Goal: Task Accomplishment & Management: Manage account settings

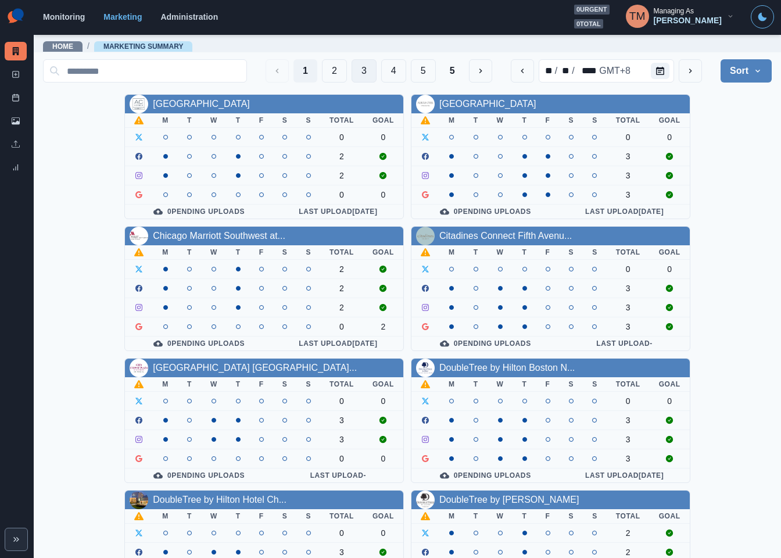
click at [353, 72] on button "3" at bounding box center [363, 70] width 25 height 23
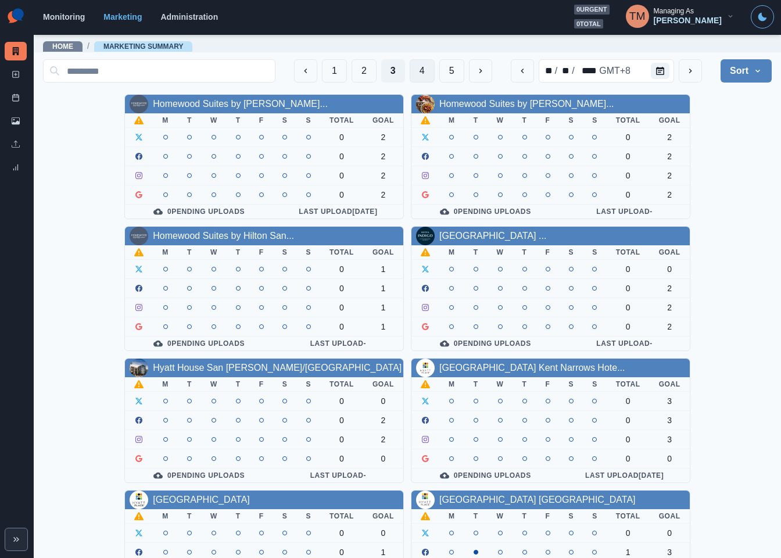
click at [409, 69] on button "4" at bounding box center [421, 70] width 25 height 23
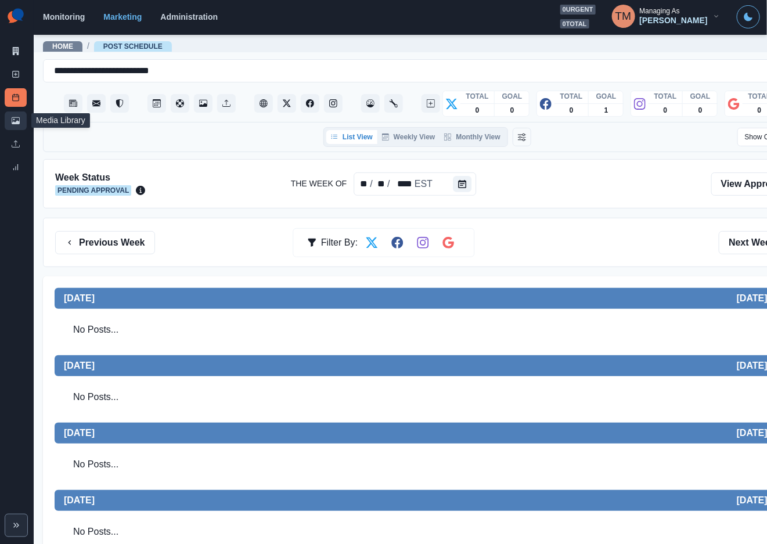
click at [13, 122] on icon at bounding box center [16, 120] width 8 height 7
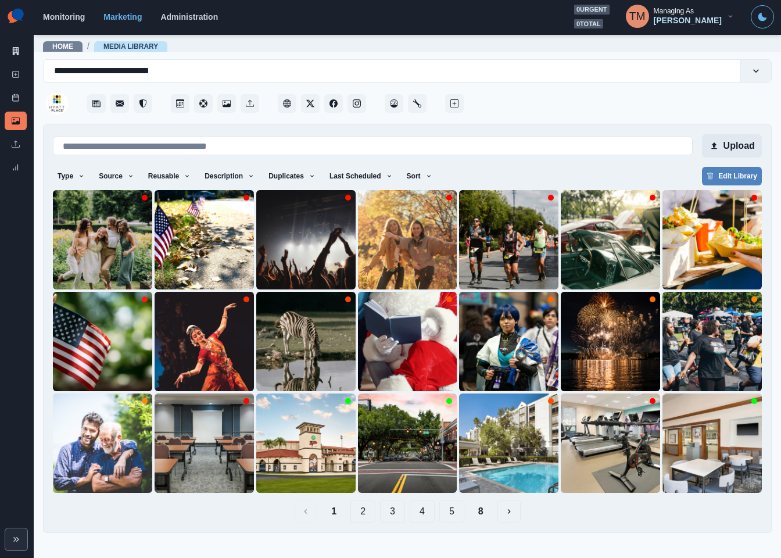
click at [745, 145] on button "Upload" at bounding box center [732, 145] width 60 height 23
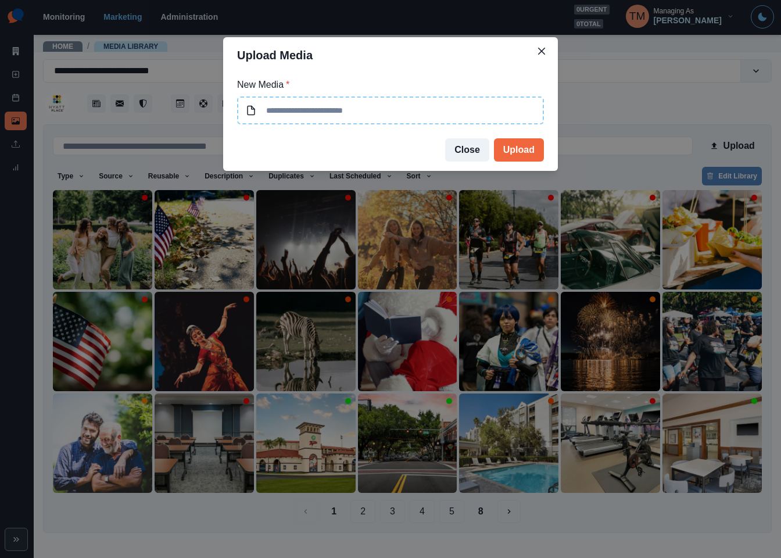
click at [323, 103] on input at bounding box center [390, 110] width 307 height 28
type input "**********"
click at [513, 148] on button "Upload" at bounding box center [519, 149] width 50 height 23
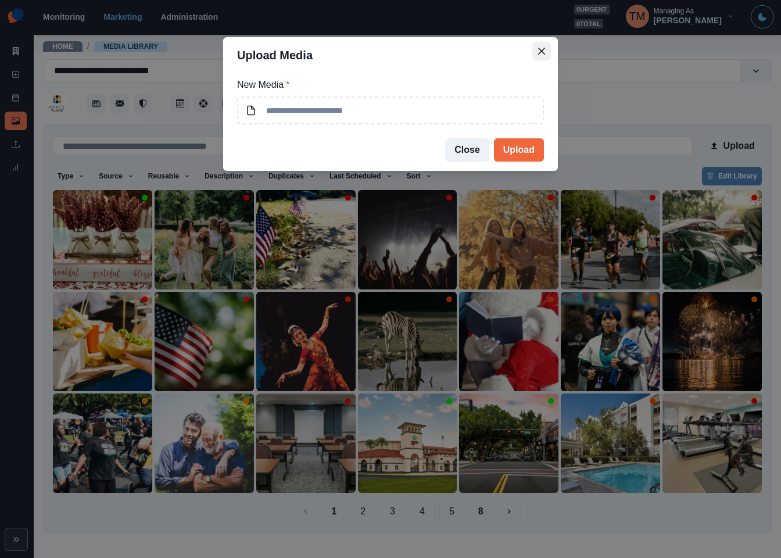
click at [539, 49] on icon "Close" at bounding box center [541, 51] width 7 height 7
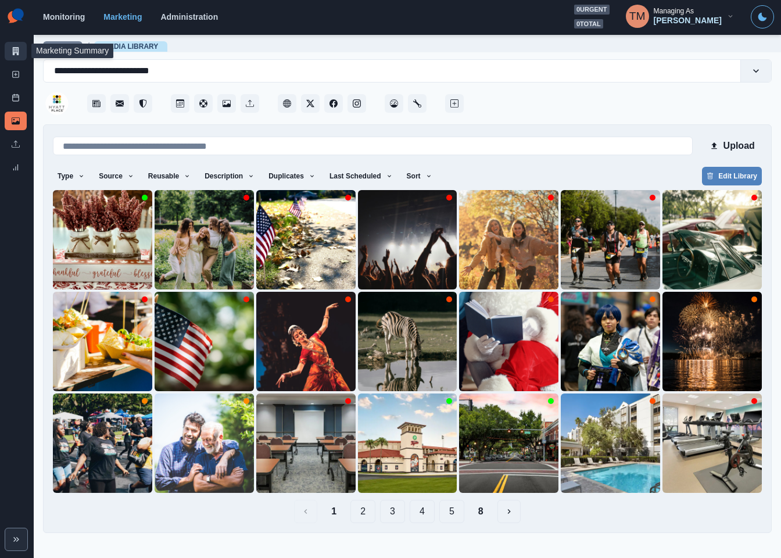
click at [12, 51] on icon at bounding box center [16, 51] width 8 height 8
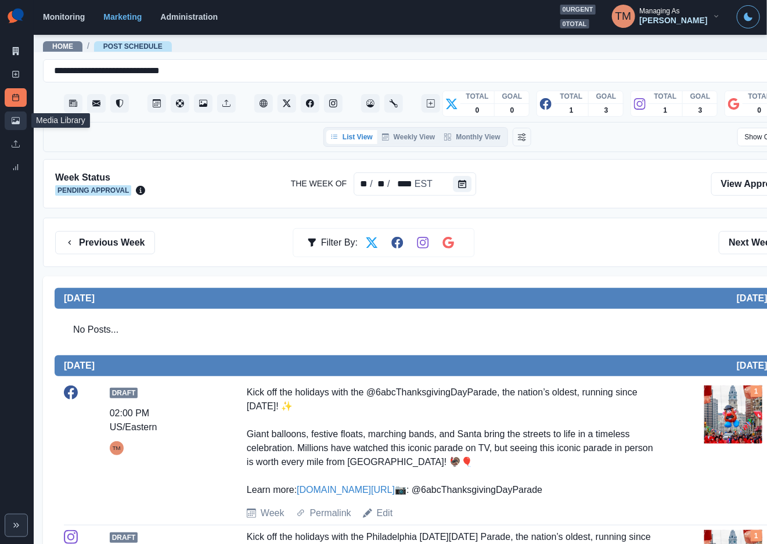
click at [9, 125] on link "Media Library" at bounding box center [16, 121] width 22 height 19
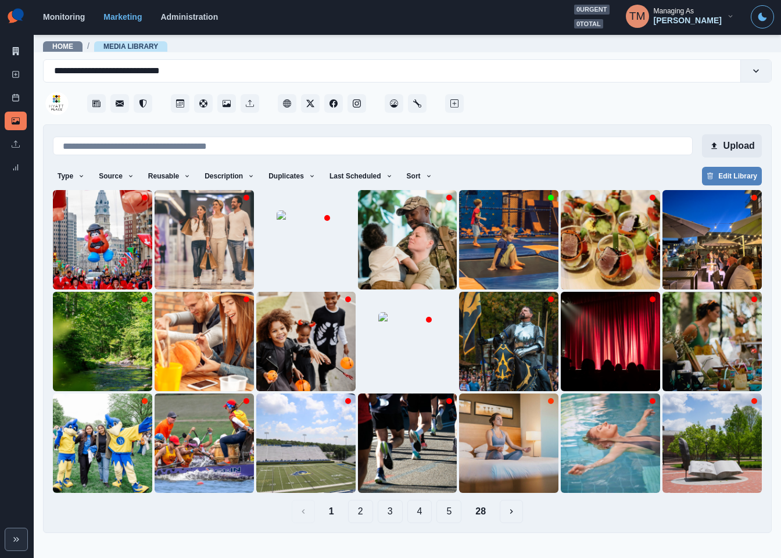
click at [723, 143] on button "Upload" at bounding box center [732, 145] width 60 height 23
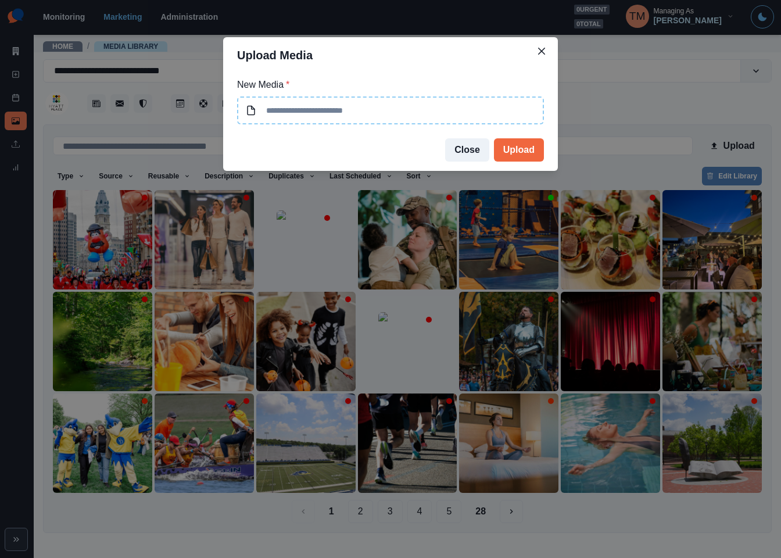
click at [418, 109] on input at bounding box center [390, 110] width 307 height 28
type input "**********"
click at [515, 152] on button "Upload" at bounding box center [519, 149] width 50 height 23
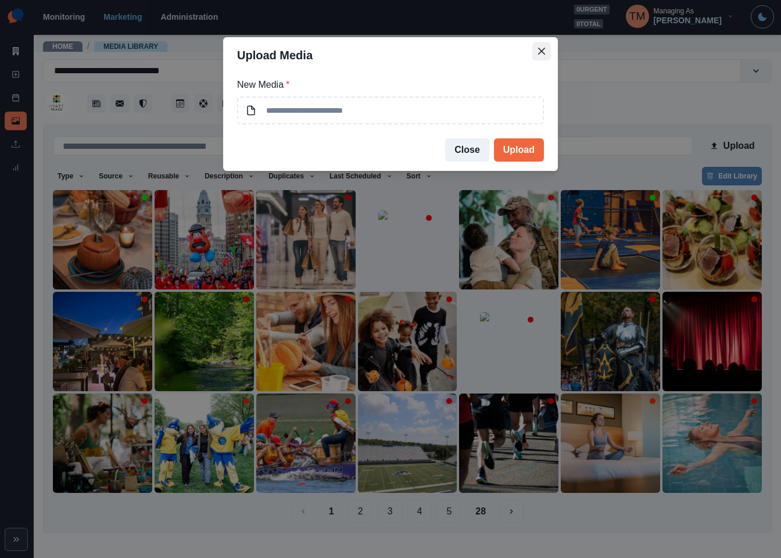
click at [544, 51] on icon "Close" at bounding box center [541, 51] width 7 height 7
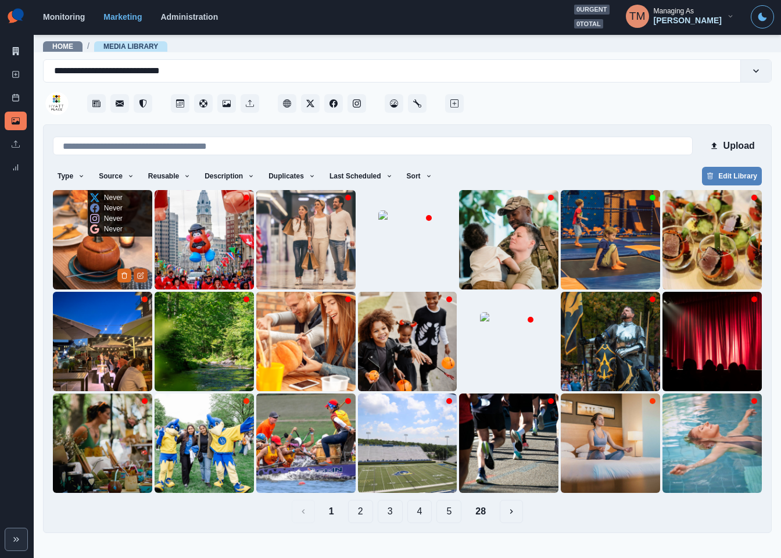
click at [139, 276] on icon "Edit Media" at bounding box center [141, 274] width 4 height 4
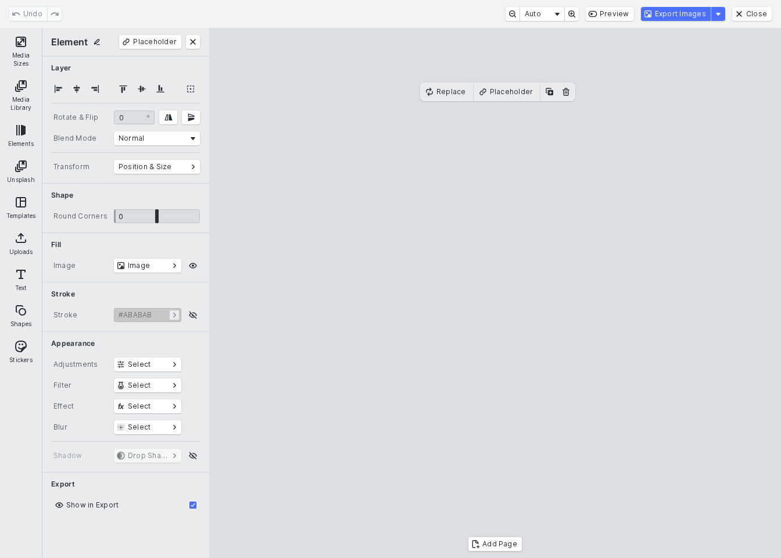
click at [495, 293] on cesdk-canvas "Editor canvas" at bounding box center [495, 293] width 0 height 0
click at [10, 42] on button "Media Sizes" at bounding box center [20, 51] width 37 height 42
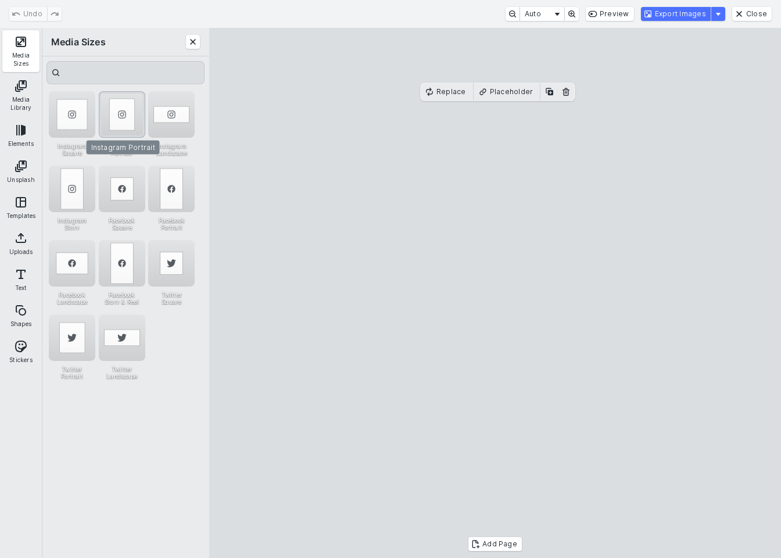
click at [126, 106] on div "Instagram Portrait" at bounding box center [122, 114] width 46 height 46
click at [495, 293] on cesdk-canvas "Editor canvas" at bounding box center [495, 293] width 0 height 0
click at [687, 17] on button "Export Images" at bounding box center [676, 14] width 70 height 14
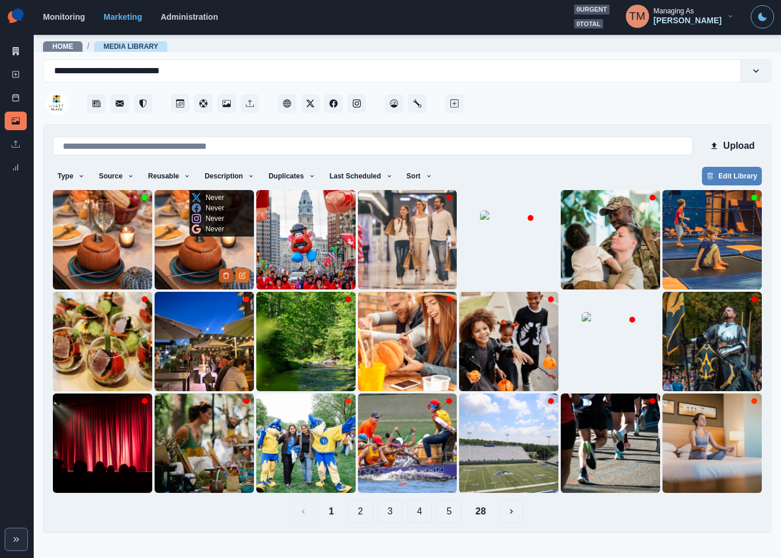
click at [225, 276] on icon "Delete Media" at bounding box center [225, 275] width 7 height 7
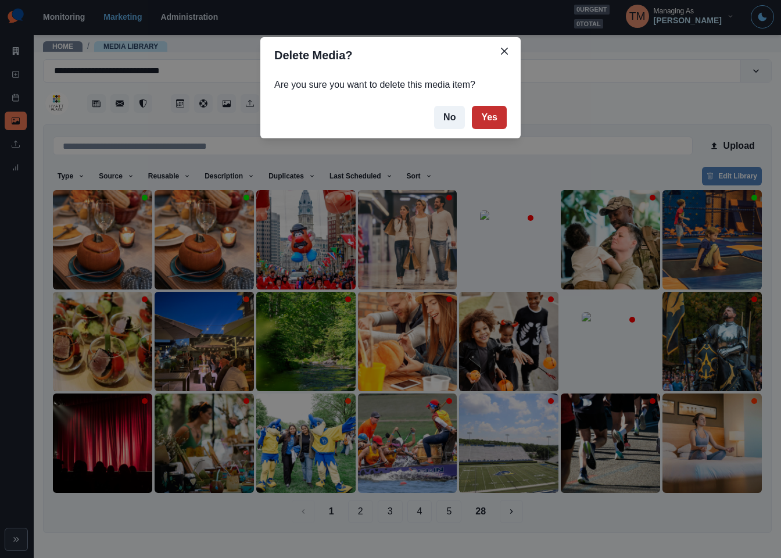
click at [483, 117] on button "Yes" at bounding box center [489, 117] width 35 height 23
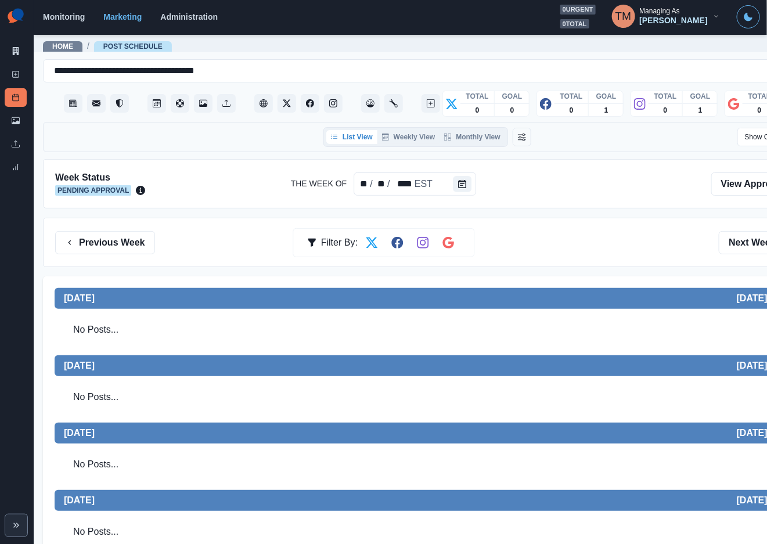
click at [525, 236] on div "Previous Week Filter By: Next Week" at bounding box center [427, 242] width 745 height 23
click at [17, 124] on link "Media Library" at bounding box center [16, 121] width 22 height 19
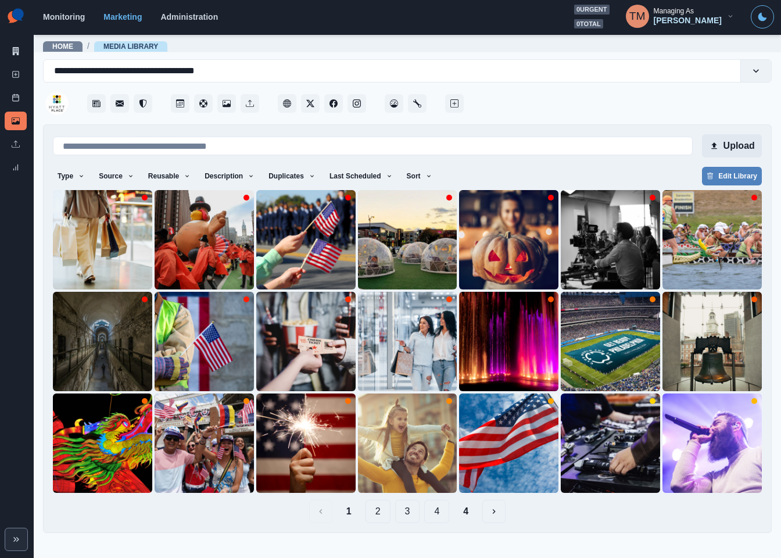
click at [742, 139] on button "Upload" at bounding box center [732, 145] width 60 height 23
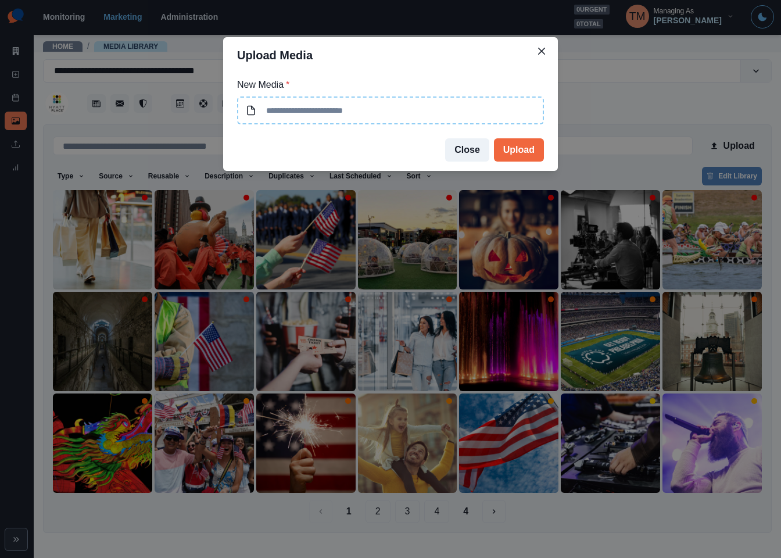
type input "**********"
click at [523, 150] on button "Upload" at bounding box center [519, 149] width 50 height 23
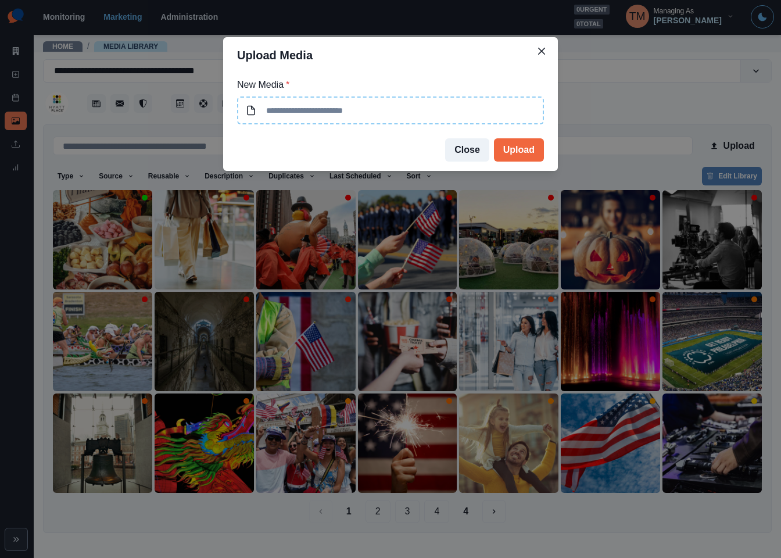
click at [114, 261] on div "Upload Media New Media * Close Upload" at bounding box center [390, 279] width 781 height 558
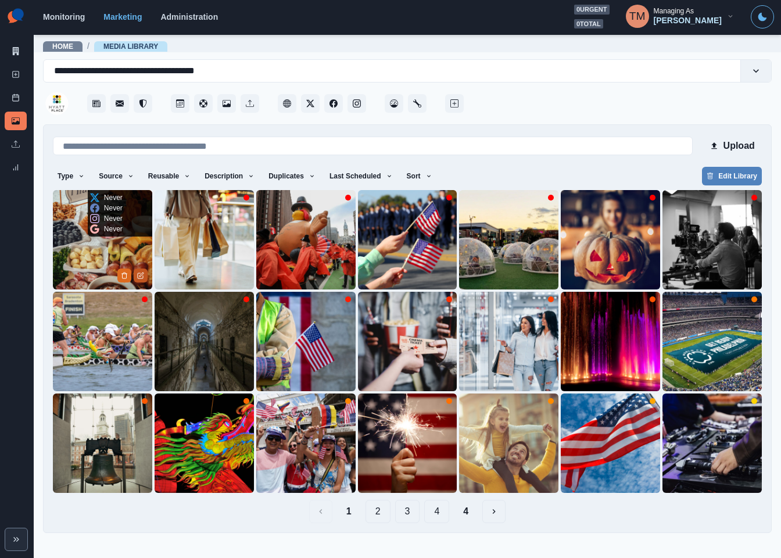
click at [142, 276] on icon "Edit Media" at bounding box center [140, 275] width 7 height 7
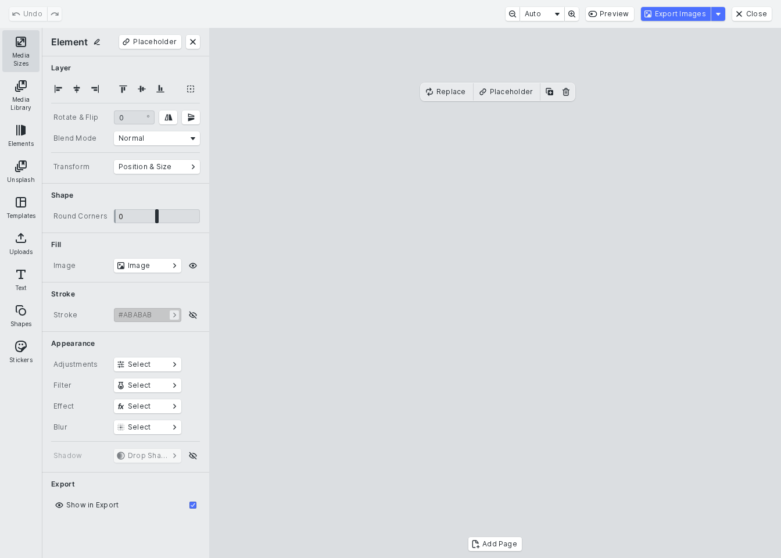
click at [23, 48] on button "Media Sizes" at bounding box center [20, 51] width 37 height 42
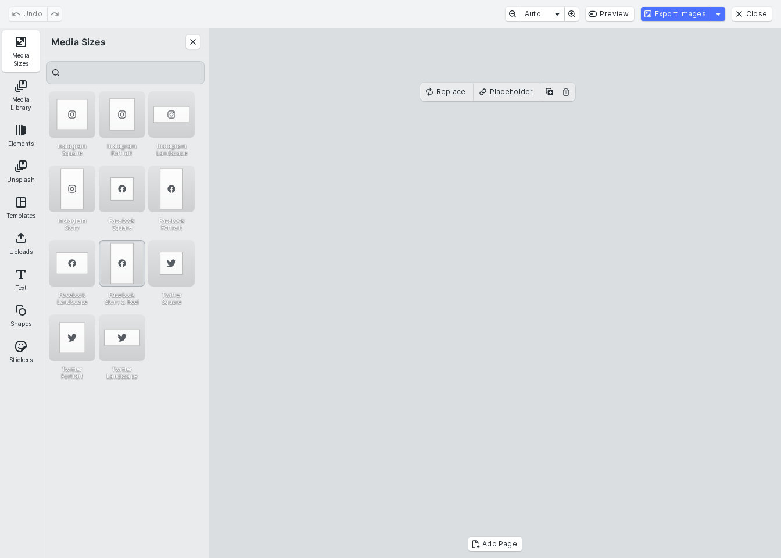
click at [124, 263] on div "Facebook Story & Reel" at bounding box center [122, 263] width 46 height 46
click at [163, 189] on div "Facebook Portrait" at bounding box center [171, 189] width 46 height 46
click at [130, 265] on div "Facebook Story & Reel" at bounding box center [122, 263] width 46 height 46
click at [71, 195] on div "Instagram Story" at bounding box center [72, 189] width 46 height 46
click at [126, 192] on div "Facebook Square" at bounding box center [122, 189] width 46 height 46
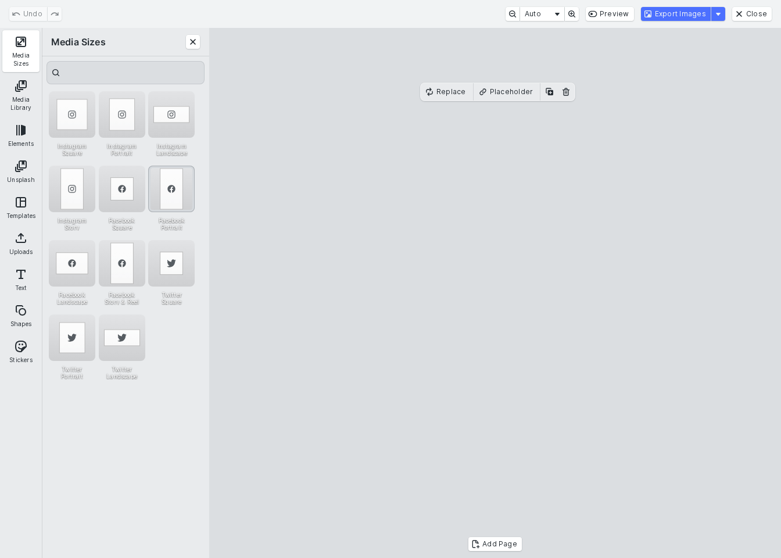
click at [169, 199] on div "Facebook Portrait" at bounding box center [171, 189] width 46 height 46
click at [115, 260] on div "Facebook Story & Reel" at bounding box center [122, 263] width 46 height 46
click at [767, 15] on button "Close" at bounding box center [751, 14] width 39 height 14
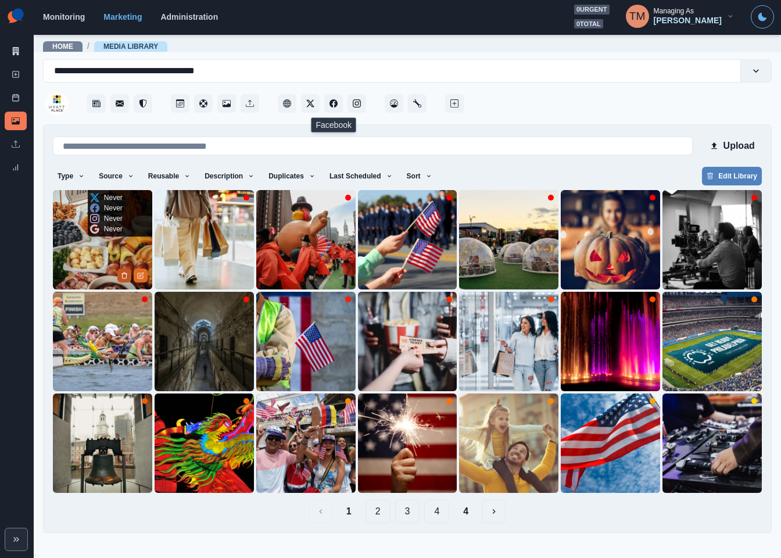
click at [117, 272] on button "Delete Media" at bounding box center [124, 275] width 14 height 14
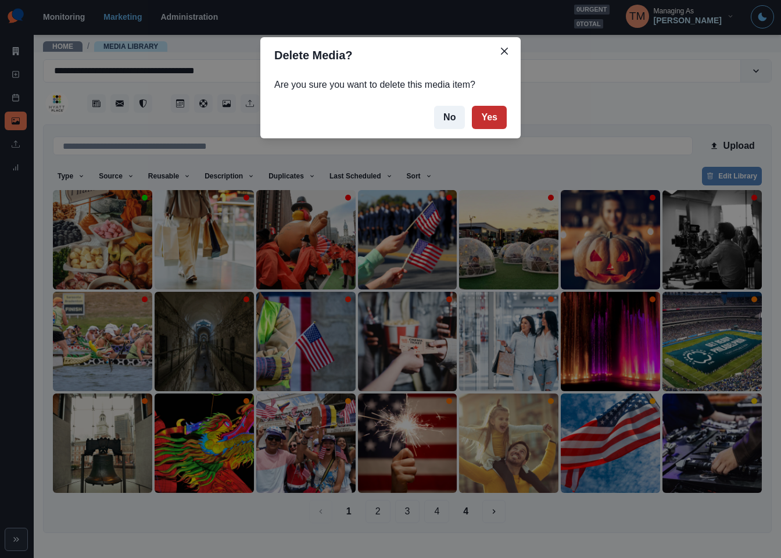
click at [493, 116] on button "Yes" at bounding box center [489, 117] width 35 height 23
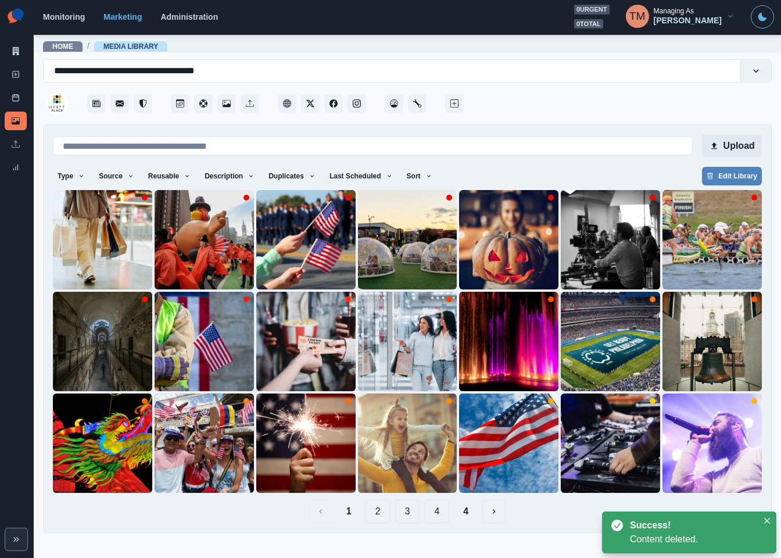
click at [731, 145] on button "Upload" at bounding box center [732, 145] width 60 height 23
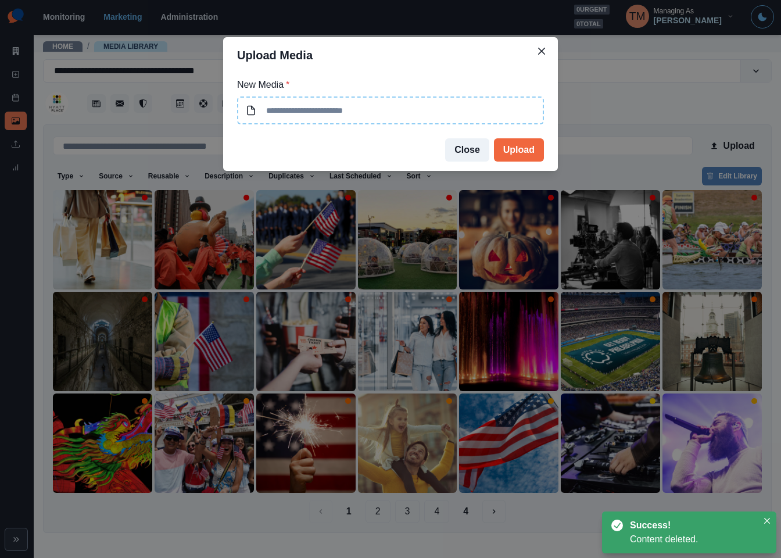
click at [418, 106] on input at bounding box center [390, 110] width 307 height 28
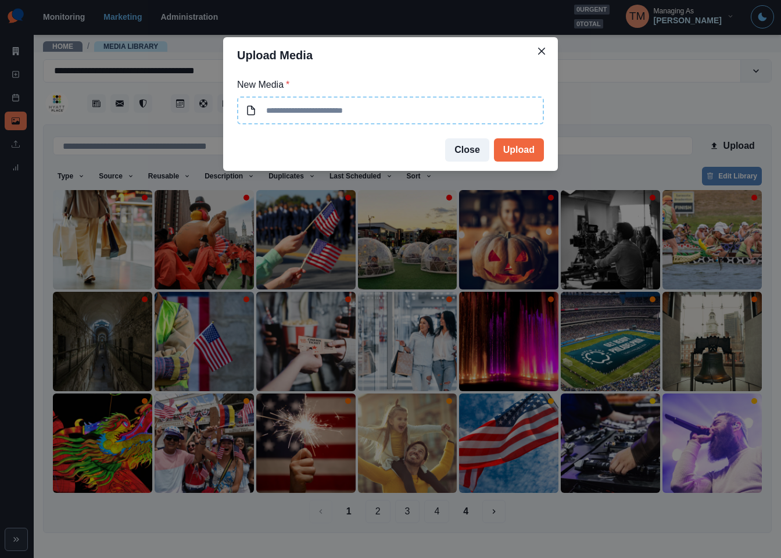
type input "**********"
click at [513, 154] on button "Upload" at bounding box center [519, 149] width 50 height 23
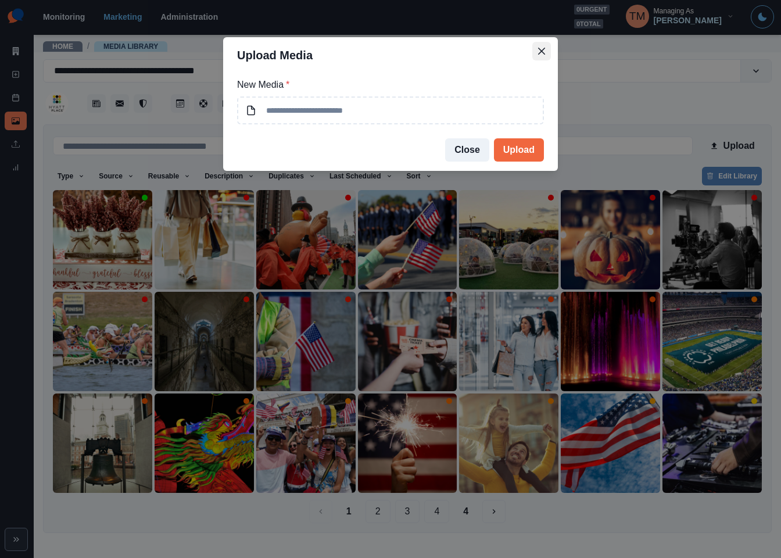
click at [542, 51] on icon "Close" at bounding box center [541, 51] width 7 height 7
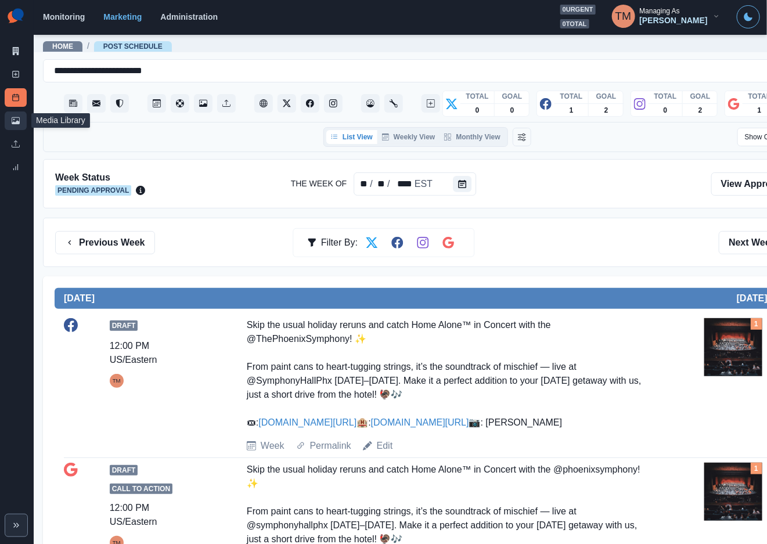
click at [12, 119] on icon at bounding box center [16, 121] width 8 height 8
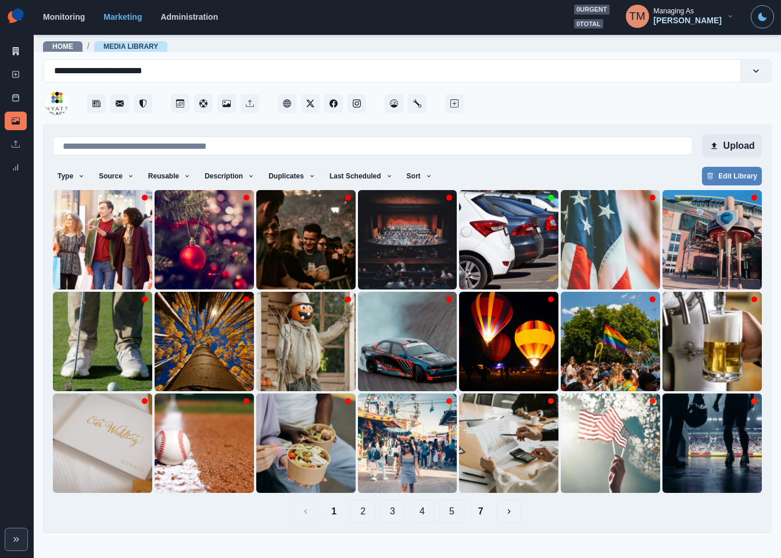
click at [753, 143] on button "Upload" at bounding box center [732, 145] width 60 height 23
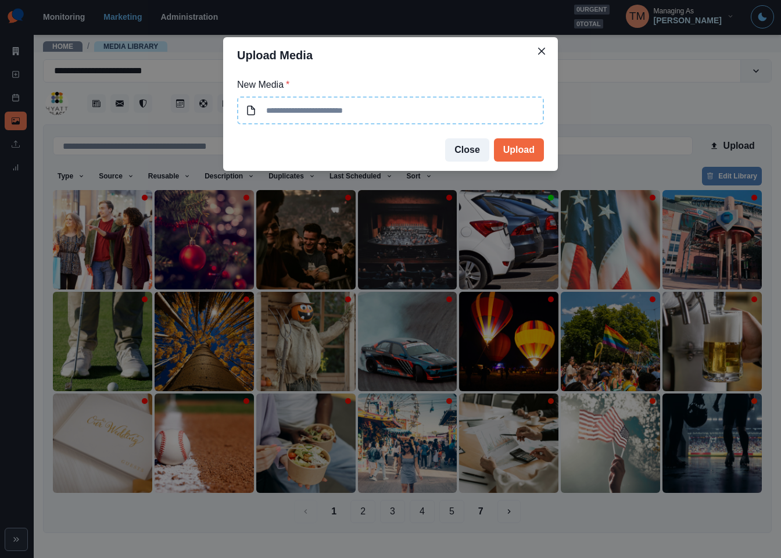
click at [401, 118] on input at bounding box center [390, 110] width 307 height 28
type input "**********"
drag, startPoint x: 448, startPoint y: 112, endPoint x: 408, endPoint y: 110, distance: 40.1
click at [408, 110] on input "**********" at bounding box center [390, 110] width 307 height 28
click at [521, 157] on button "Upload" at bounding box center [519, 149] width 50 height 23
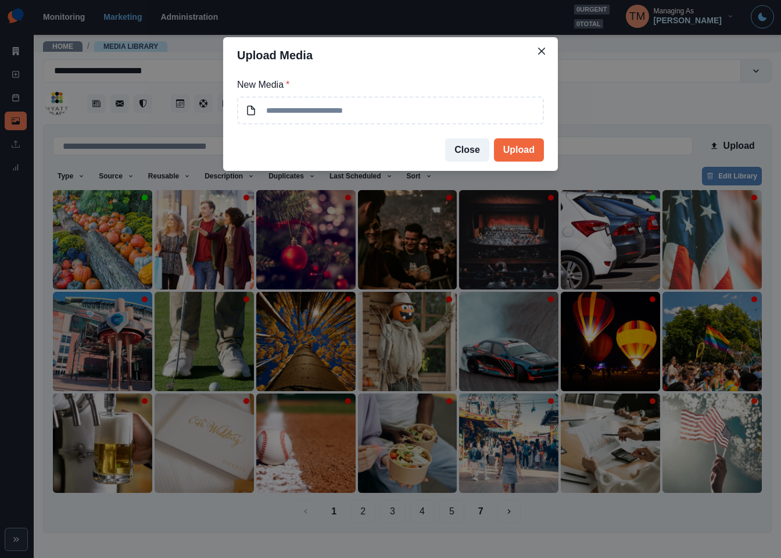
drag, startPoint x: 545, startPoint y: 53, endPoint x: 555, endPoint y: 2, distance: 51.9
click at [545, 49] on button "Close" at bounding box center [541, 51] width 19 height 19
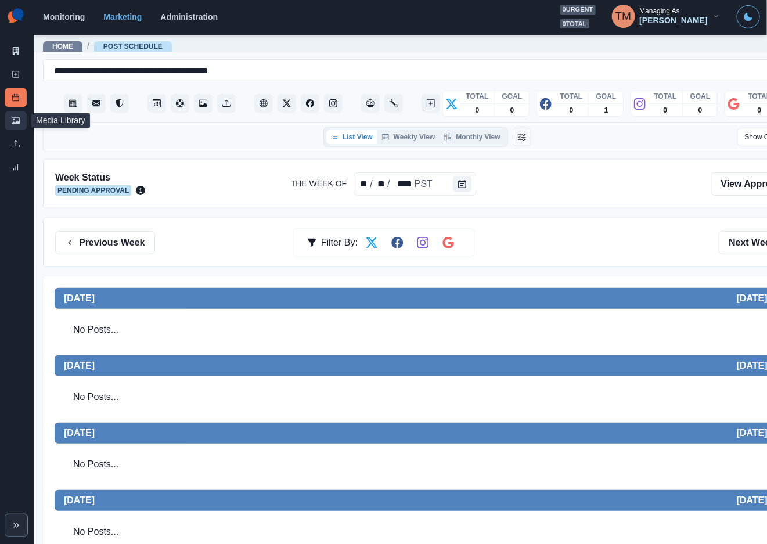
click at [10, 122] on link "Media Library" at bounding box center [16, 121] width 22 height 19
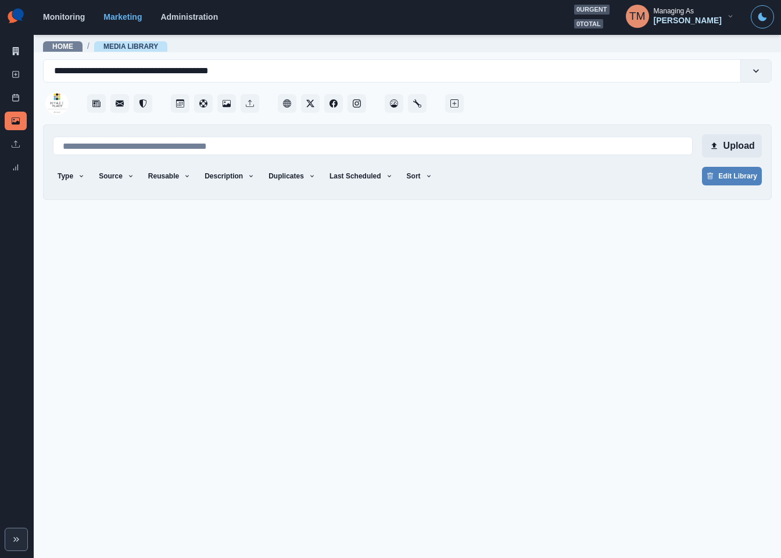
click at [734, 146] on button "Upload" at bounding box center [732, 145] width 60 height 23
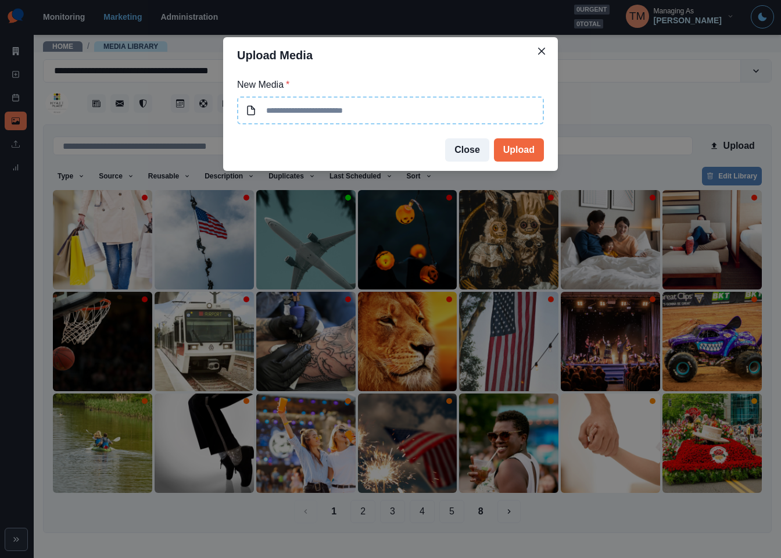
click at [430, 99] on input at bounding box center [390, 110] width 307 height 28
click at [512, 115] on input at bounding box center [390, 110] width 307 height 28
type input "**********"
click at [523, 153] on button "Upload" at bounding box center [519, 149] width 50 height 23
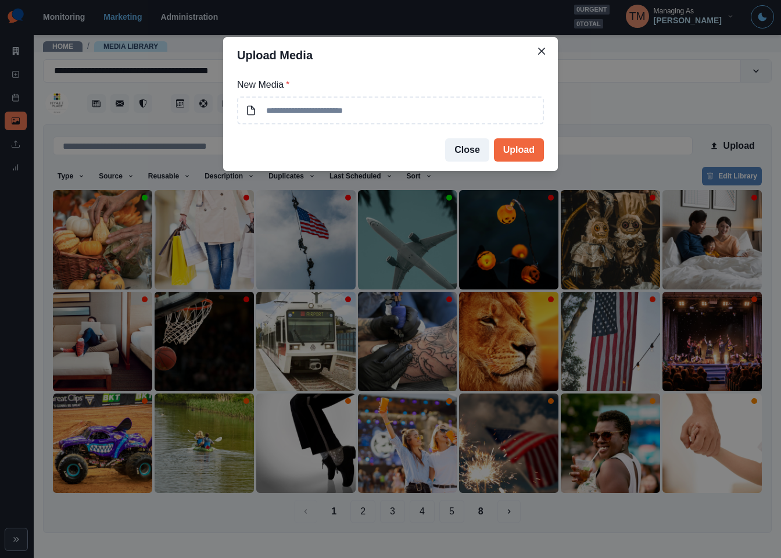
click at [554, 506] on div "Upload Media New Media * Close Upload" at bounding box center [390, 279] width 781 height 558
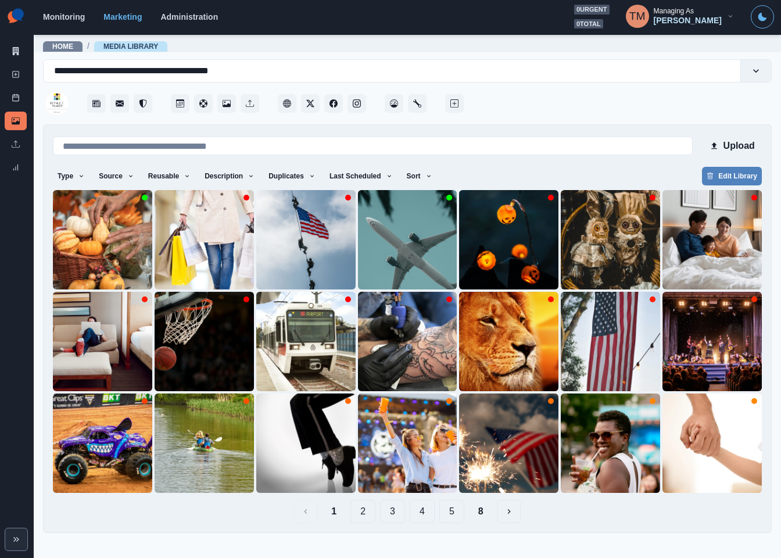
click at [591, 509] on div "1 2 3 4 5 8" at bounding box center [407, 510] width 709 height 23
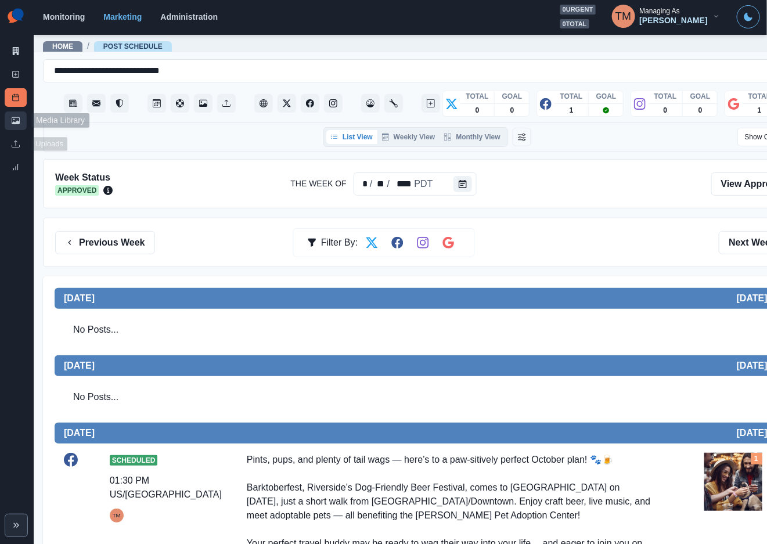
click at [12, 123] on icon at bounding box center [16, 120] width 8 height 7
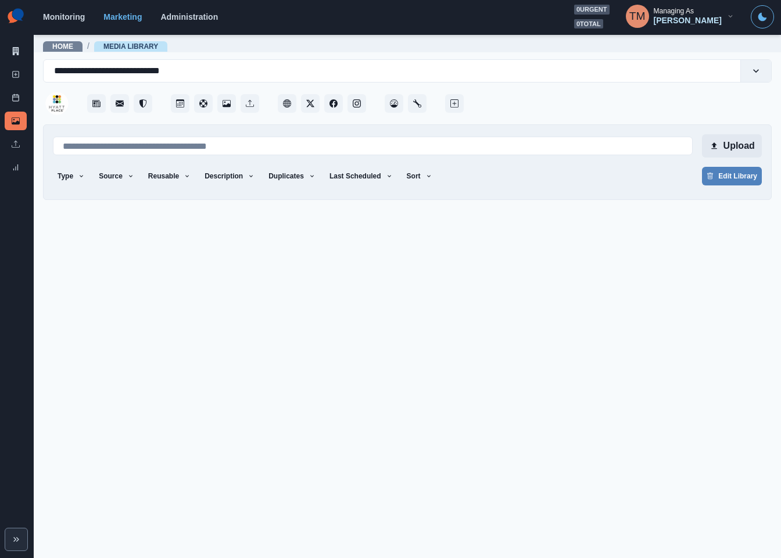
click at [737, 149] on button "Upload" at bounding box center [732, 145] width 60 height 23
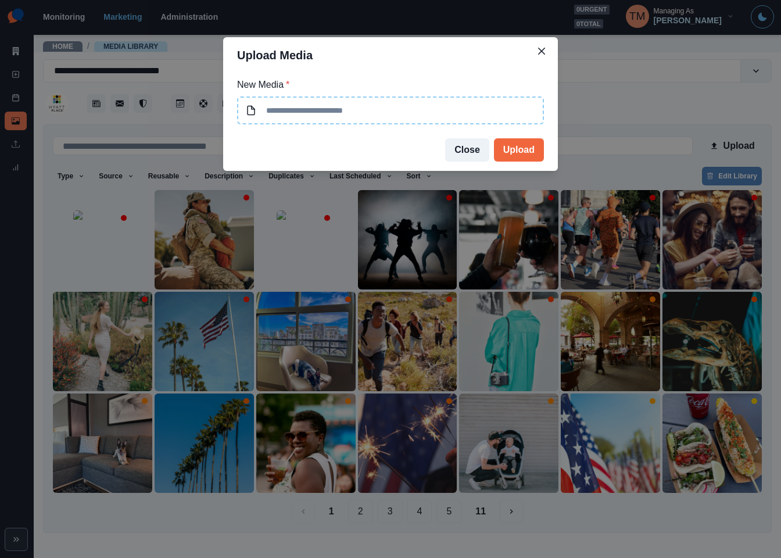
click at [382, 107] on input at bounding box center [390, 110] width 307 height 28
type input "**********"
drag, startPoint x: 516, startPoint y: 145, endPoint x: 422, endPoint y: 163, distance: 95.8
click at [513, 145] on button "Upload" at bounding box center [519, 149] width 50 height 23
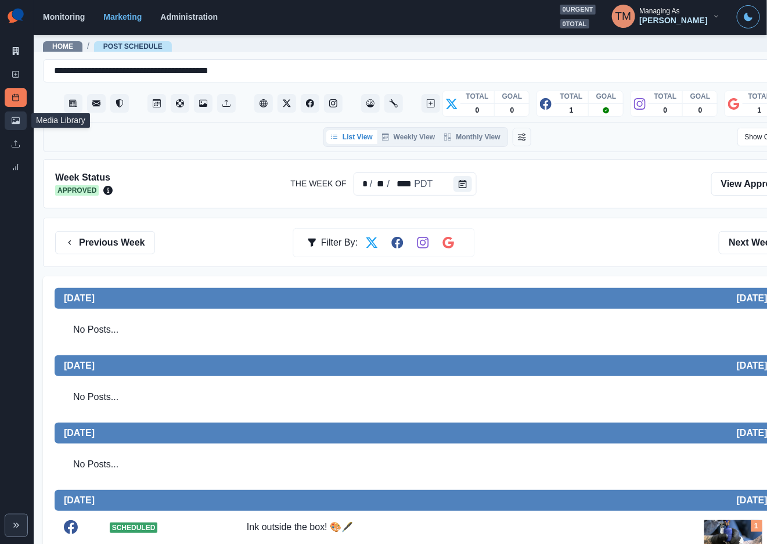
click at [16, 124] on icon at bounding box center [16, 120] width 8 height 7
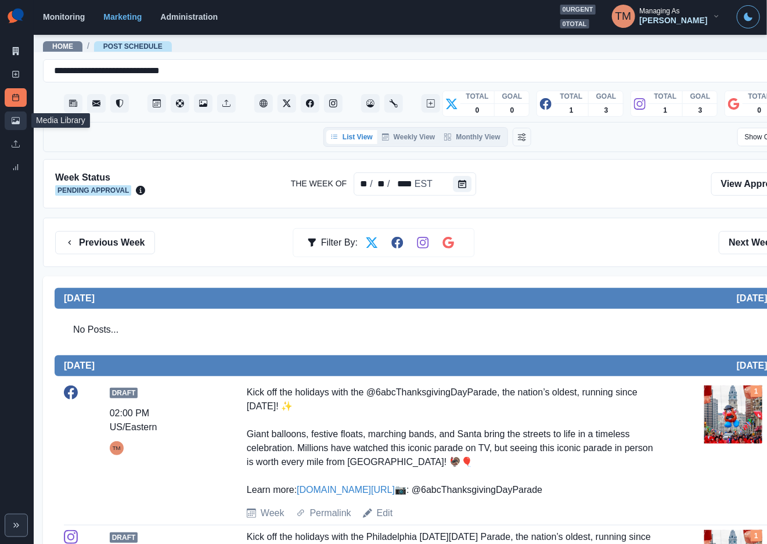
click at [10, 121] on link "Media Library" at bounding box center [16, 121] width 22 height 19
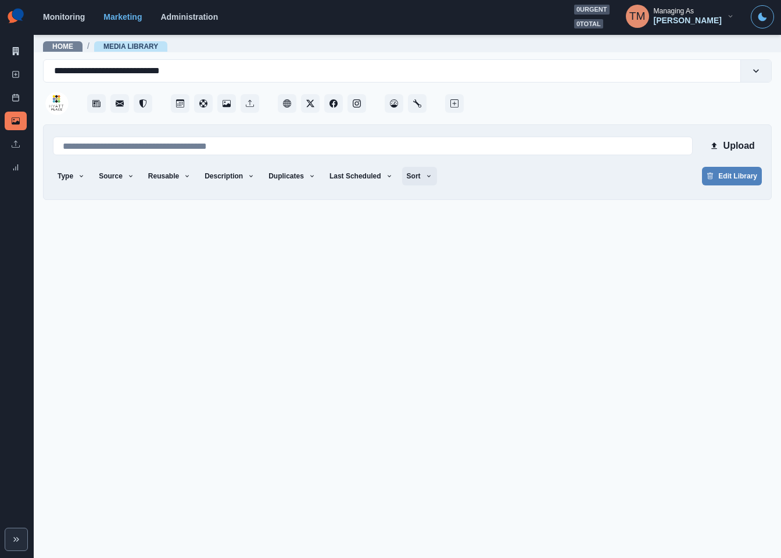
click at [407, 178] on button "Sort" at bounding box center [419, 176] width 35 height 19
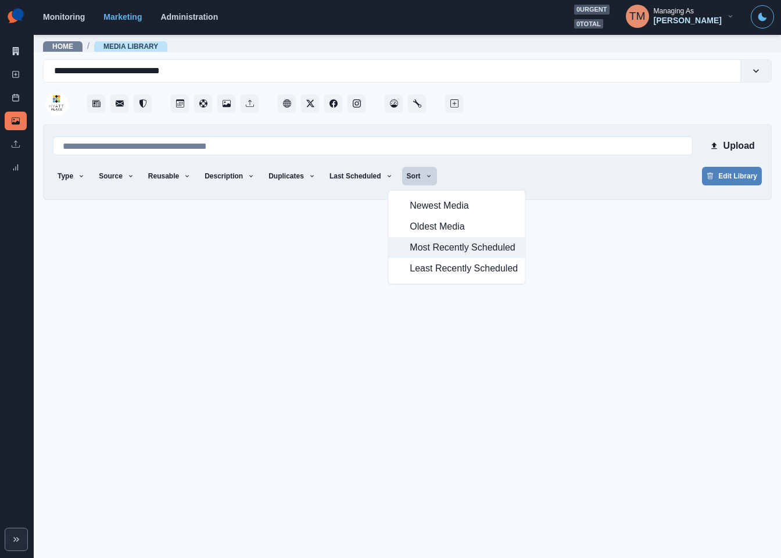
click at [446, 248] on span "Most Recently Scheduled" at bounding box center [463, 247] width 108 height 14
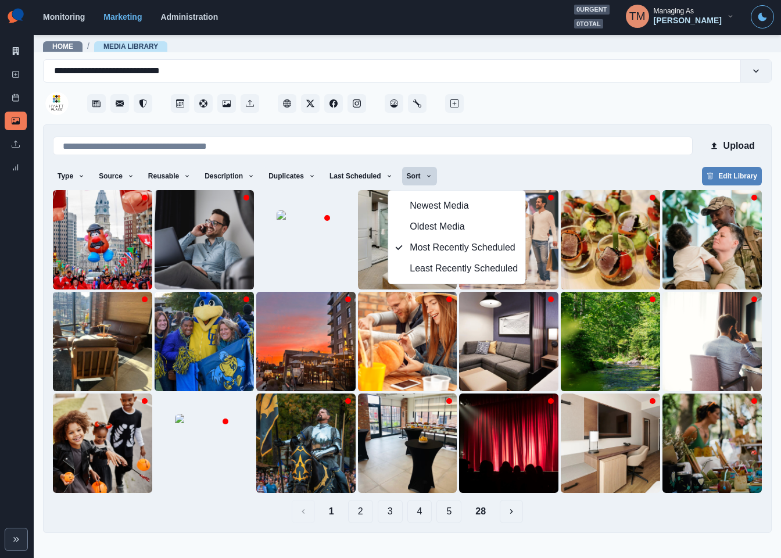
click at [535, 167] on div "Type Any Image Video Source Any Upload Social Manager Found: Instagram Found: G…" at bounding box center [407, 177] width 709 height 21
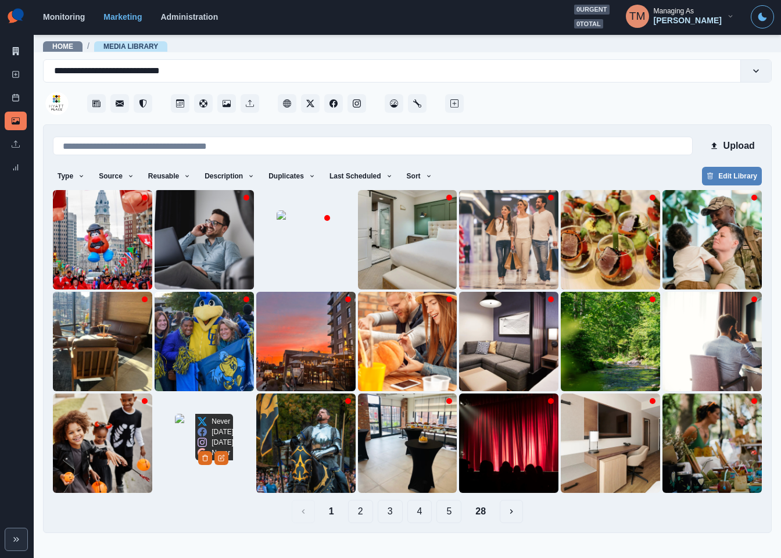
click at [178, 471] on img at bounding box center [204, 443] width 58 height 58
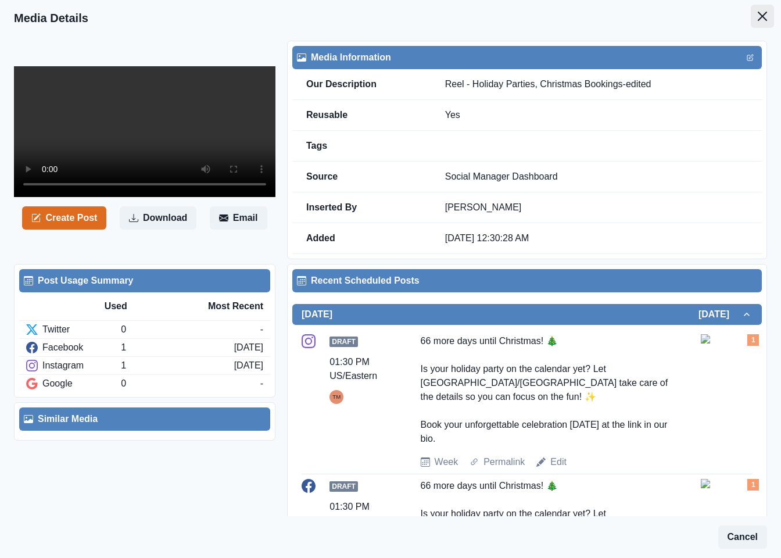
click at [757, 14] on icon "Close" at bounding box center [761, 16] width 9 height 9
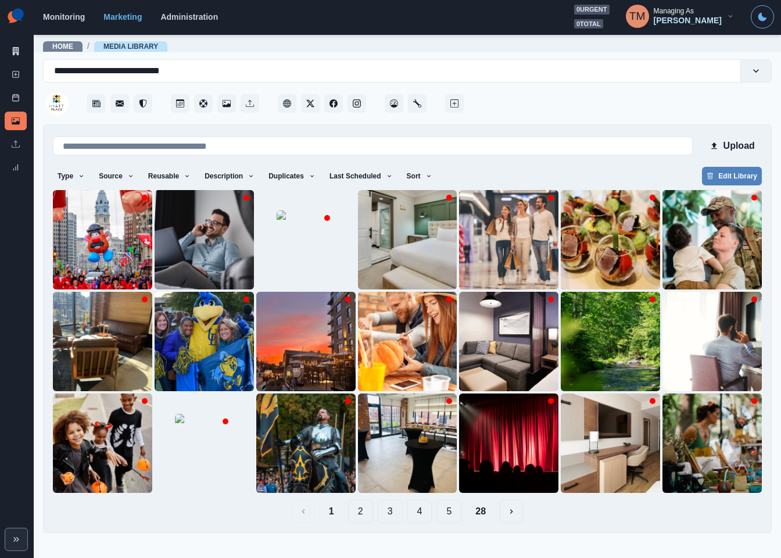
click at [359, 512] on button "2" at bounding box center [360, 510] width 25 height 23
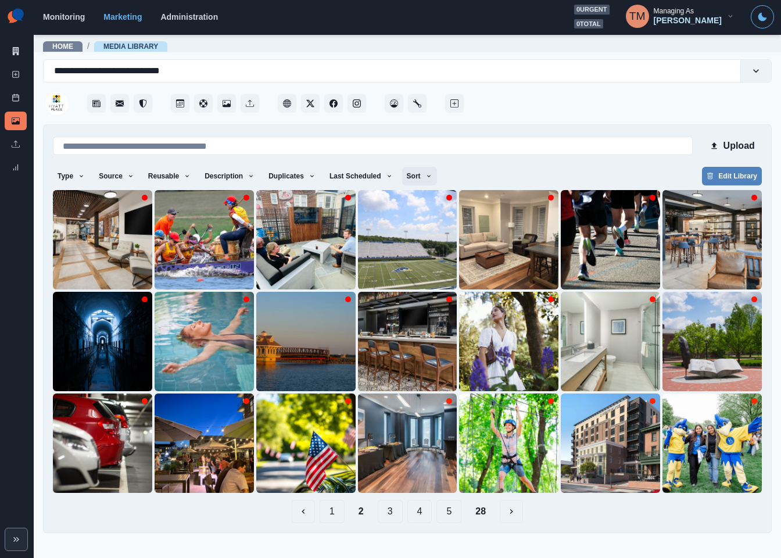
click at [425, 173] on icon "button" at bounding box center [428, 176] width 7 height 7
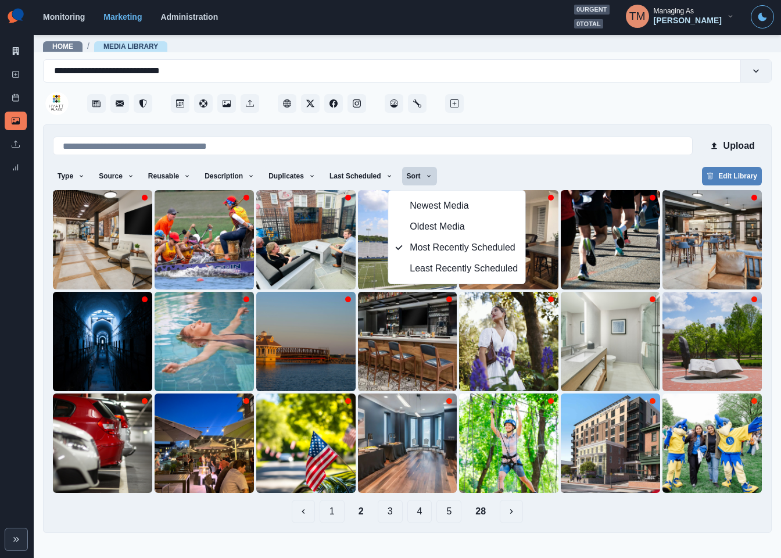
click at [494, 179] on div "Type Any Image Video Source Any Upload Social Manager Found: Instagram Found: G…" at bounding box center [407, 177] width 709 height 21
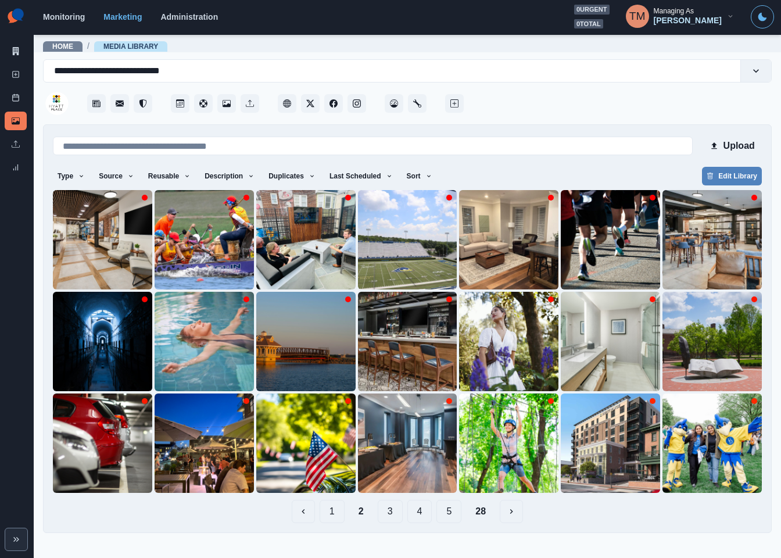
click at [484, 518] on button "28" at bounding box center [480, 510] width 29 height 23
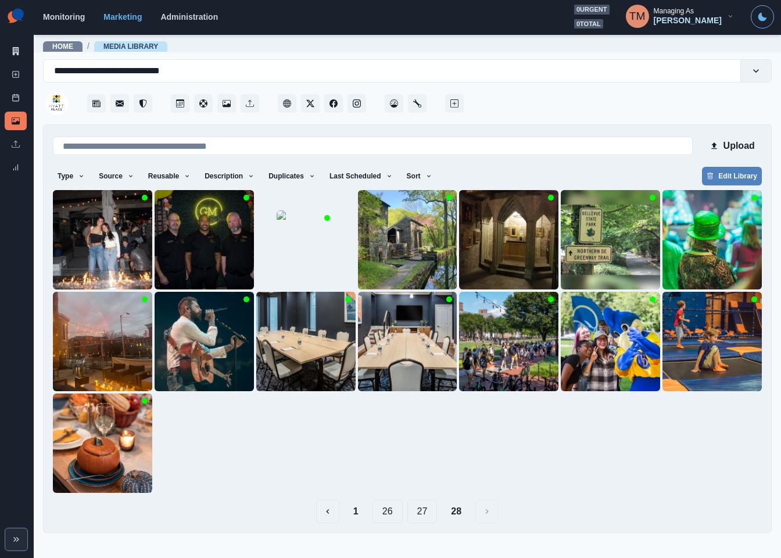
click at [425, 514] on button "27" at bounding box center [422, 510] width 30 height 23
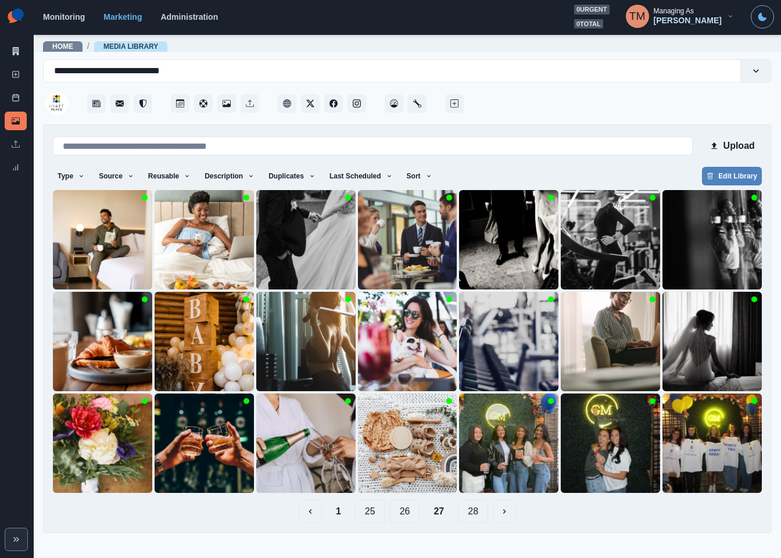
click at [473, 516] on button "28" at bounding box center [473, 510] width 30 height 23
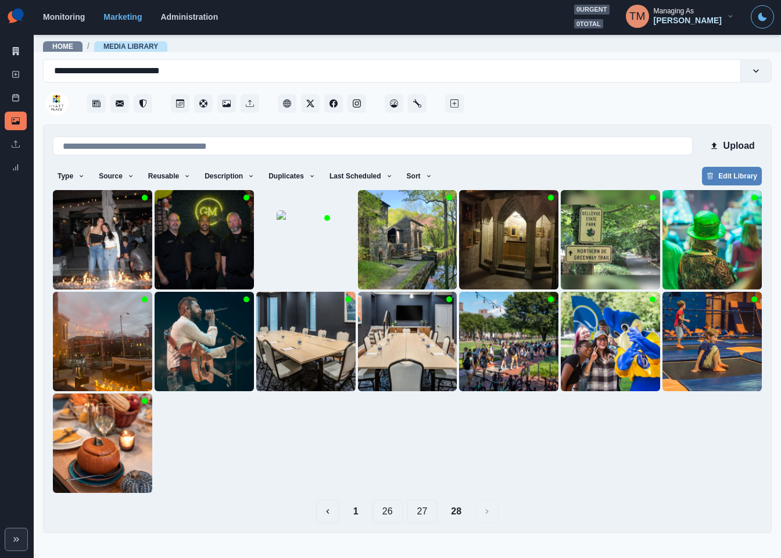
click at [352, 509] on button "1" at bounding box center [356, 510] width 24 height 23
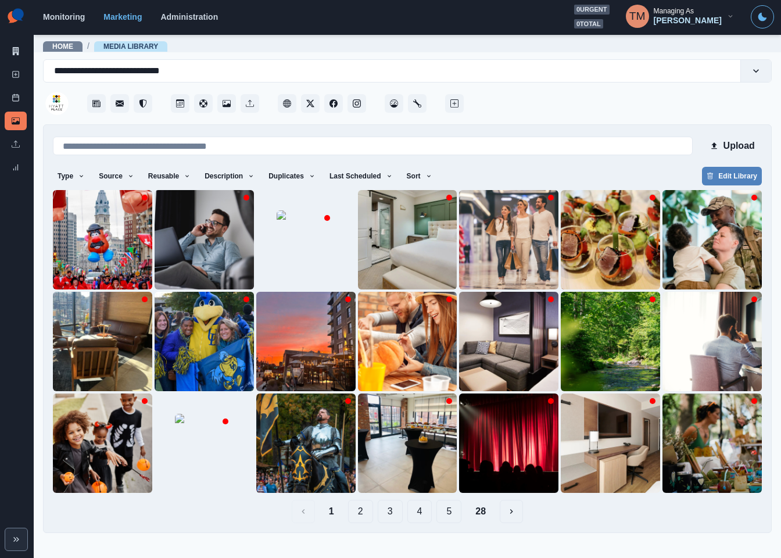
click at [366, 513] on button "2" at bounding box center [360, 510] width 25 height 23
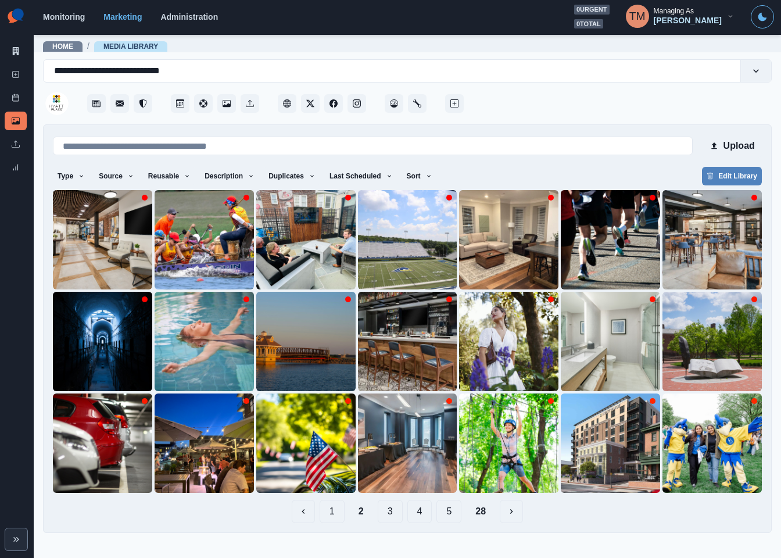
click at [392, 515] on button "3" at bounding box center [390, 510] width 25 height 23
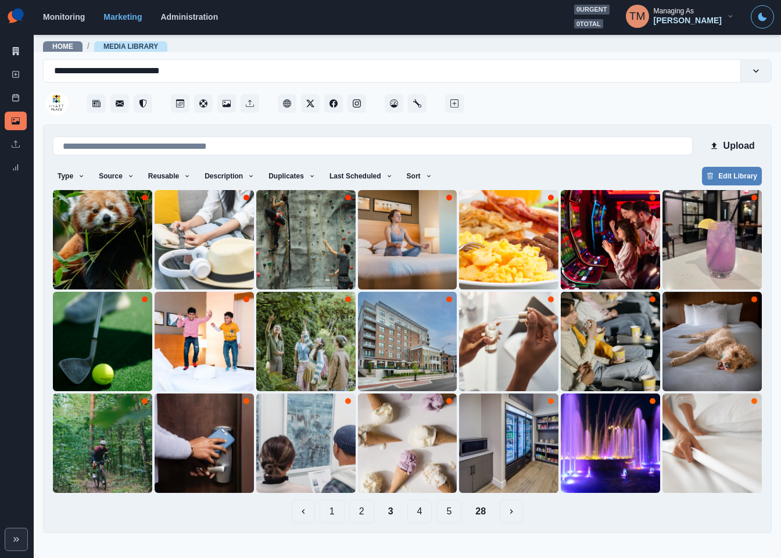
click at [419, 515] on button "4" at bounding box center [419, 510] width 25 height 23
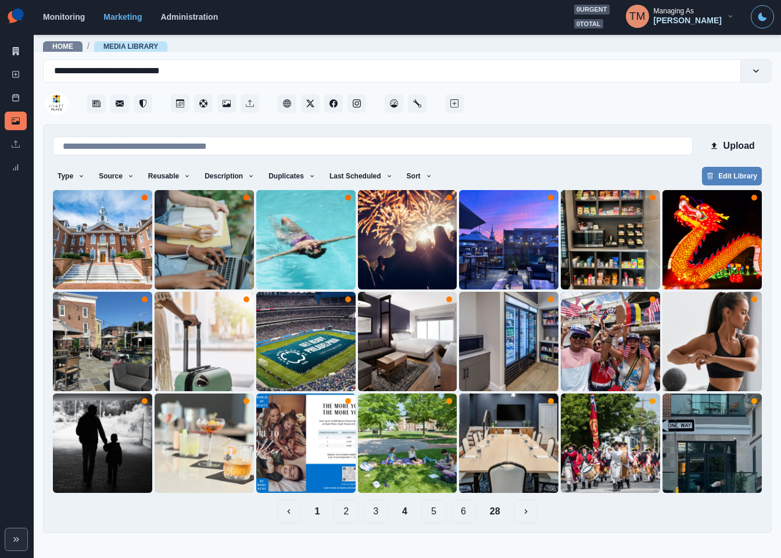
click at [438, 514] on button "5" at bounding box center [433, 510] width 25 height 23
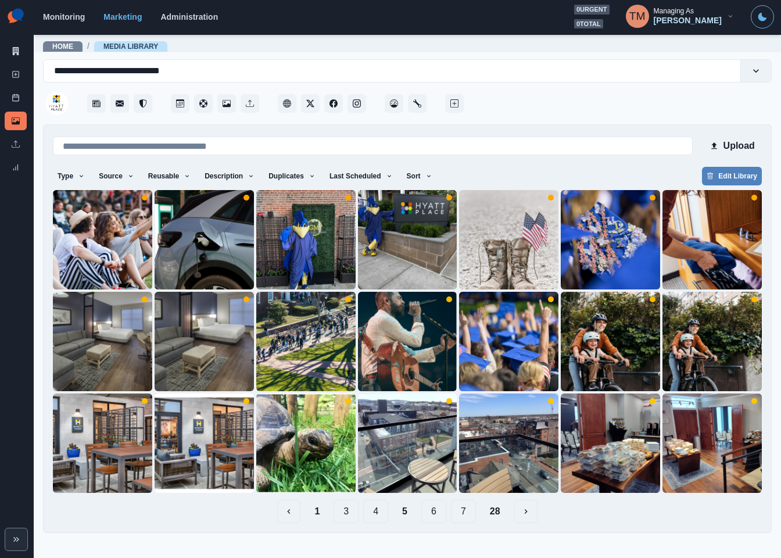
click at [436, 513] on button "6" at bounding box center [433, 510] width 25 height 23
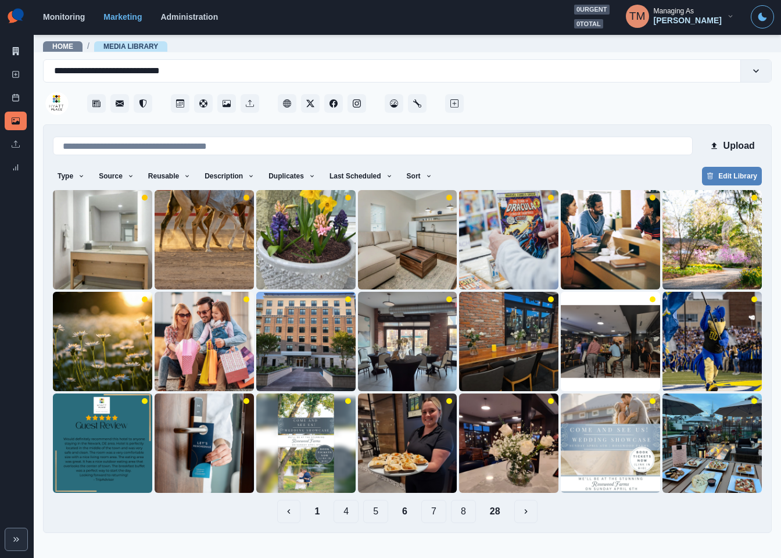
click at [436, 513] on button "7" at bounding box center [433, 510] width 25 height 23
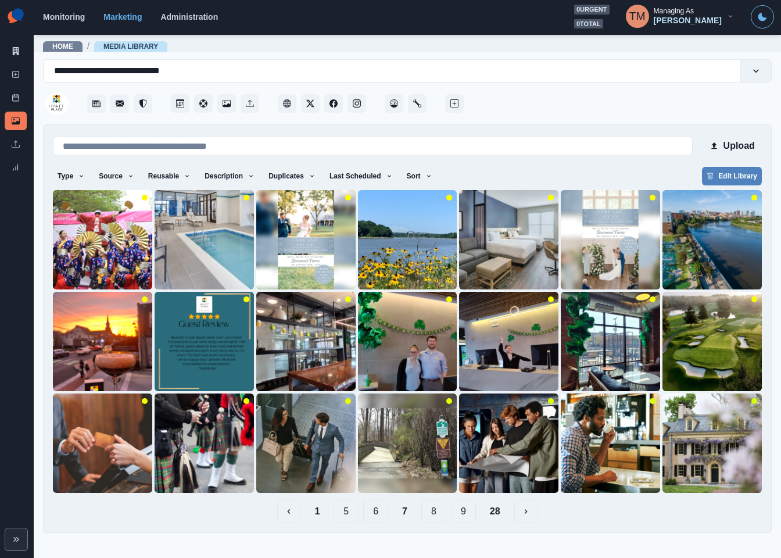
click at [436, 516] on button "8" at bounding box center [433, 510] width 25 height 23
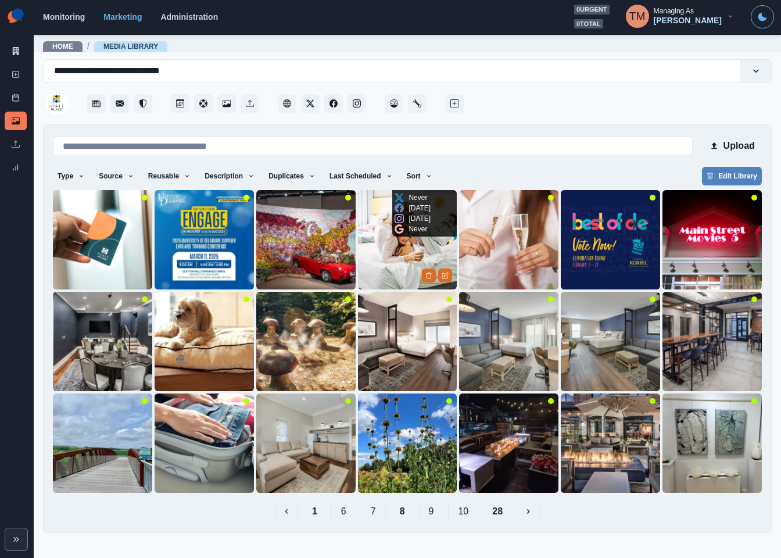
click at [401, 240] on img at bounding box center [407, 239] width 99 height 99
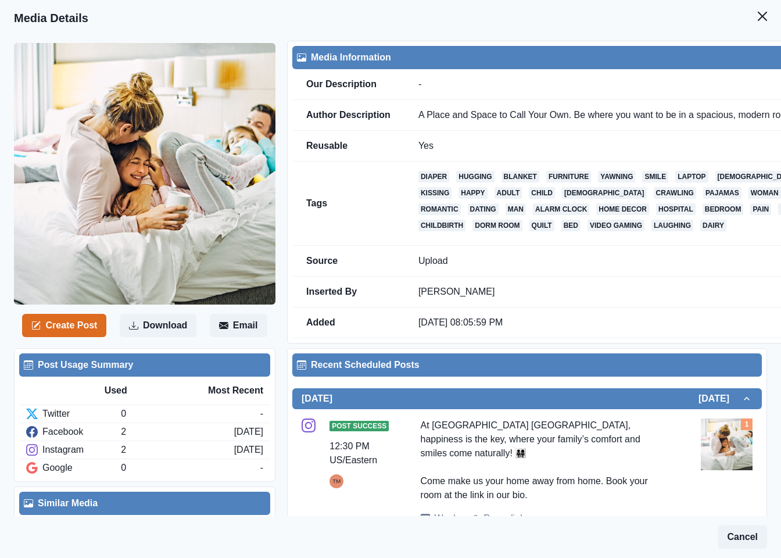
drag, startPoint x: 751, startPoint y: 15, endPoint x: 695, endPoint y: 107, distance: 107.9
click at [757, 15] on icon "Close" at bounding box center [761, 16] width 9 height 9
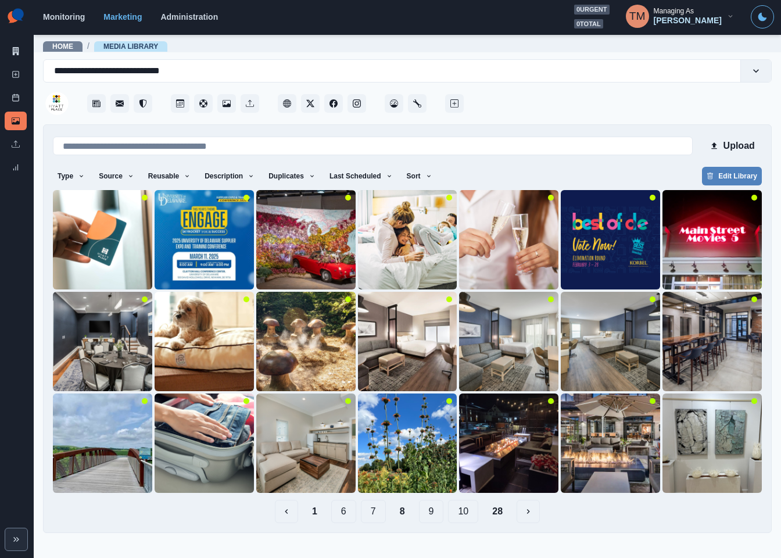
click at [429, 514] on button "9" at bounding box center [431, 510] width 25 height 23
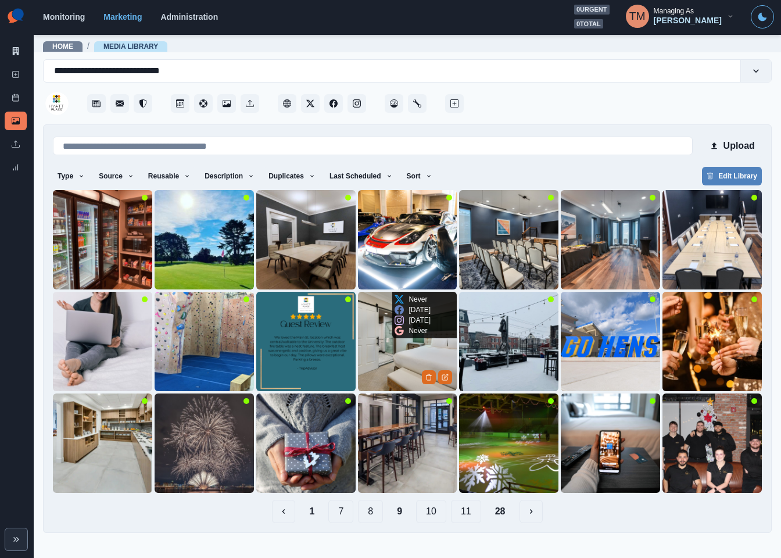
click at [385, 344] on img at bounding box center [407, 341] width 99 height 99
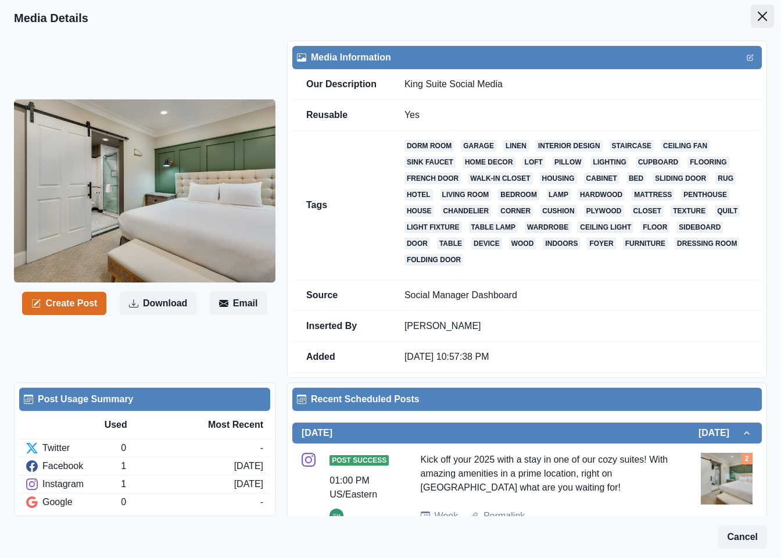
click at [757, 20] on icon "Close" at bounding box center [761, 16] width 9 height 9
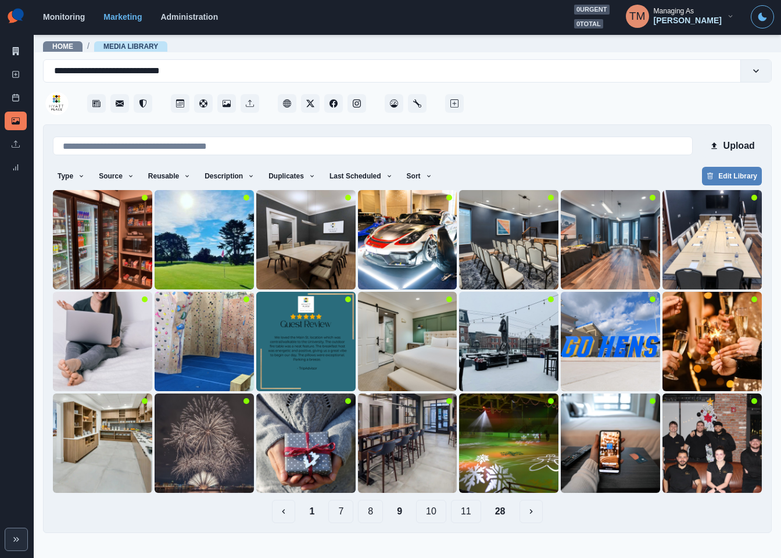
click at [314, 513] on button "1" at bounding box center [312, 510] width 24 height 23
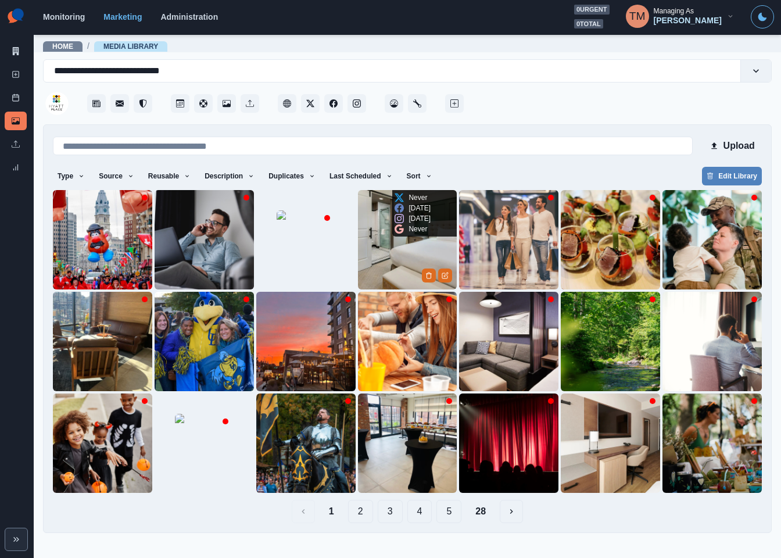
click at [399, 253] on img at bounding box center [407, 239] width 99 height 99
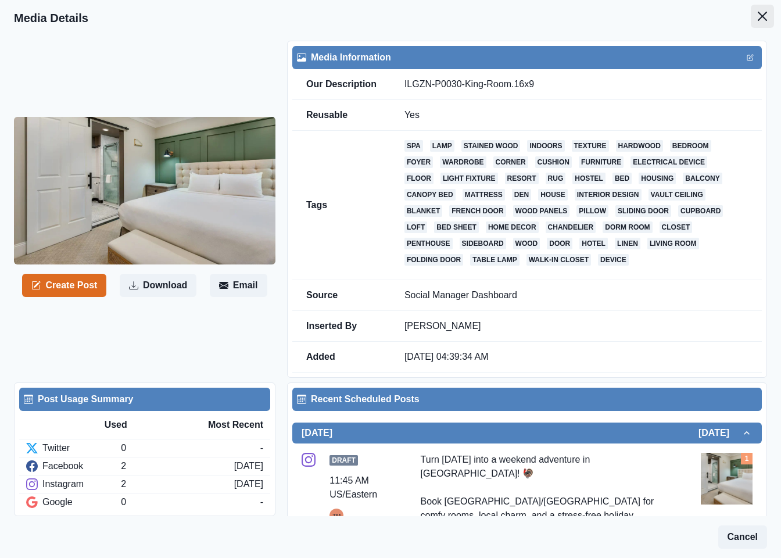
click at [750, 15] on button "Close" at bounding box center [761, 16] width 23 height 23
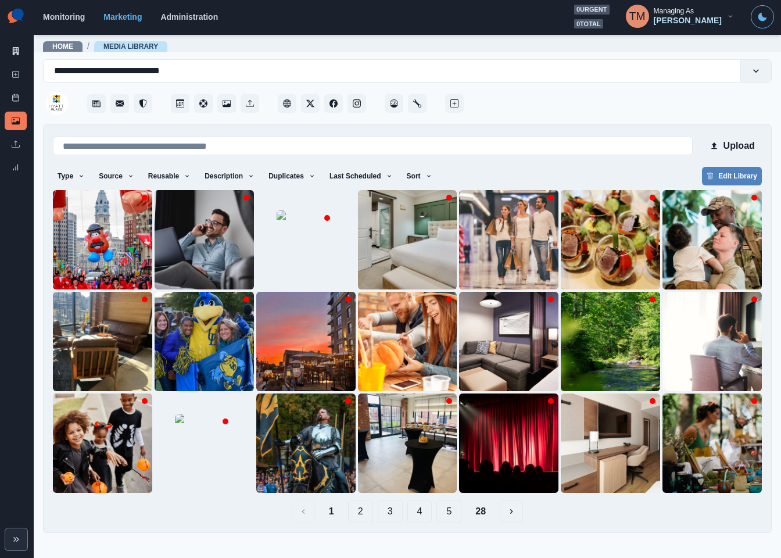
click at [452, 516] on button "5" at bounding box center [448, 510] width 25 height 23
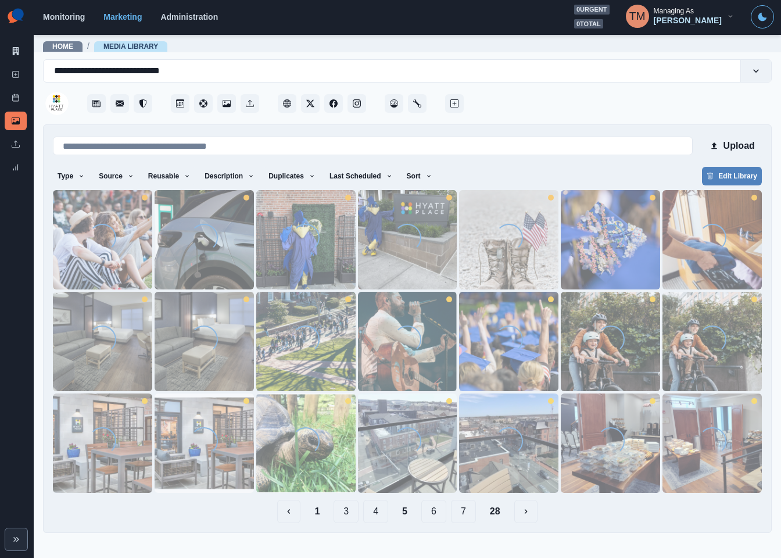
click at [457, 516] on button "7" at bounding box center [463, 510] width 25 height 23
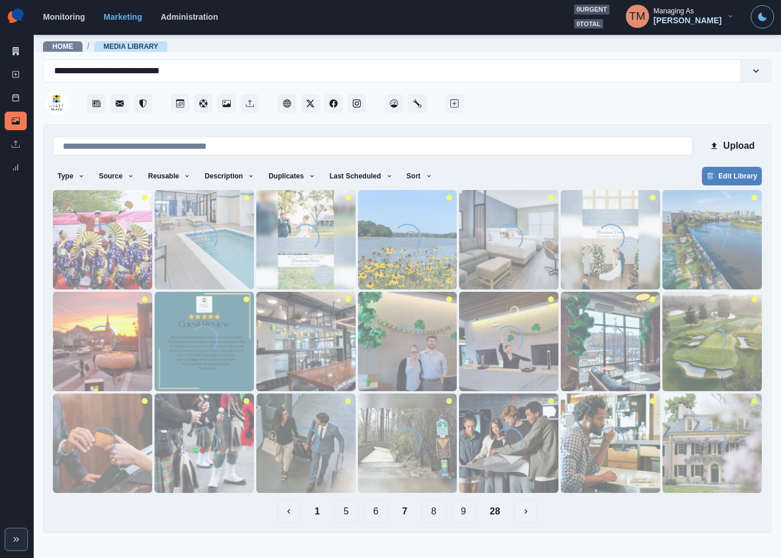
click at [462, 516] on button "9" at bounding box center [463, 510] width 25 height 23
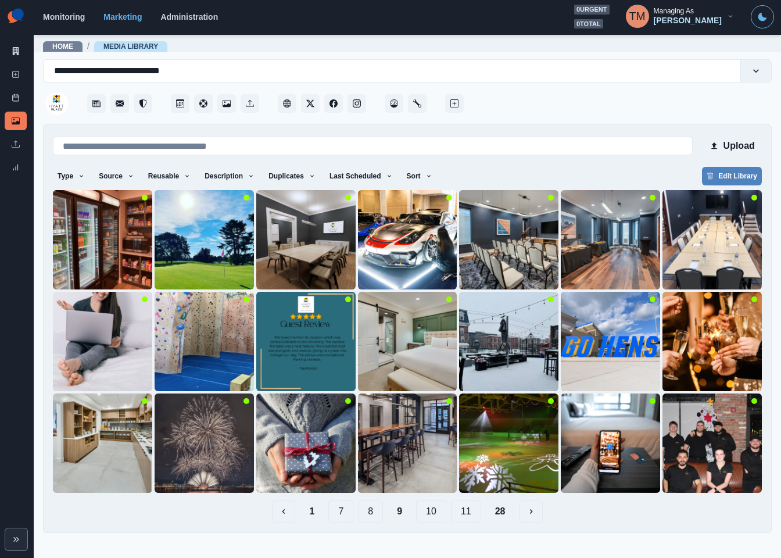
click at [434, 516] on button "10" at bounding box center [431, 510] width 30 height 23
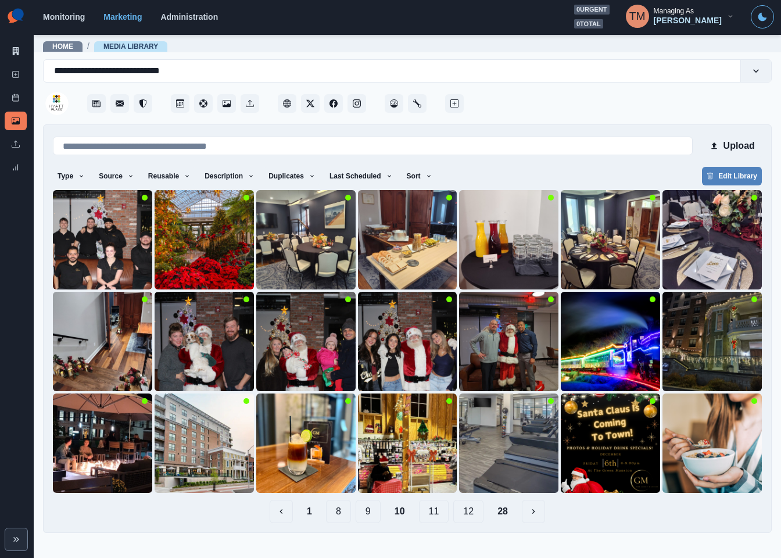
click at [370, 514] on button "9" at bounding box center [367, 510] width 25 height 23
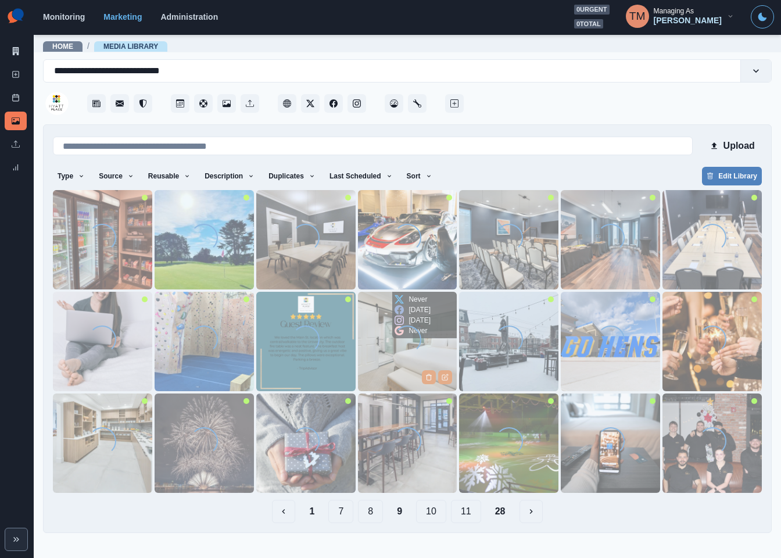
click at [386, 351] on img at bounding box center [407, 341] width 99 height 99
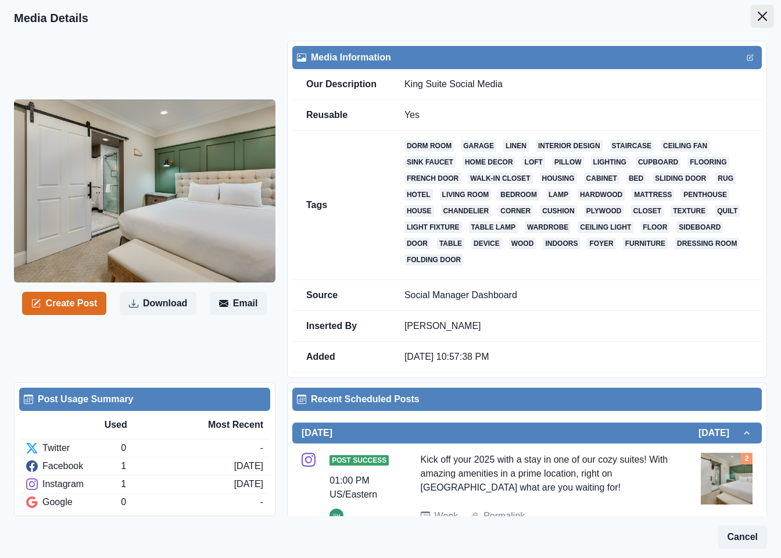
click at [757, 17] on icon "Close" at bounding box center [761, 16] width 9 height 9
click at [743, 54] on button "Edit" at bounding box center [750, 58] width 14 height 14
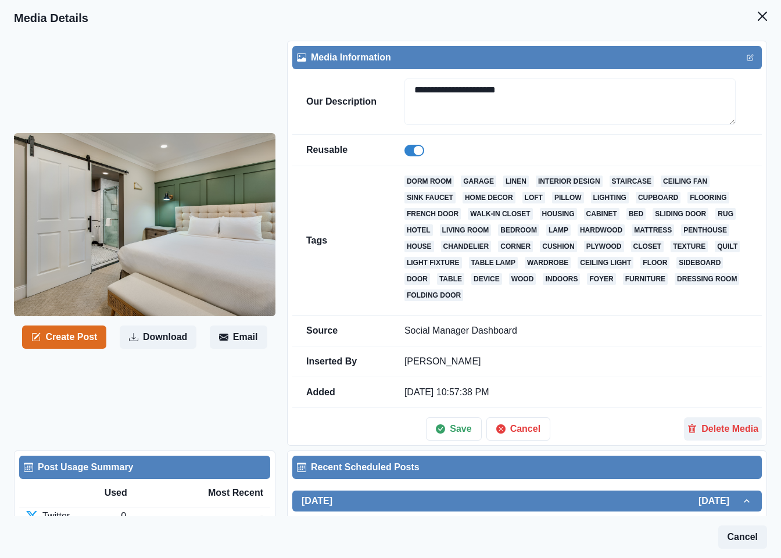
click at [410, 147] on span at bounding box center [414, 151] width 20 height 12
click at [464, 438] on button "Save" at bounding box center [453, 428] width 55 height 23
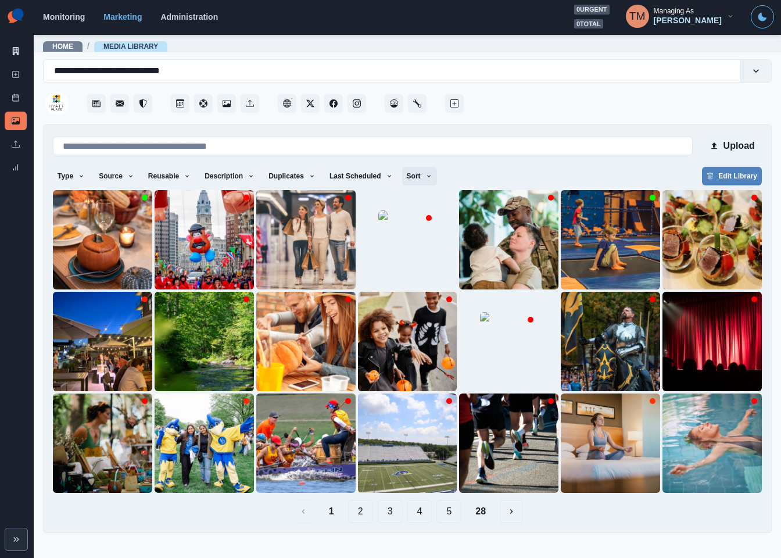
click at [425, 178] on icon "button" at bounding box center [428, 176] width 7 height 7
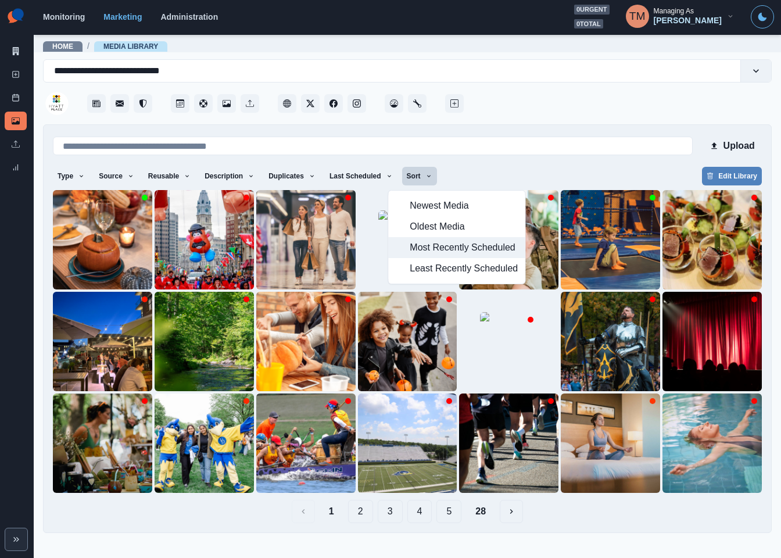
click at [431, 254] on span "Most Recently Scheduled" at bounding box center [463, 247] width 108 height 14
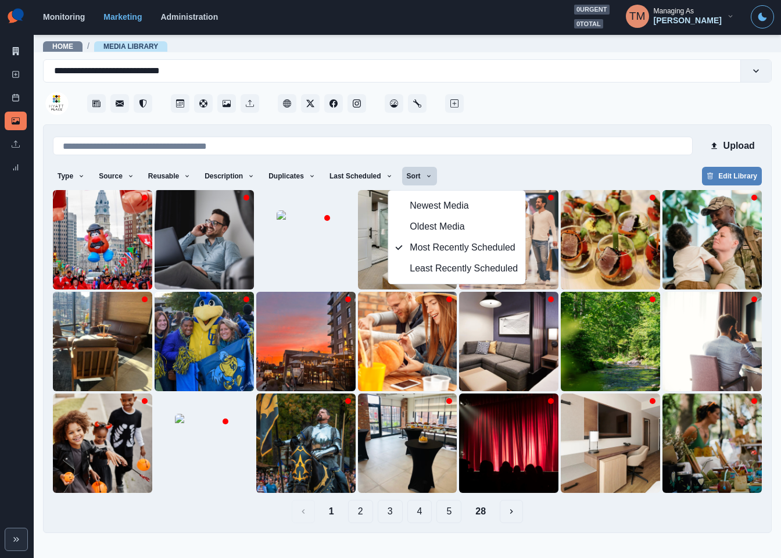
click at [598, 170] on div "Type Any Image Video Source Any Upload Social Manager Found: Instagram Found: G…" at bounding box center [407, 177] width 709 height 21
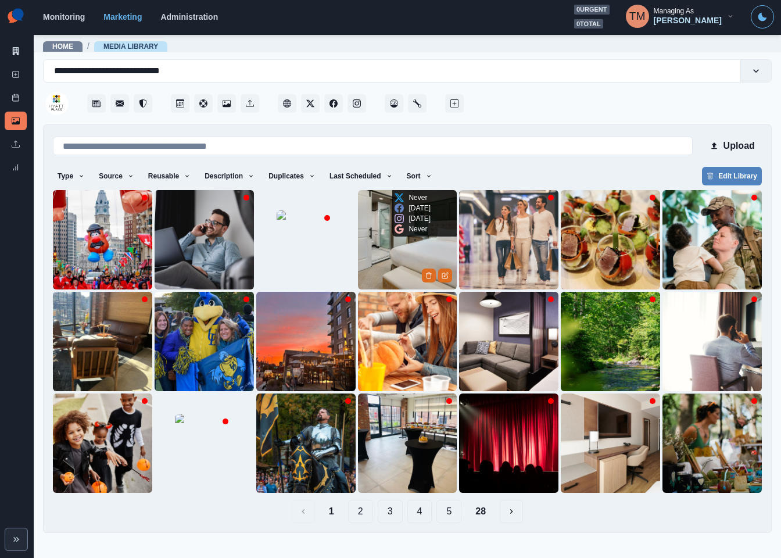
click at [378, 253] on img at bounding box center [407, 239] width 99 height 99
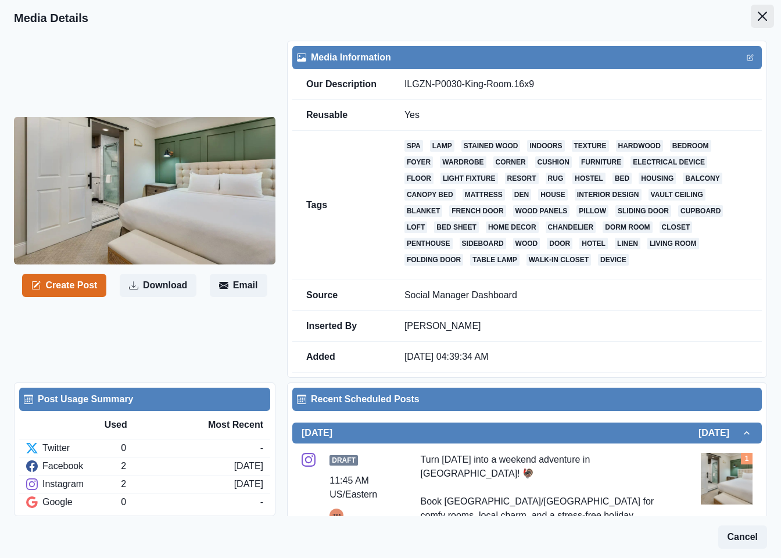
click at [757, 17] on icon "Close" at bounding box center [761, 16] width 9 height 9
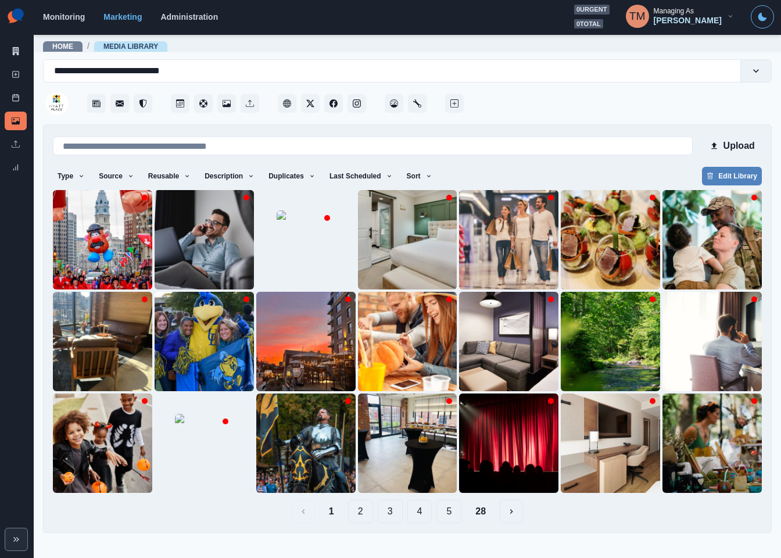
click at [451, 515] on button "5" at bounding box center [448, 510] width 25 height 23
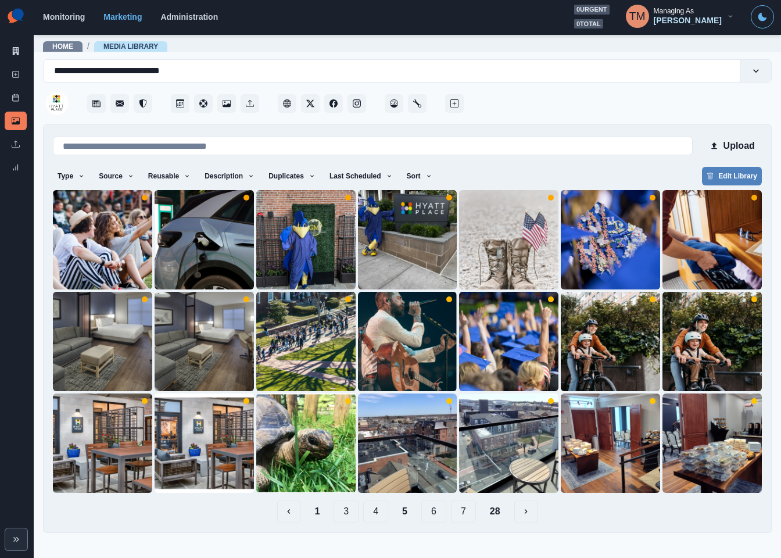
click at [437, 515] on button "6" at bounding box center [433, 510] width 25 height 23
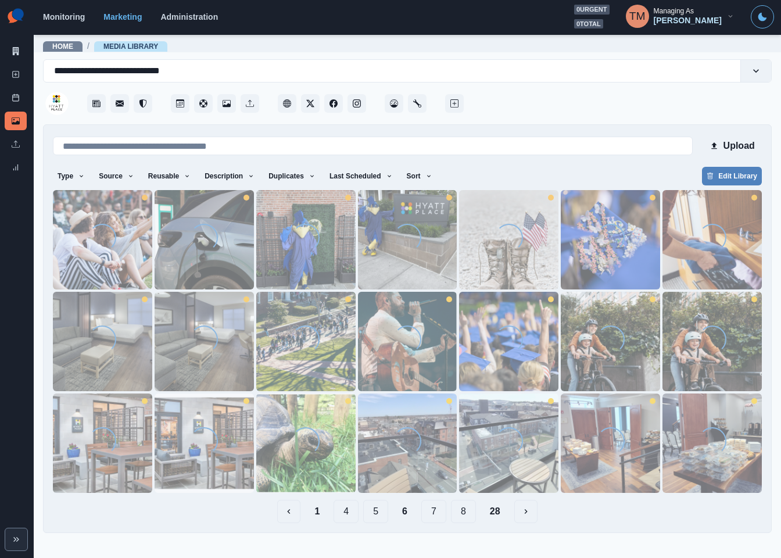
click at [464, 515] on button "8" at bounding box center [463, 510] width 25 height 23
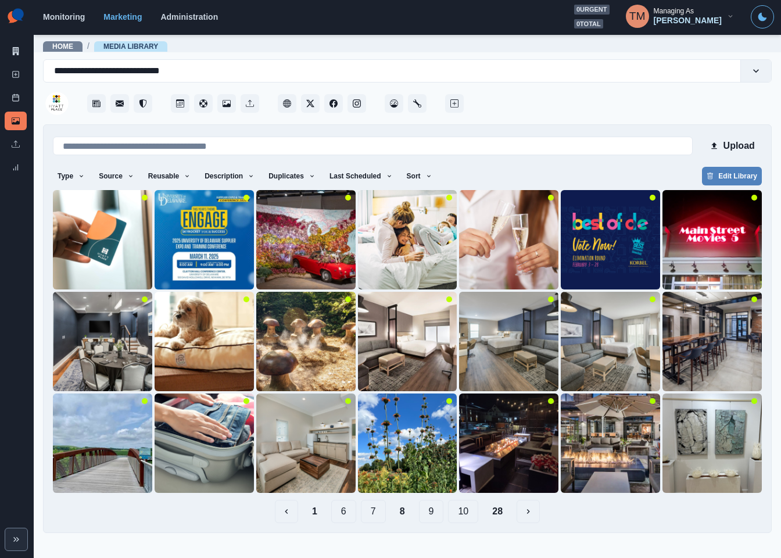
click at [455, 511] on button "10" at bounding box center [463, 510] width 30 height 23
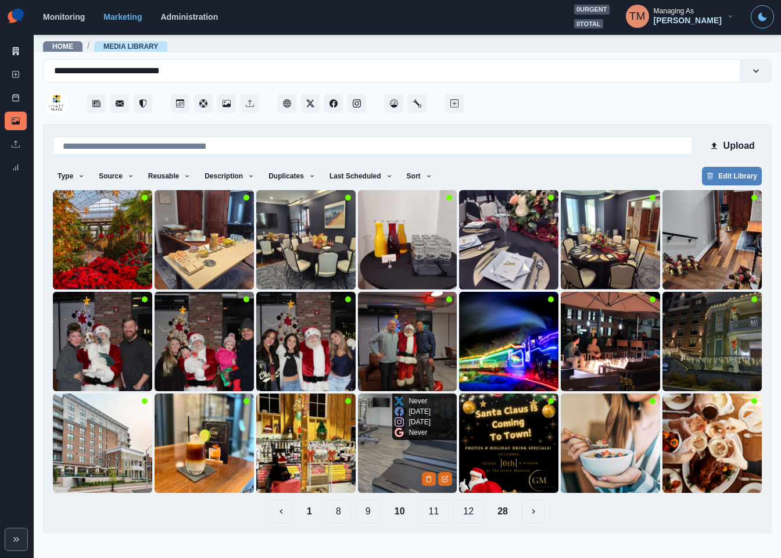
click at [401, 459] on img at bounding box center [407, 442] width 99 height 99
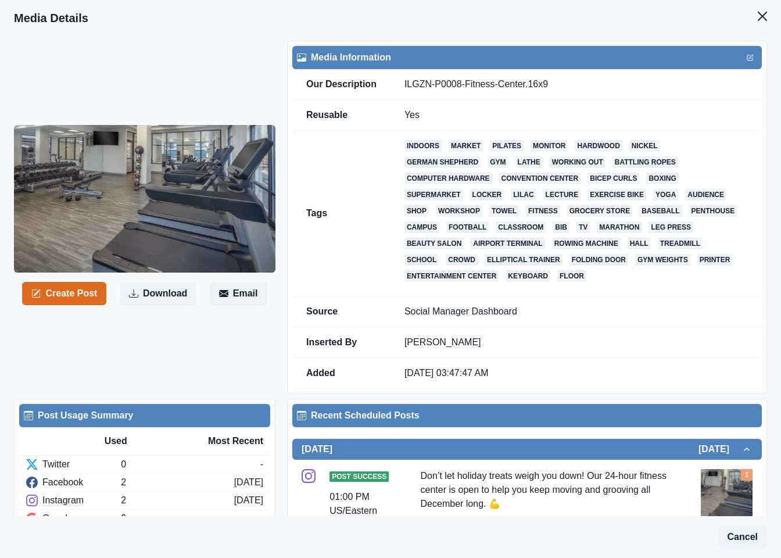
drag, startPoint x: 753, startPoint y: 17, endPoint x: 697, endPoint y: 60, distance: 70.0
click at [757, 17] on icon "Close" at bounding box center [761, 16] width 9 height 9
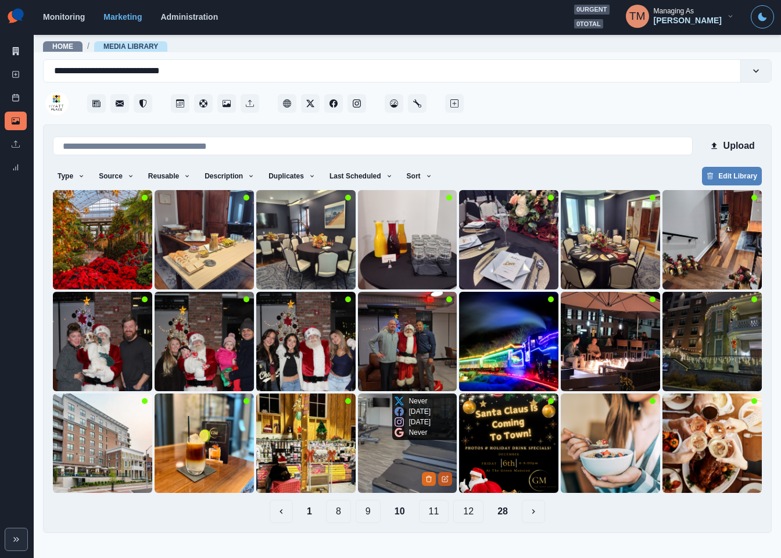
click at [447, 480] on icon "Edit Media" at bounding box center [444, 478] width 7 height 7
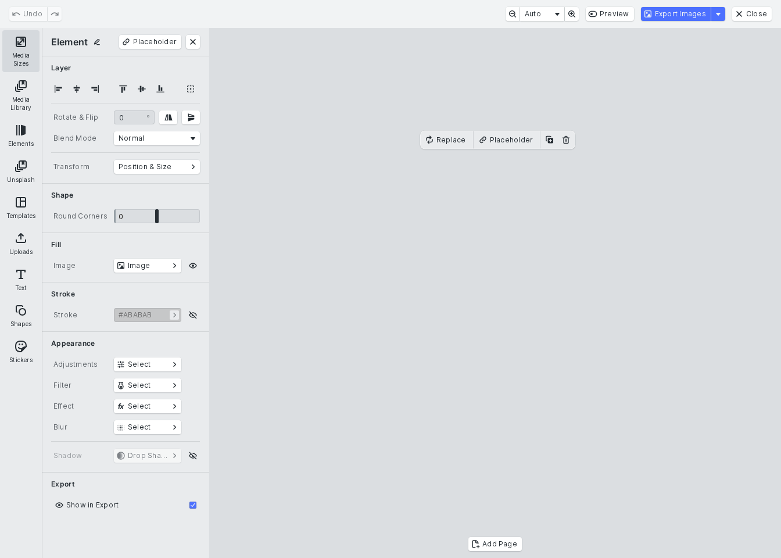
click at [21, 39] on button "Media Sizes" at bounding box center [20, 51] width 37 height 42
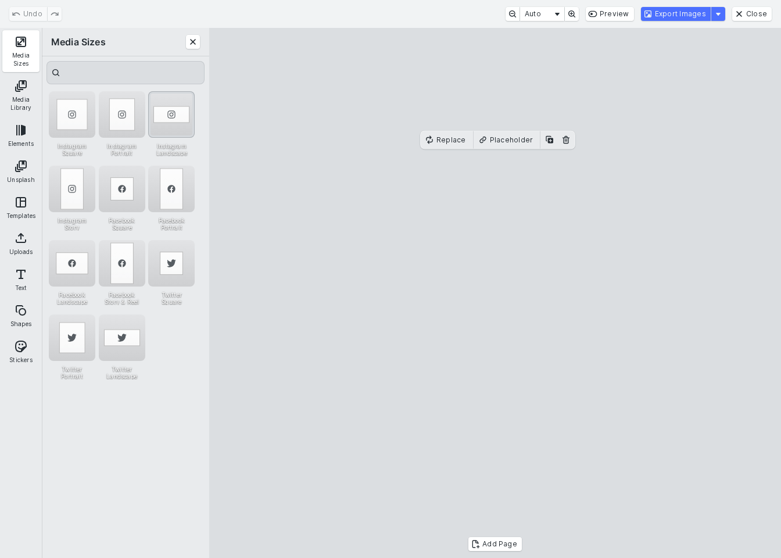
click at [173, 105] on div "Instagram Landscape" at bounding box center [171, 114] width 46 height 46
click at [680, 15] on button "Export Images" at bounding box center [676, 14] width 70 height 14
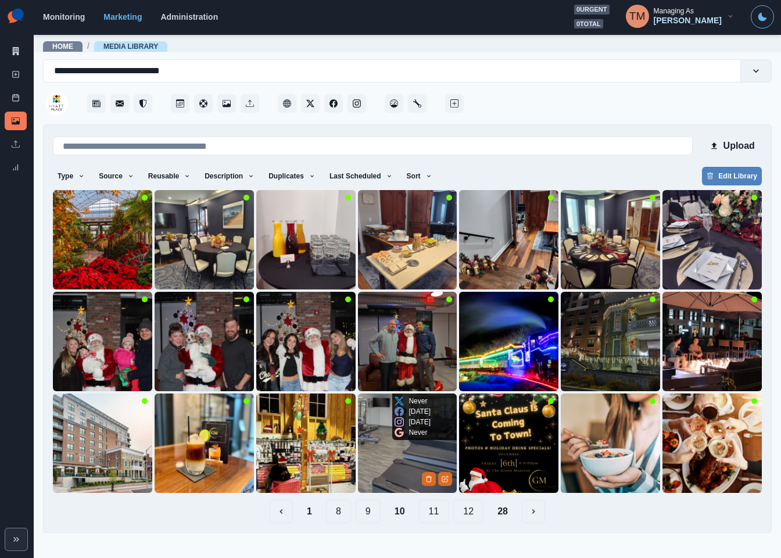
click at [389, 464] on img at bounding box center [407, 442] width 99 height 99
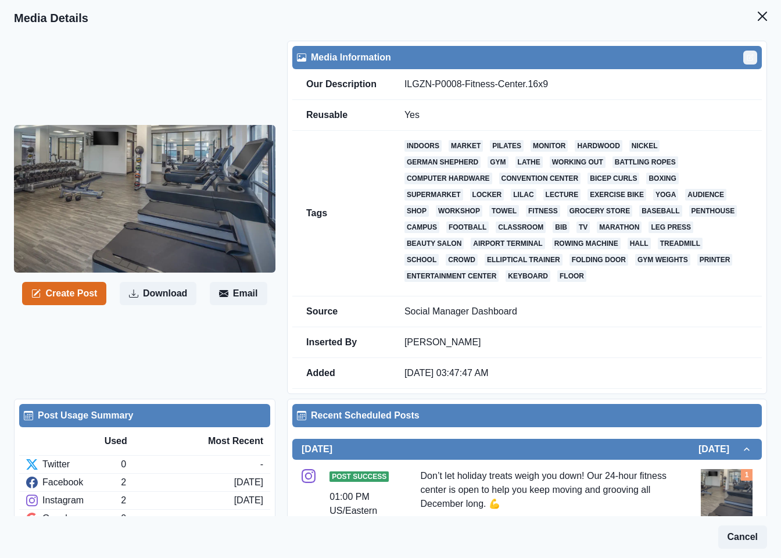
click at [746, 56] on icon "Edit" at bounding box center [749, 57] width 7 height 7
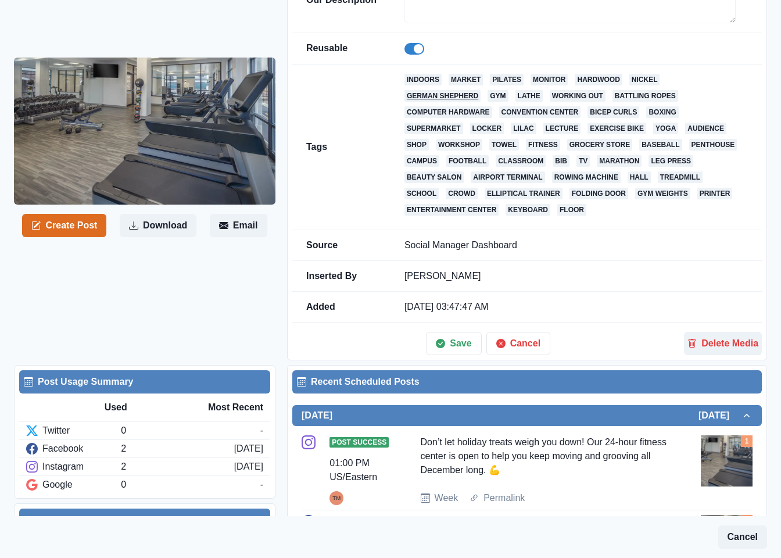
scroll to position [87, 0]
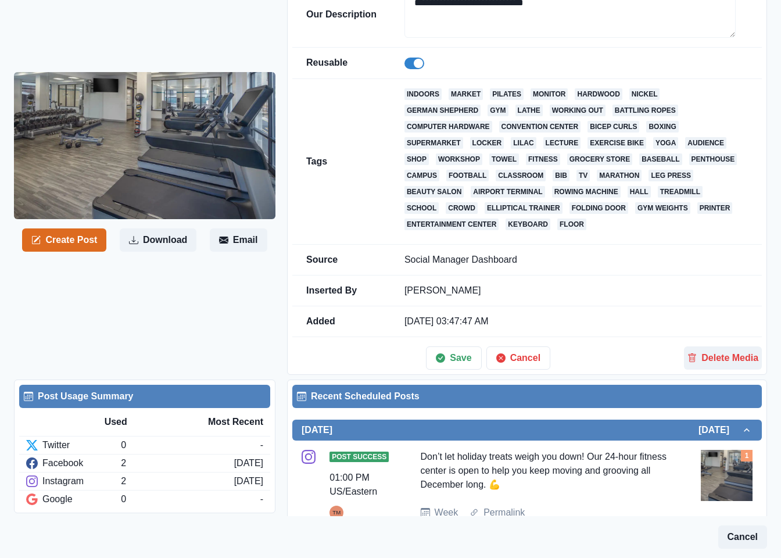
click at [406, 63] on span at bounding box center [414, 64] width 20 height 12
click at [457, 357] on button "Save" at bounding box center [453, 357] width 55 height 23
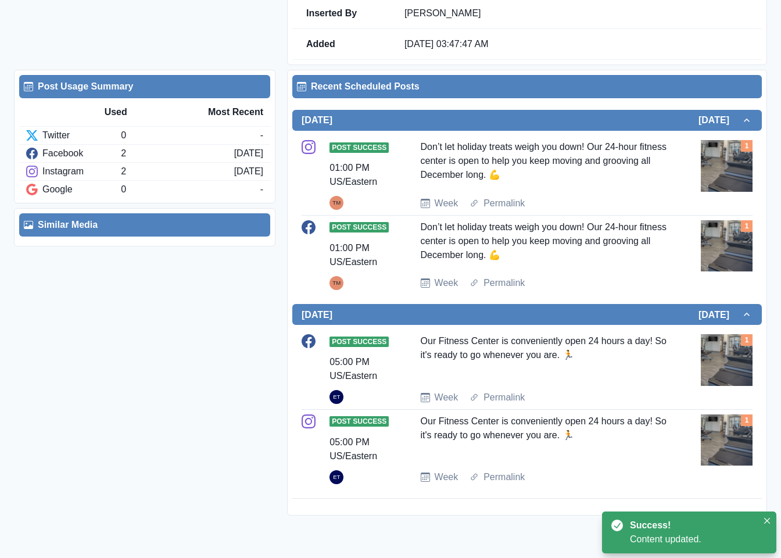
scroll to position [0, 0]
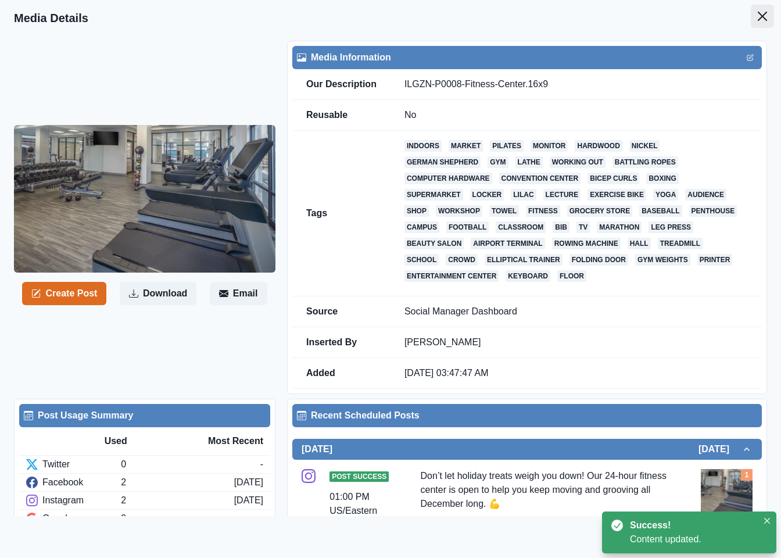
click at [754, 13] on button "Close" at bounding box center [761, 16] width 23 height 23
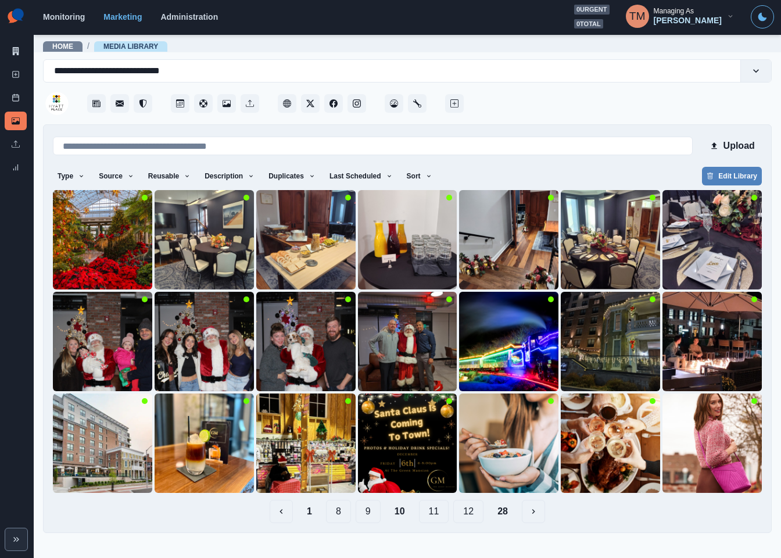
click at [307, 511] on button "1" at bounding box center [309, 510] width 24 height 23
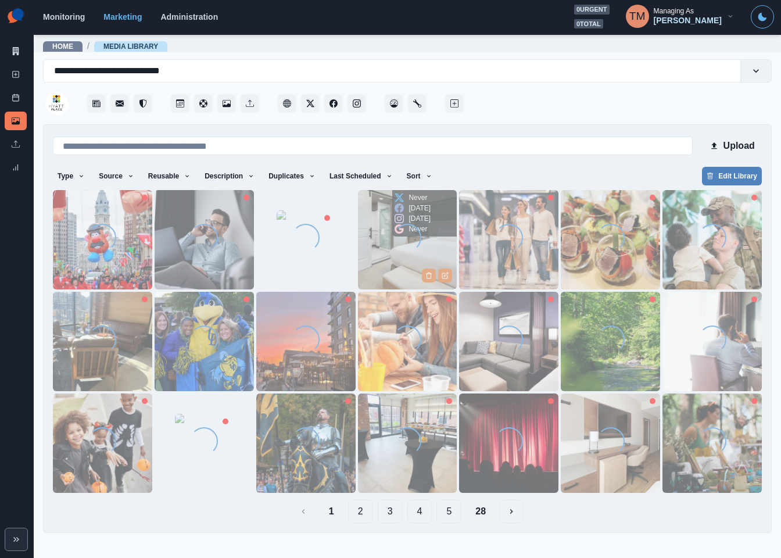
click at [380, 263] on img at bounding box center [407, 239] width 99 height 99
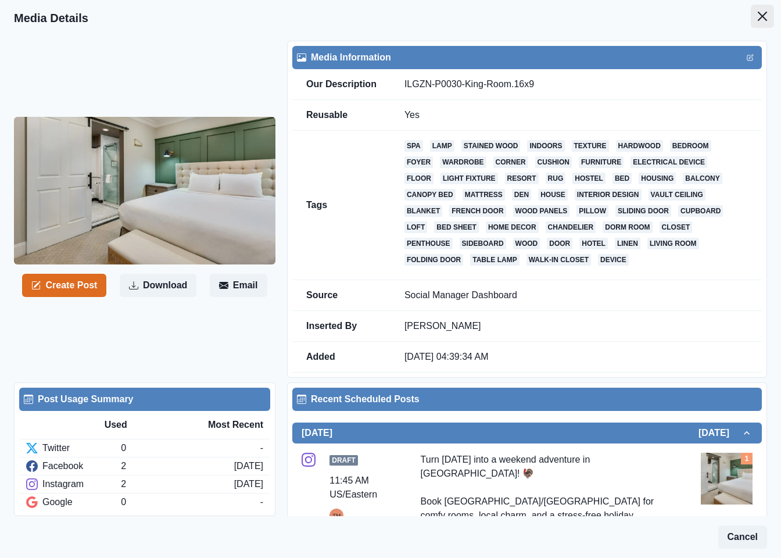
click at [757, 13] on icon "Close" at bounding box center [761, 16] width 9 height 9
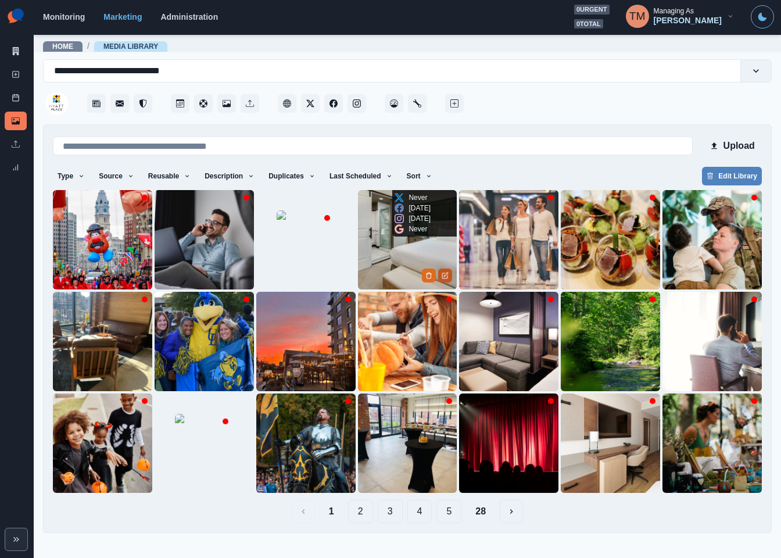
click at [447, 278] on icon "Edit Media" at bounding box center [444, 275] width 7 height 7
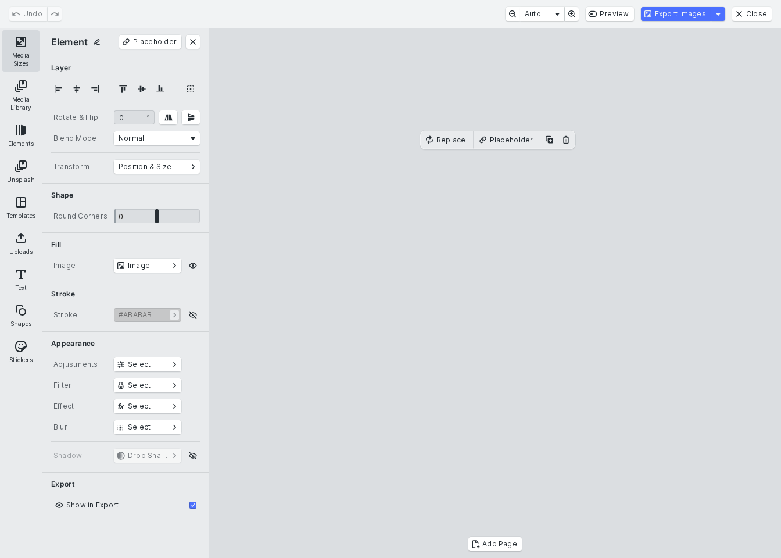
click at [20, 42] on button "Media Sizes" at bounding box center [20, 51] width 37 height 42
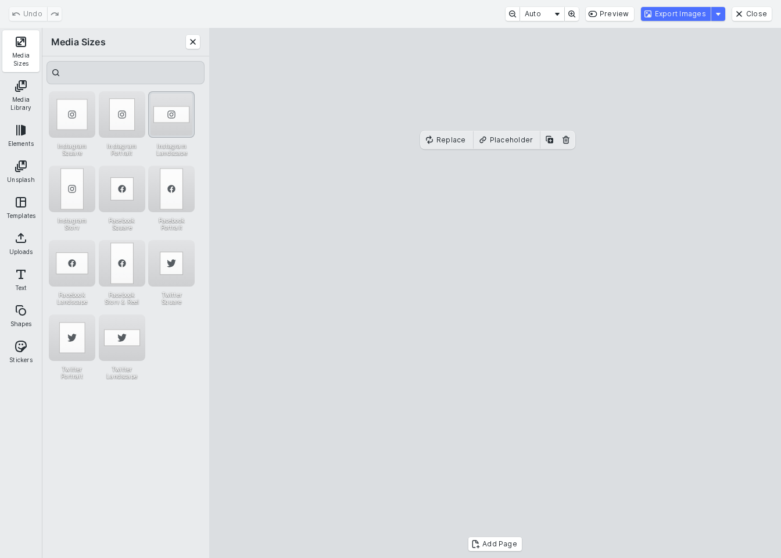
click at [164, 106] on div "Instagram Landscape" at bounding box center [171, 114] width 46 height 46
click at [683, 17] on button "Export Images" at bounding box center [676, 14] width 70 height 14
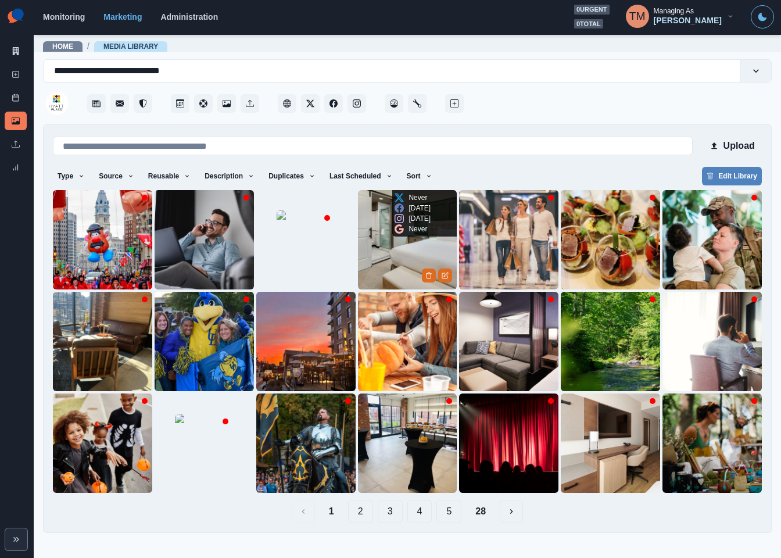
click at [393, 263] on img at bounding box center [407, 239] width 99 height 99
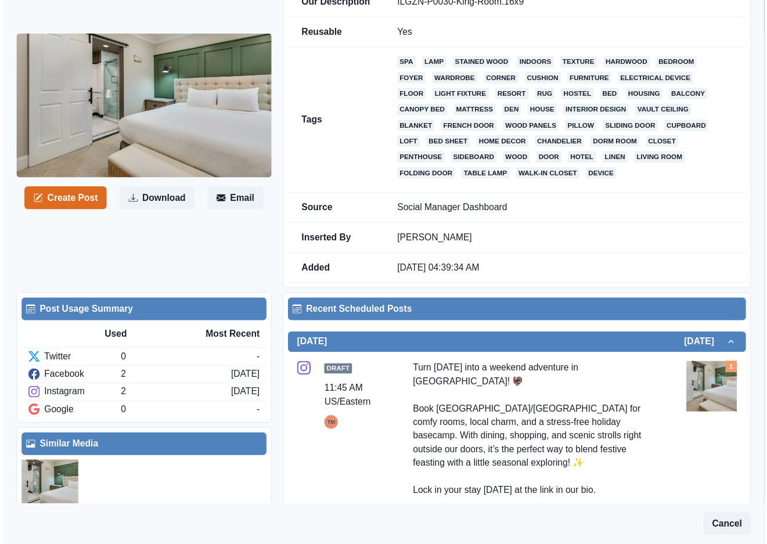
scroll to position [344, 0]
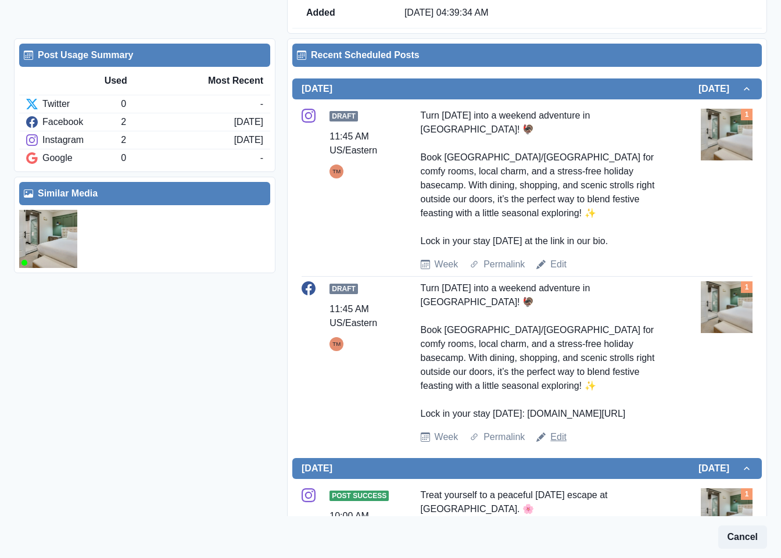
click at [556, 439] on link "Edit" at bounding box center [558, 437] width 16 height 14
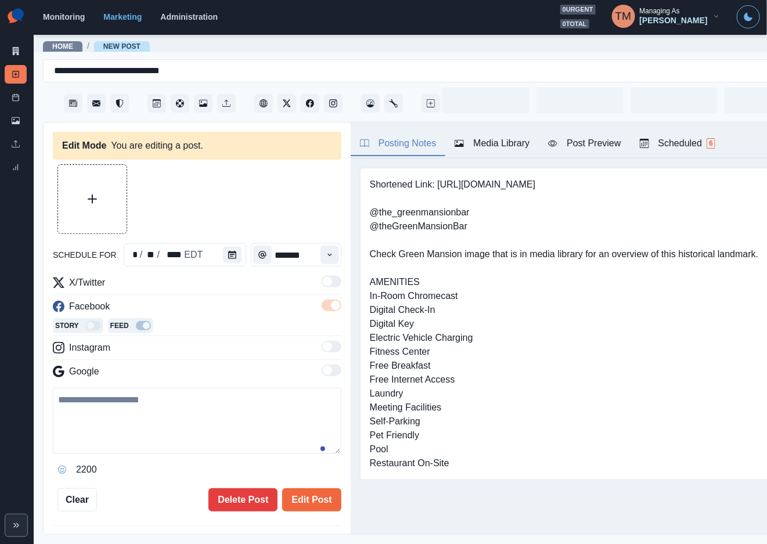
type input "********"
type textarea "**********"
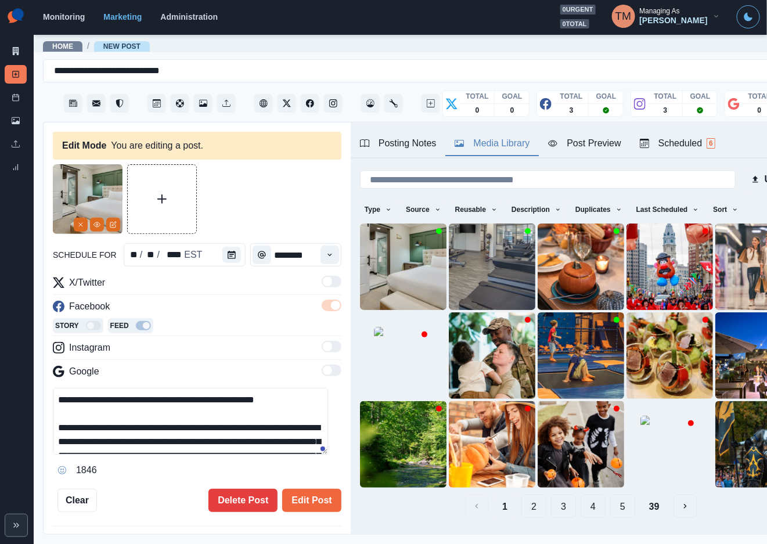
click at [515, 145] on div "Media Library" at bounding box center [492, 143] width 75 height 14
click at [79, 222] on icon "Remove" at bounding box center [80, 224] width 7 height 7
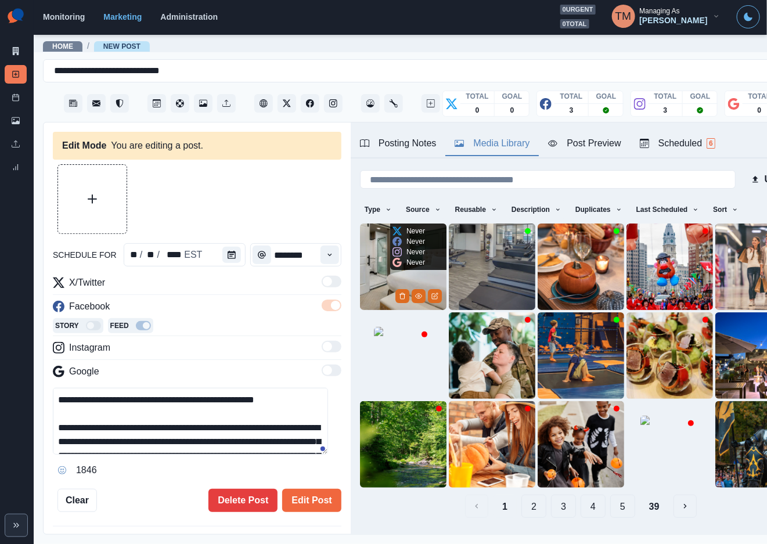
click at [376, 251] on img at bounding box center [403, 267] width 87 height 87
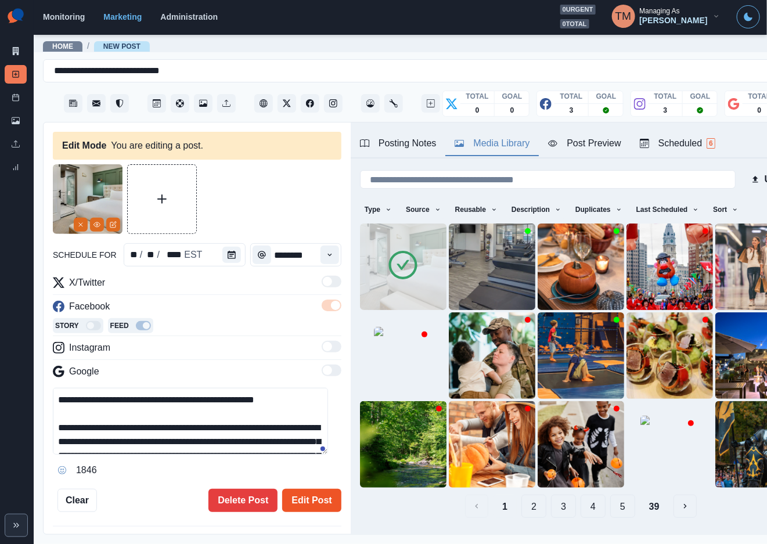
click at [311, 502] on button "Edit Post" at bounding box center [311, 500] width 59 height 23
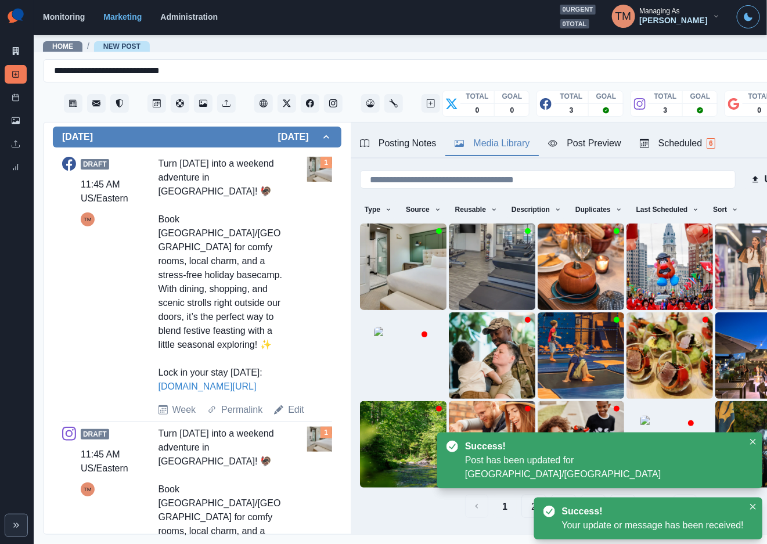
scroll to position [583, 0]
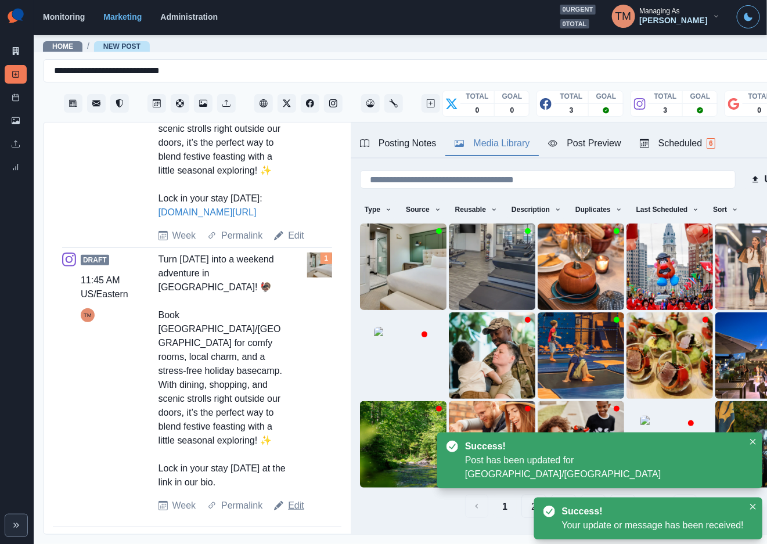
click at [293, 509] on link "Edit" at bounding box center [296, 506] width 16 height 14
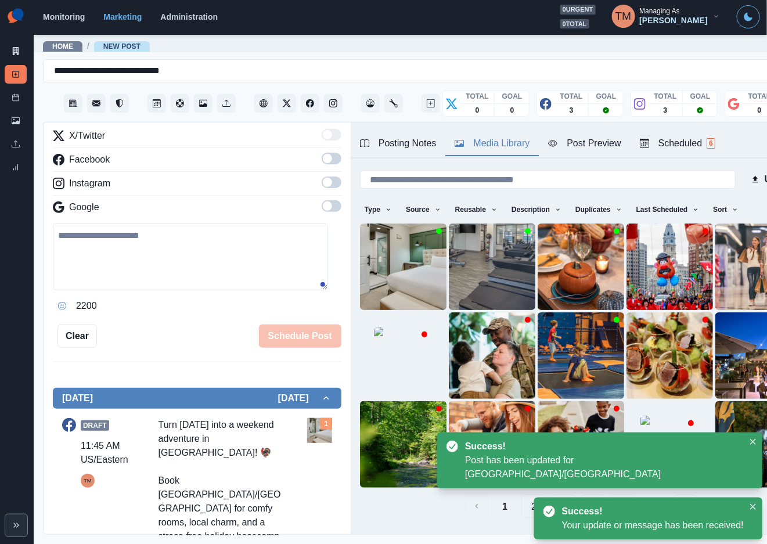
scroll to position [12, 0]
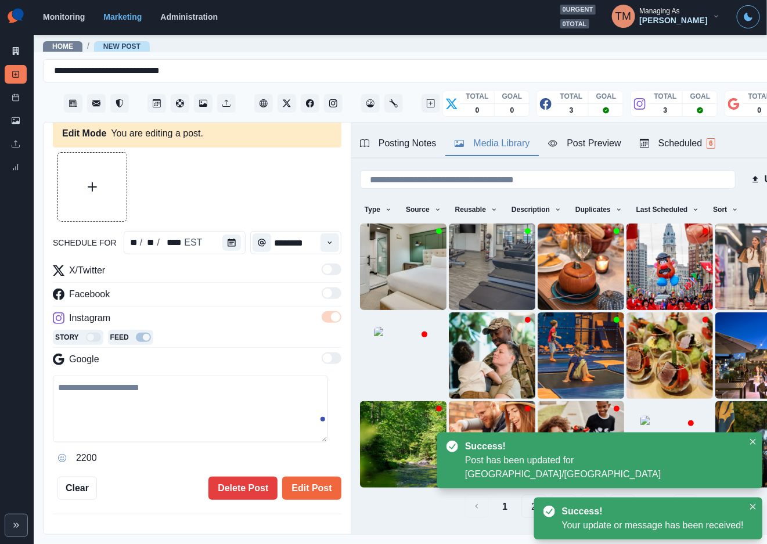
type textarea "**********"
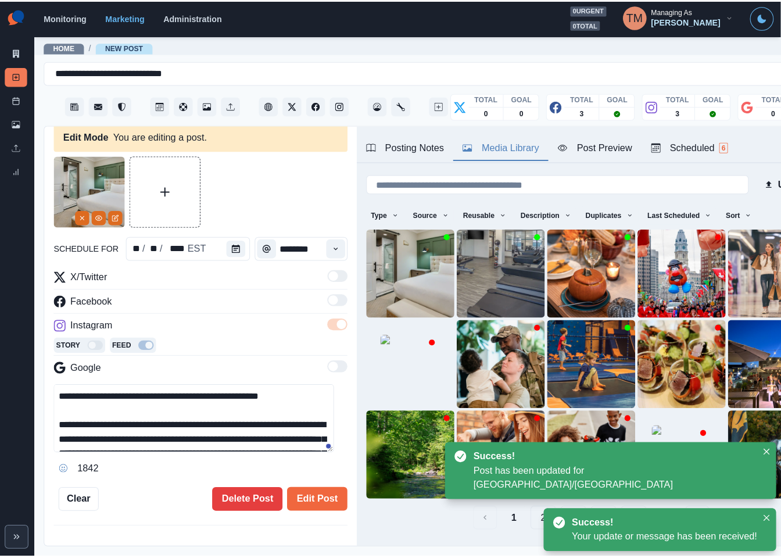
scroll to position [0, 0]
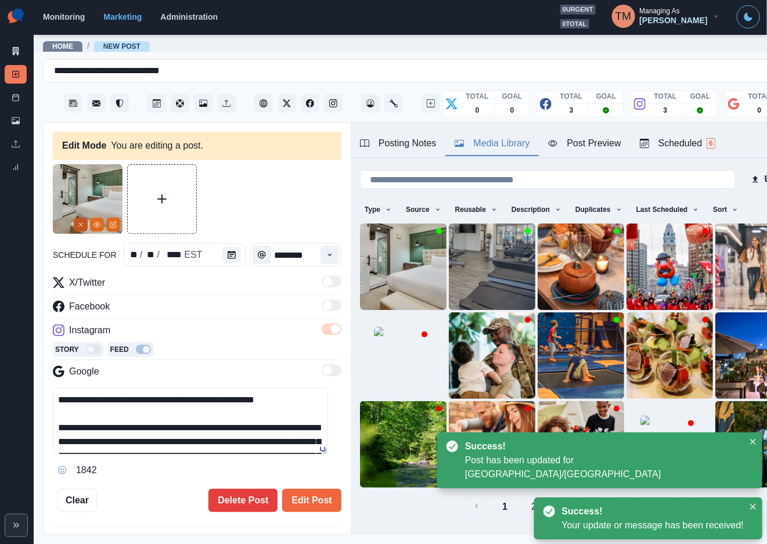
click at [78, 225] on icon "Remove" at bounding box center [80, 224] width 7 height 7
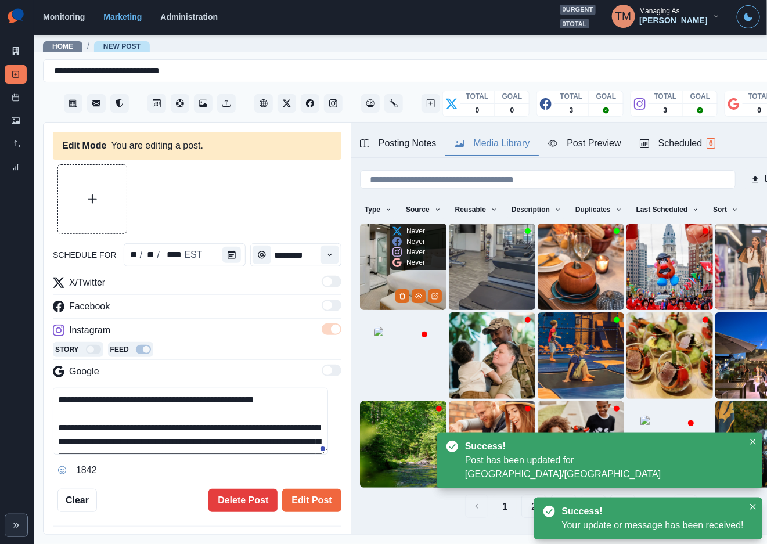
click at [380, 274] on img at bounding box center [403, 267] width 87 height 87
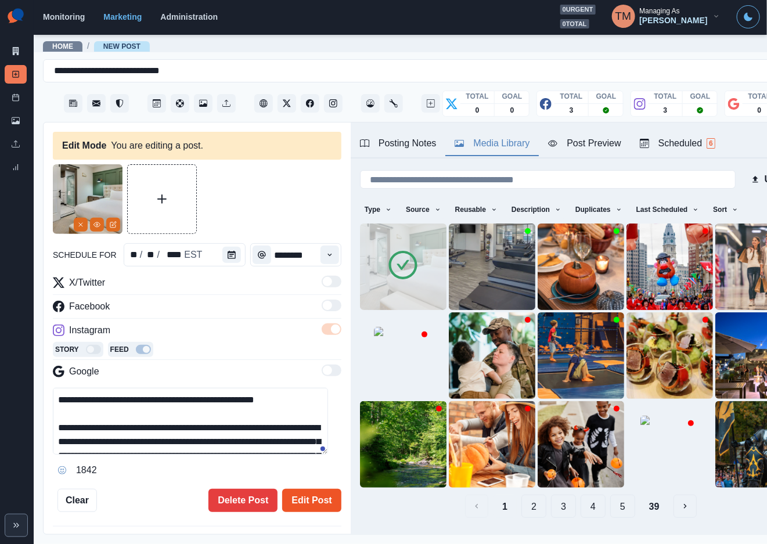
click at [308, 504] on button "Edit Post" at bounding box center [311, 500] width 59 height 23
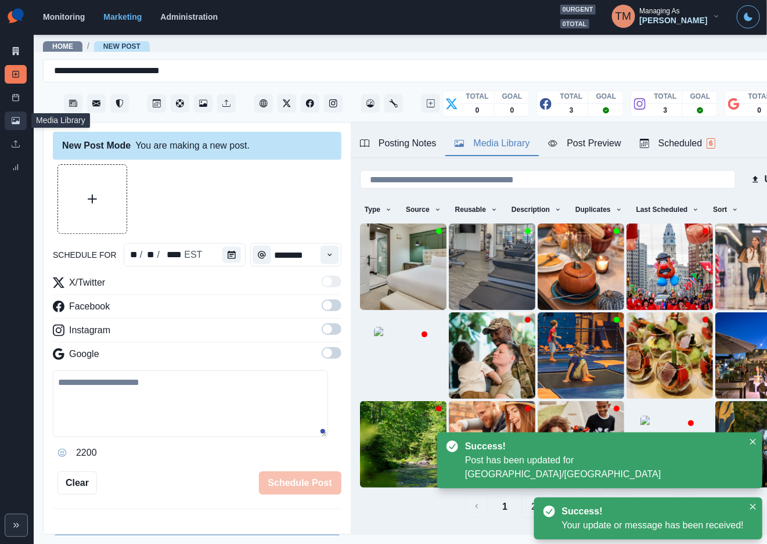
click at [17, 122] on icon at bounding box center [16, 120] width 8 height 7
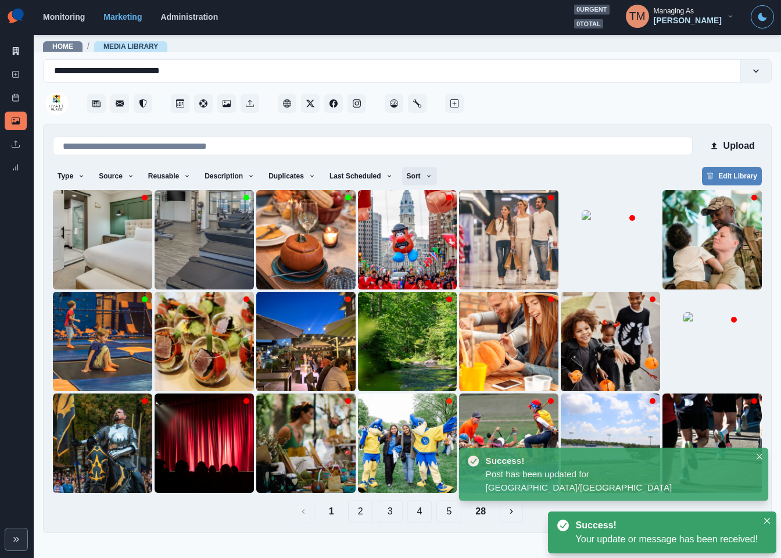
click at [425, 177] on icon "button" at bounding box center [428, 176] width 7 height 7
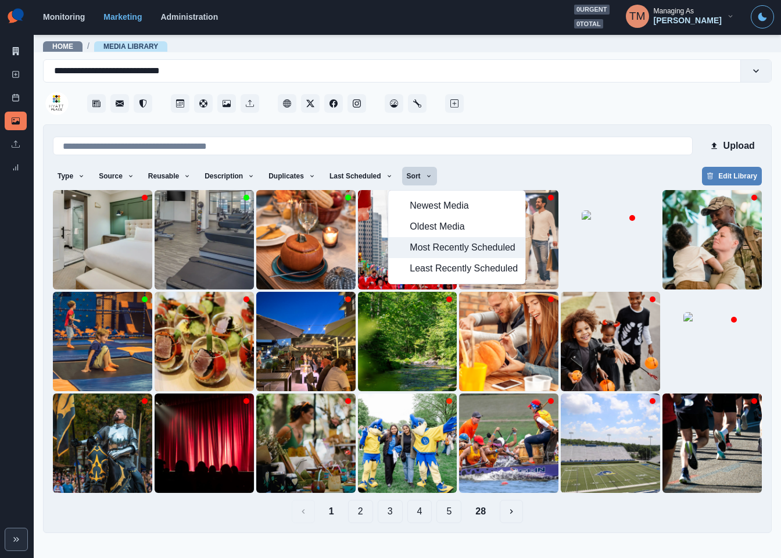
click at [432, 247] on span "Most Recently Scheduled" at bounding box center [463, 247] width 108 height 14
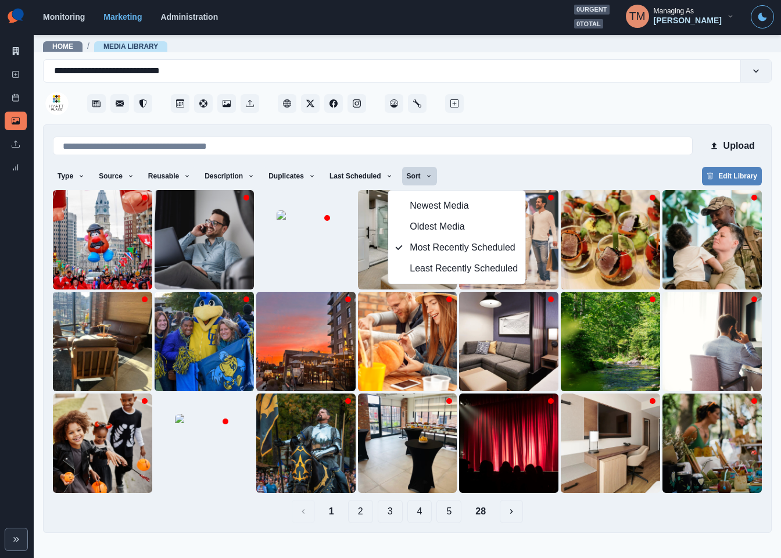
click at [528, 157] on div "Upload" at bounding box center [407, 145] width 709 height 23
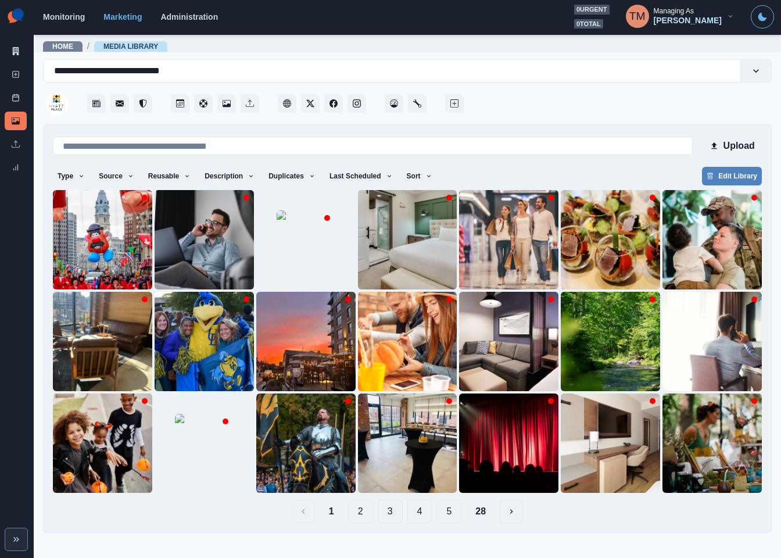
click at [490, 515] on button "28" at bounding box center [480, 510] width 29 height 23
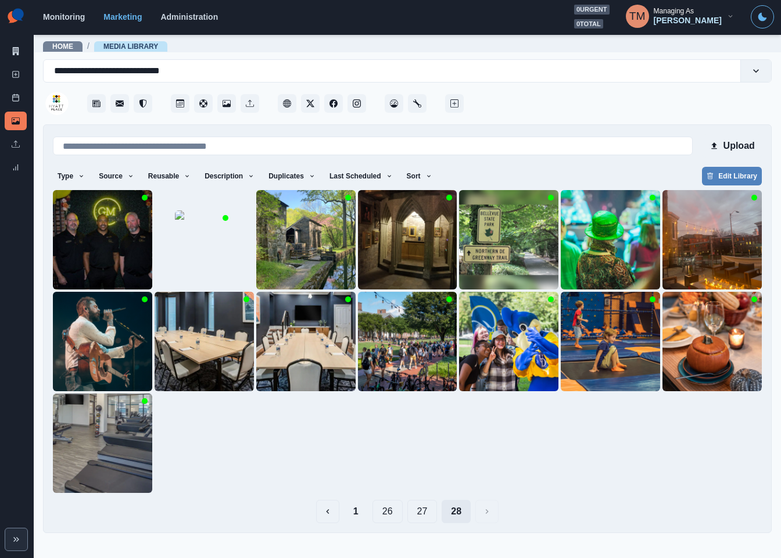
drag, startPoint x: 451, startPoint y: 512, endPoint x: 427, endPoint y: 513, distance: 24.4
click at [450, 512] on button "28" at bounding box center [455, 510] width 29 height 23
click at [424, 516] on button "27" at bounding box center [422, 510] width 30 height 23
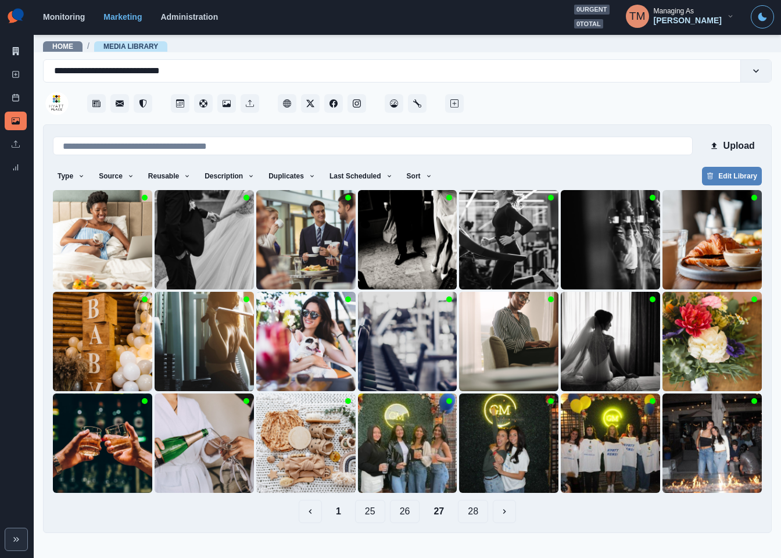
click at [405, 515] on button "26" at bounding box center [405, 510] width 30 height 23
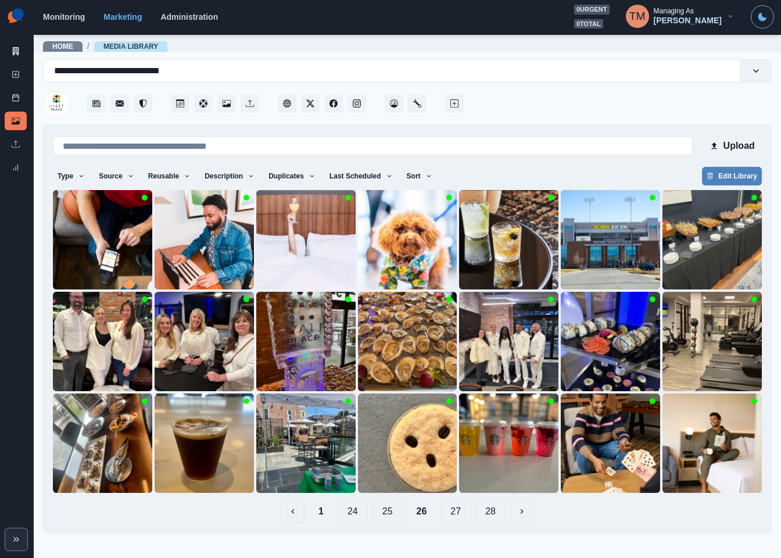
click at [390, 515] on button "25" at bounding box center [387, 510] width 30 height 23
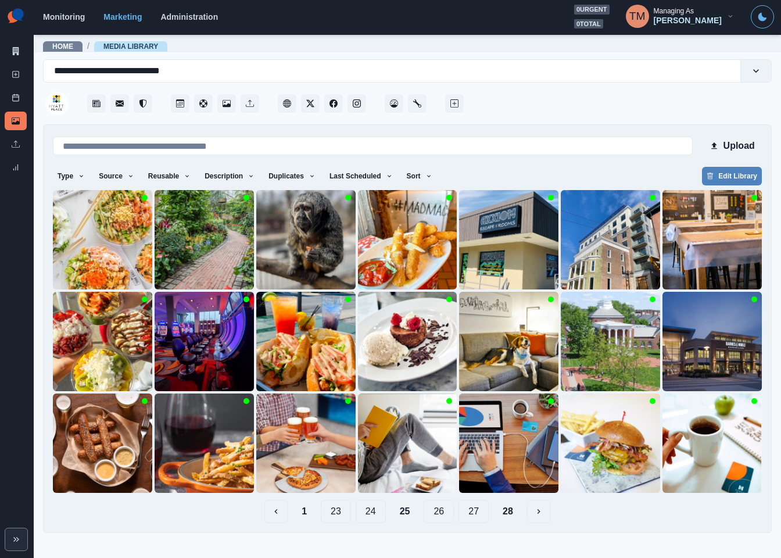
click at [372, 515] on button "24" at bounding box center [370, 510] width 30 height 23
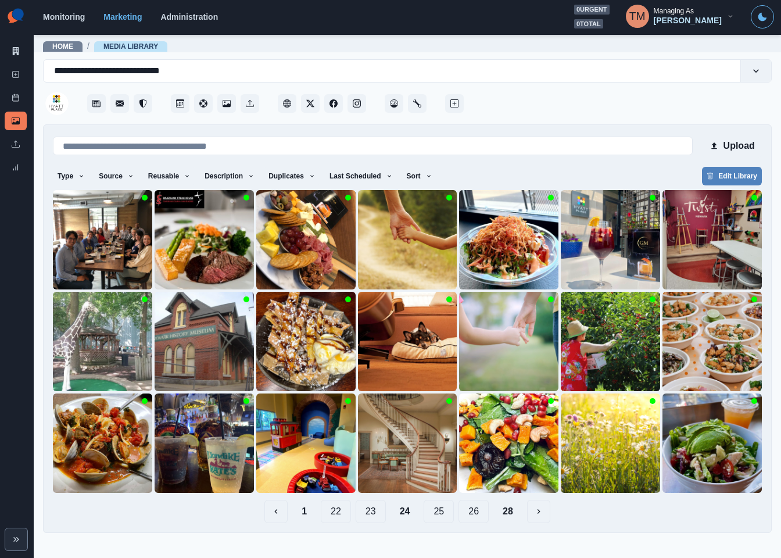
click at [364, 516] on button "23" at bounding box center [370, 510] width 30 height 23
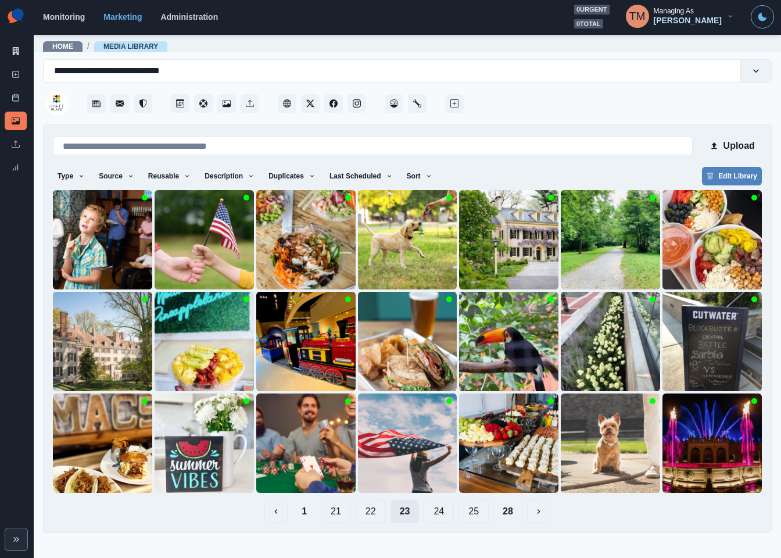
click at [364, 516] on button "22" at bounding box center [370, 510] width 30 height 23
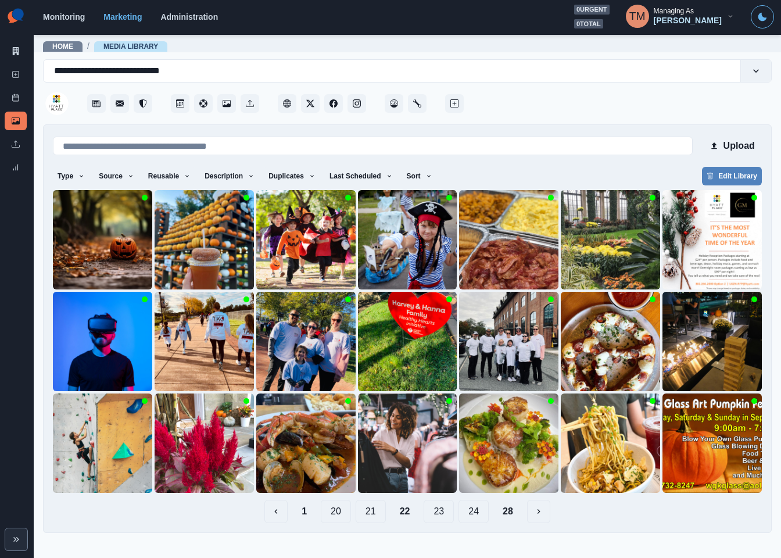
click at [364, 516] on button "21" at bounding box center [370, 510] width 30 height 23
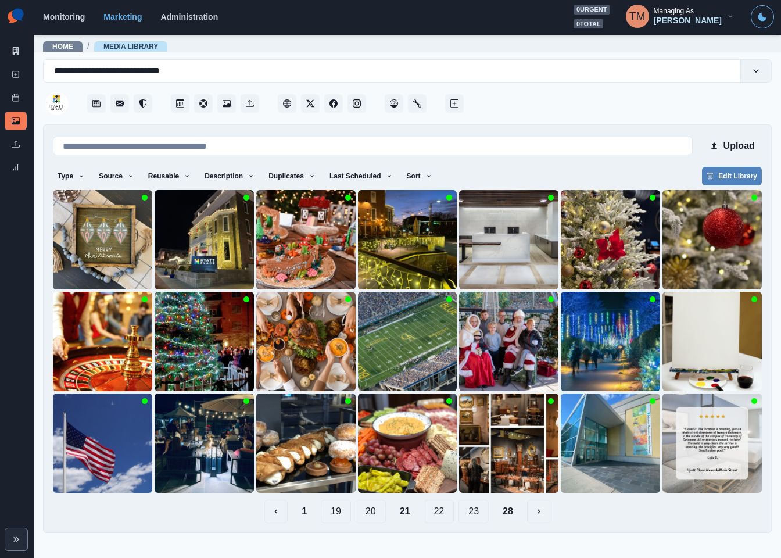
click at [364, 516] on button "20" at bounding box center [370, 510] width 30 height 23
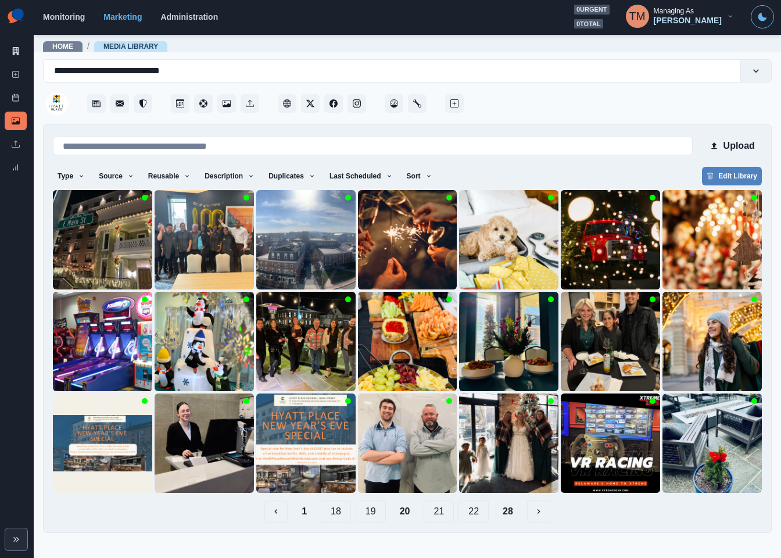
click at [365, 516] on button "19" at bounding box center [370, 510] width 30 height 23
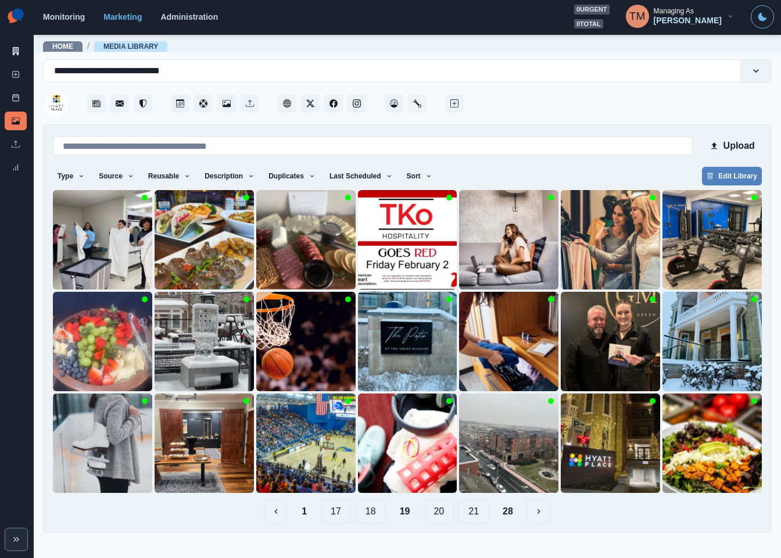
click at [365, 516] on button "18" at bounding box center [370, 510] width 30 height 23
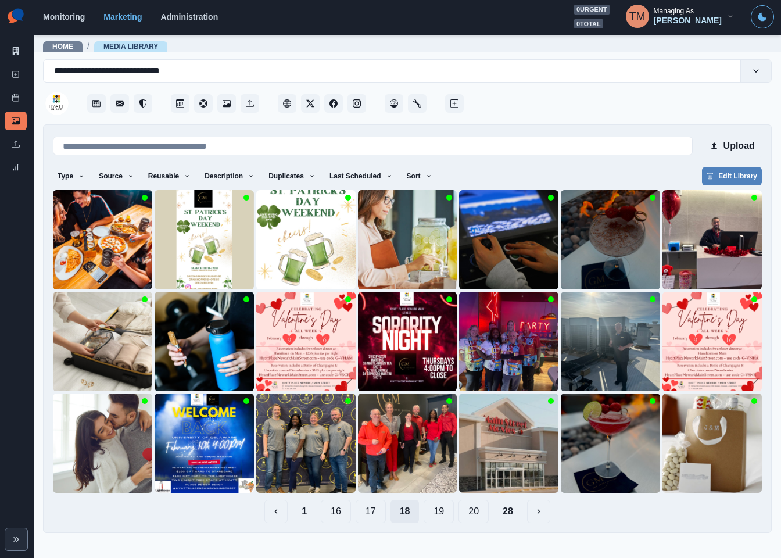
click at [365, 516] on button "17" at bounding box center [370, 510] width 30 height 23
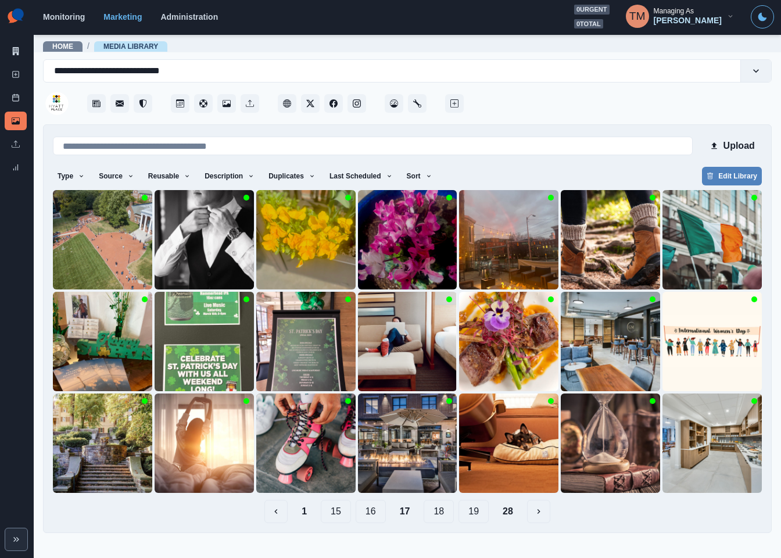
click at [365, 516] on button "16" at bounding box center [370, 510] width 30 height 23
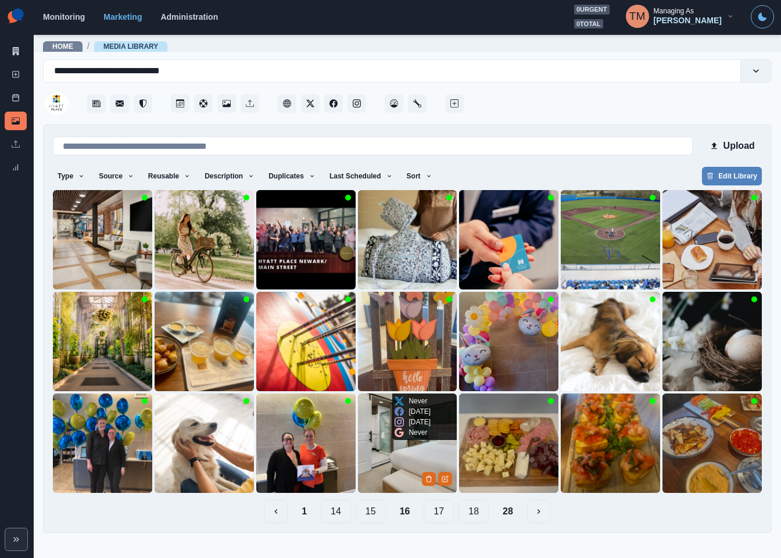
click at [390, 468] on img at bounding box center [407, 442] width 99 height 99
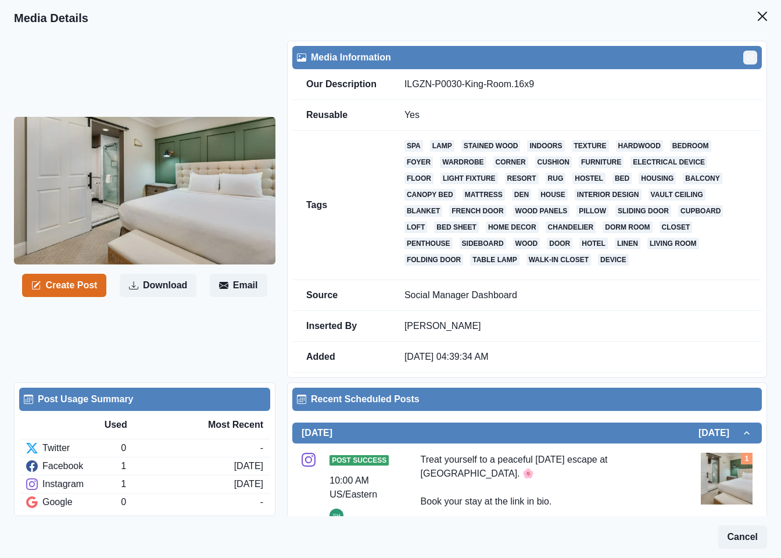
click at [746, 56] on icon "Edit" at bounding box center [749, 57] width 7 height 7
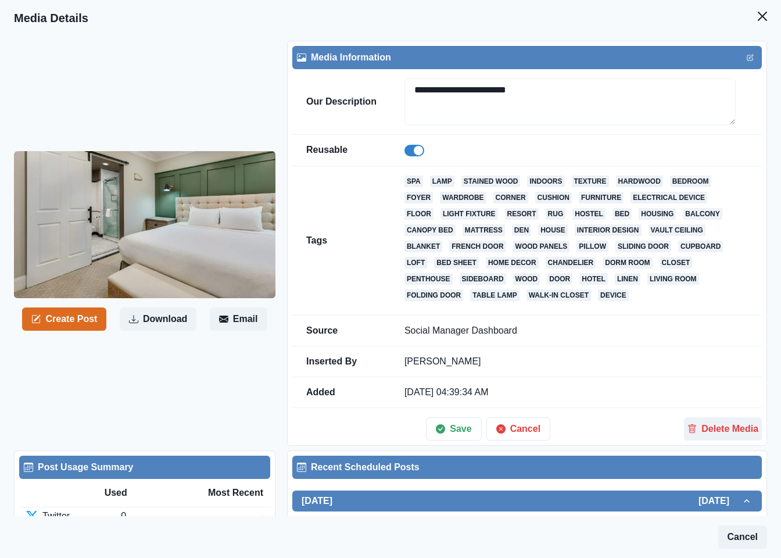
click at [415, 154] on span at bounding box center [418, 150] width 9 height 9
click at [441, 427] on button "Save" at bounding box center [453, 428] width 55 height 23
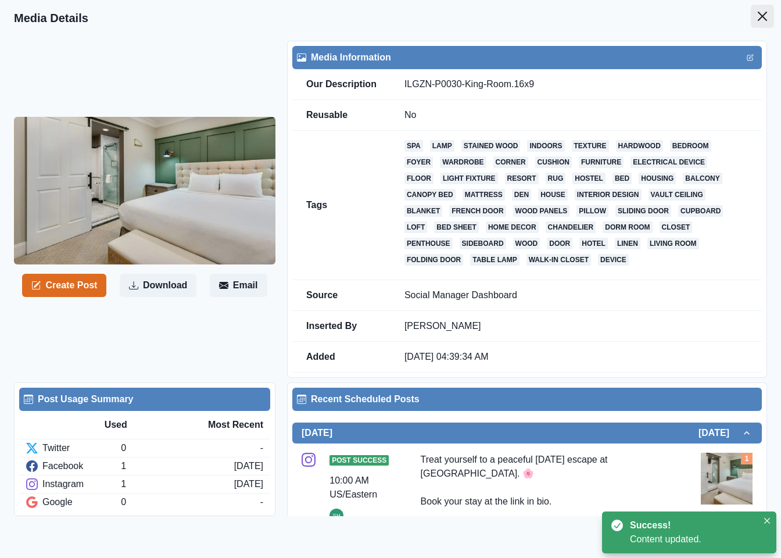
click at [757, 16] on icon "Close" at bounding box center [761, 16] width 9 height 9
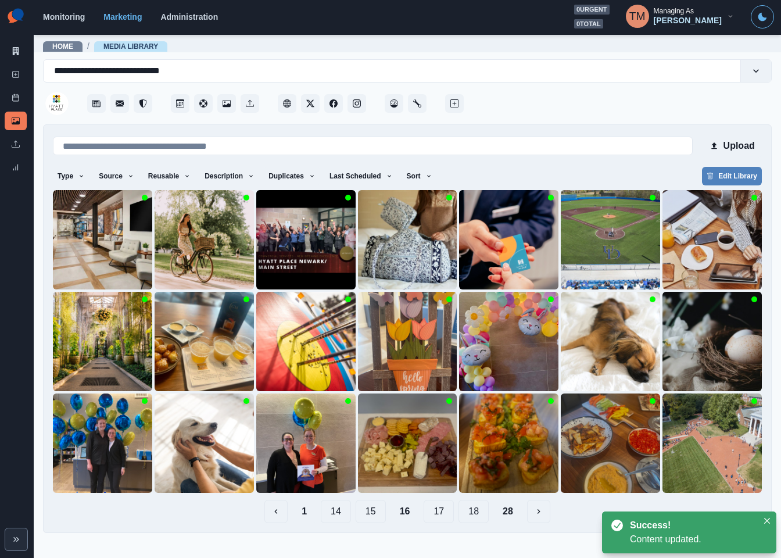
click at [306, 516] on button "1" at bounding box center [304, 510] width 24 height 23
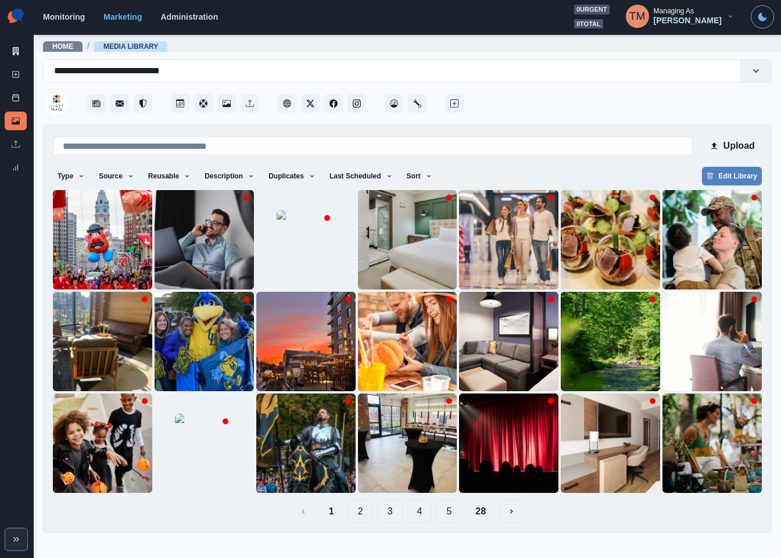
click at [485, 512] on button "28" at bounding box center [480, 510] width 29 height 23
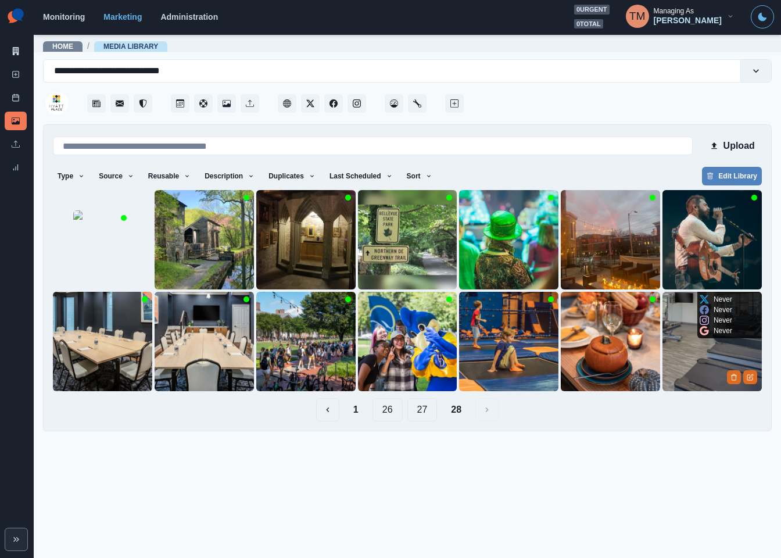
click at [699, 376] on img at bounding box center [711, 341] width 99 height 99
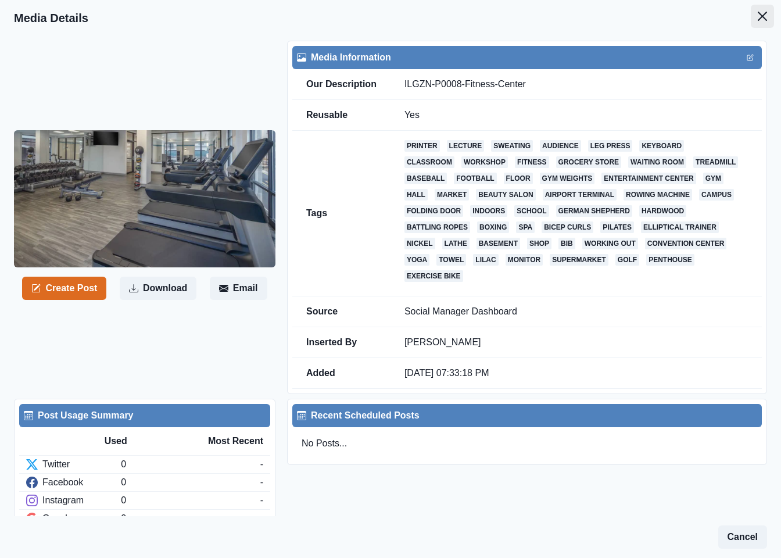
click at [750, 15] on button "Close" at bounding box center [761, 16] width 23 height 23
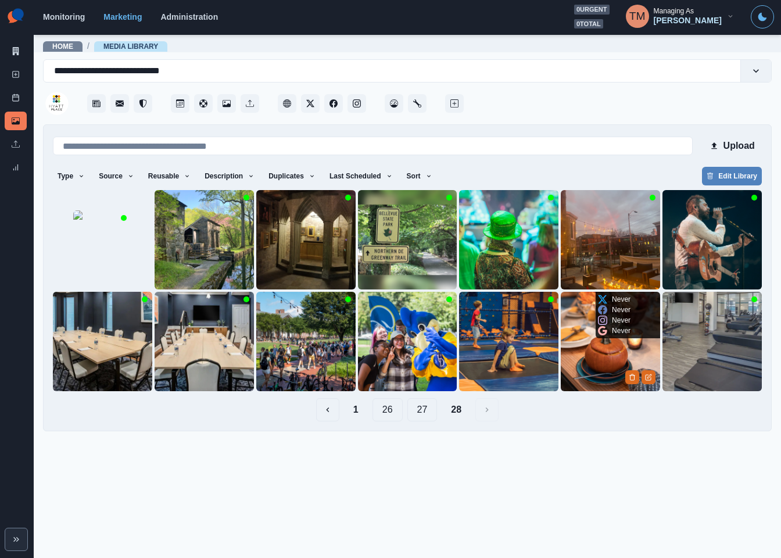
click at [605, 375] on img at bounding box center [609, 341] width 99 height 99
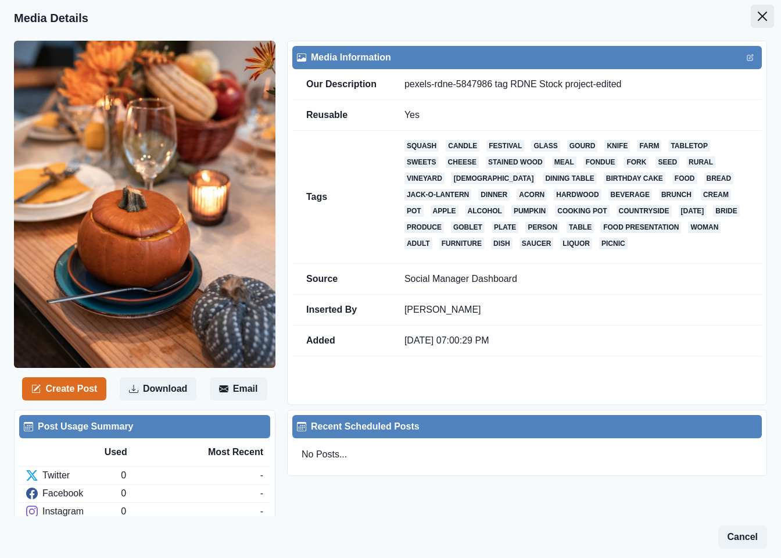
click at [757, 18] on icon "Close" at bounding box center [761, 16] width 9 height 9
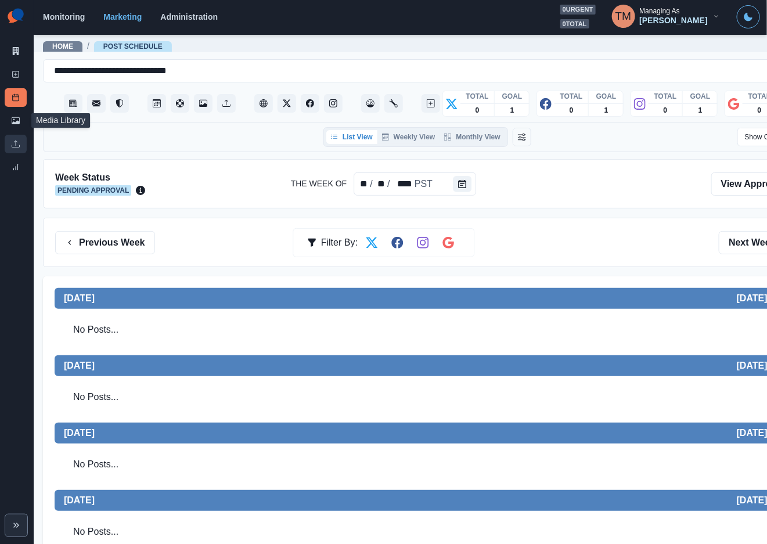
drag, startPoint x: 16, startPoint y: 123, endPoint x: 16, endPoint y: 141, distance: 18.6
click at [16, 123] on icon at bounding box center [16, 120] width 8 height 7
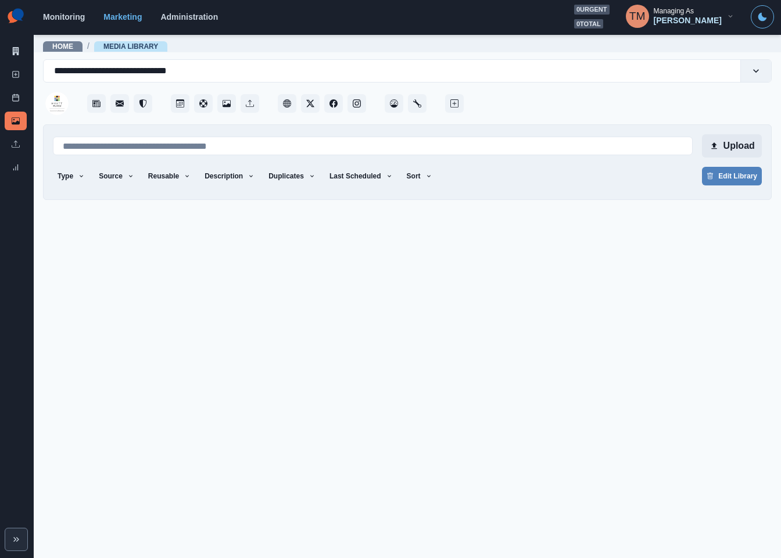
click at [724, 145] on button "Upload" at bounding box center [732, 145] width 60 height 23
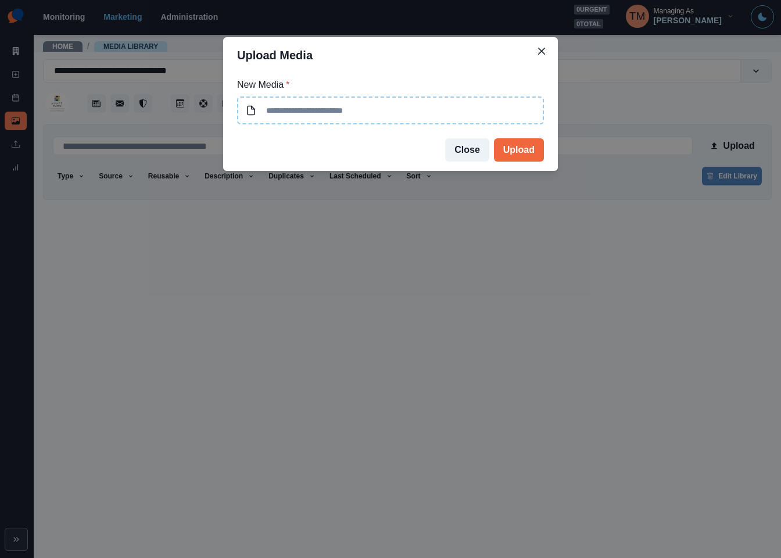
click at [417, 110] on input at bounding box center [390, 110] width 307 height 28
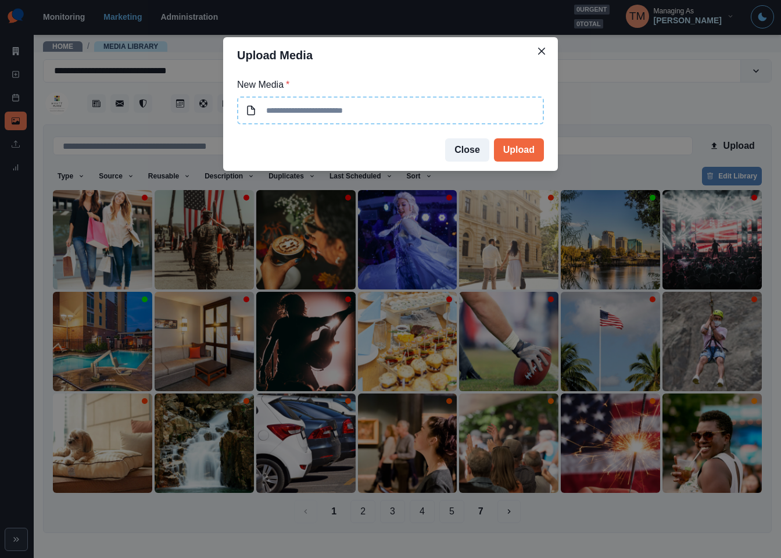
type input "**********"
click at [438, 112] on input "**********" at bounding box center [390, 110] width 307 height 28
drag, startPoint x: 518, startPoint y: 145, endPoint x: 312, endPoint y: 206, distance: 214.5
click at [516, 146] on button "Upload" at bounding box center [519, 149] width 50 height 23
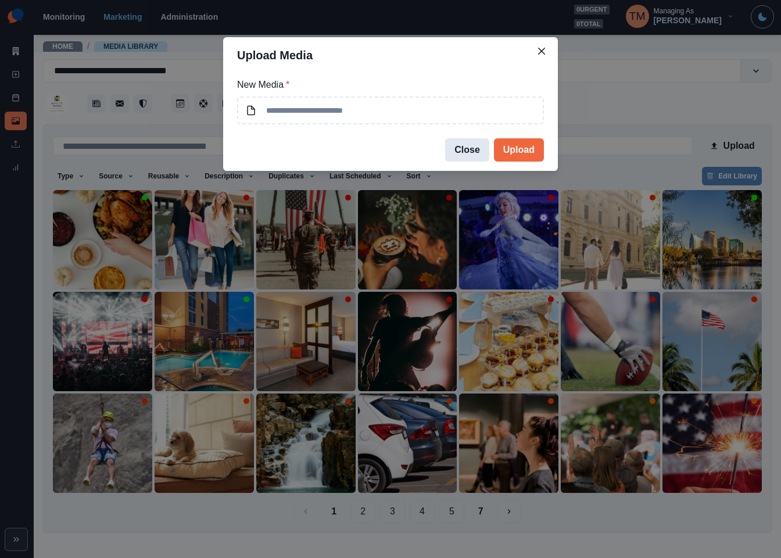
click at [469, 147] on button "Close" at bounding box center [467, 149] width 44 height 23
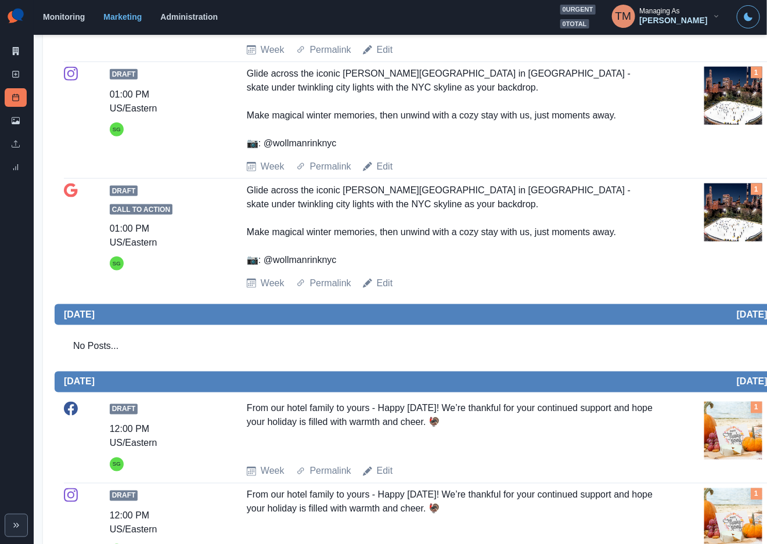
scroll to position [697, 0]
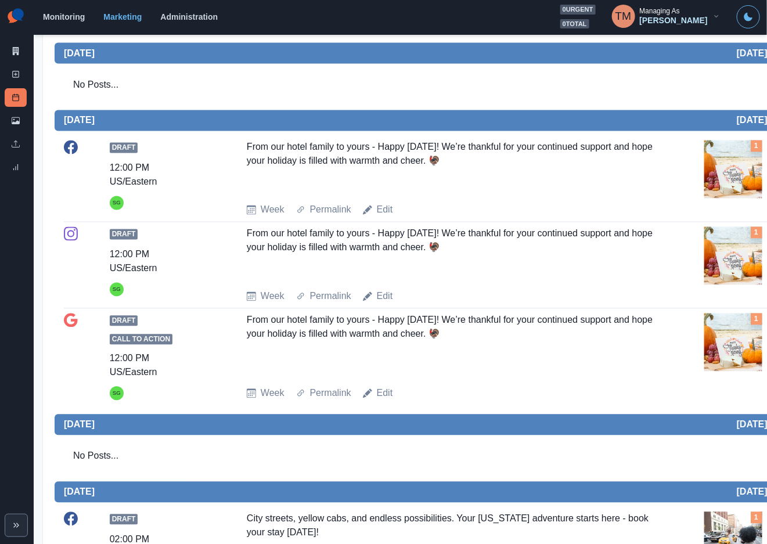
click at [728, 175] on img at bounding box center [734, 170] width 58 height 58
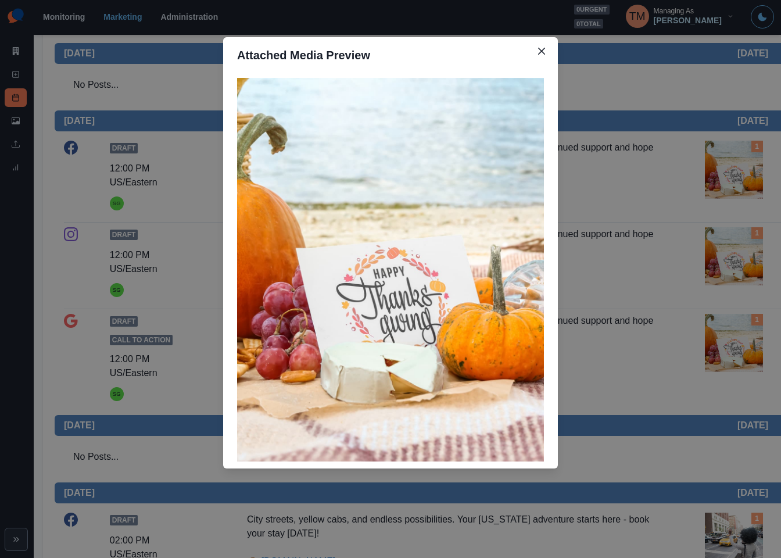
click at [728, 175] on div "Attached Media Preview" at bounding box center [390, 279] width 781 height 558
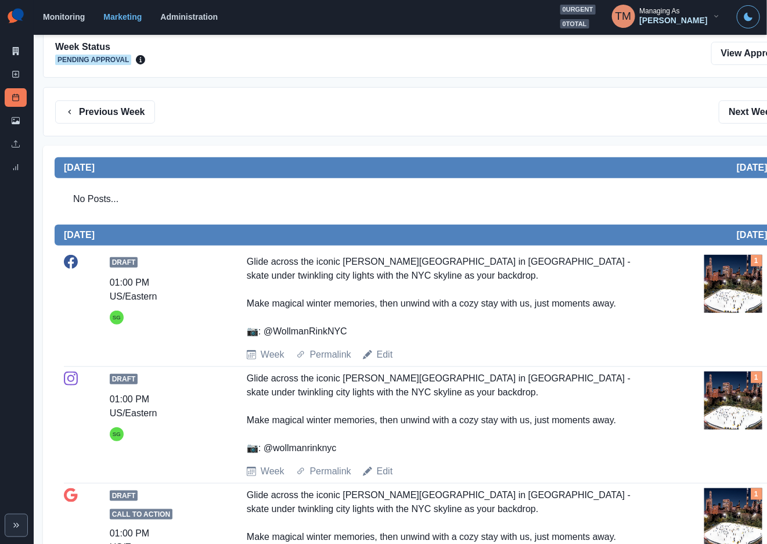
scroll to position [0, 0]
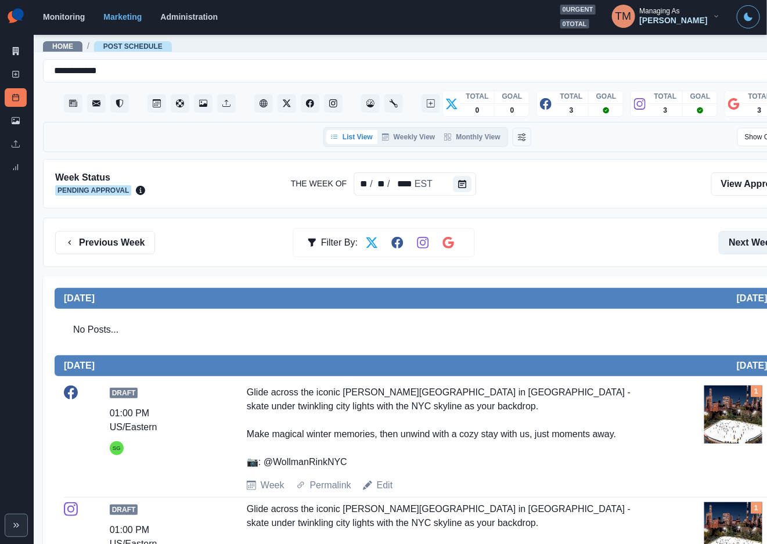
click at [735, 242] on button "Next Week" at bounding box center [759, 242] width 81 height 23
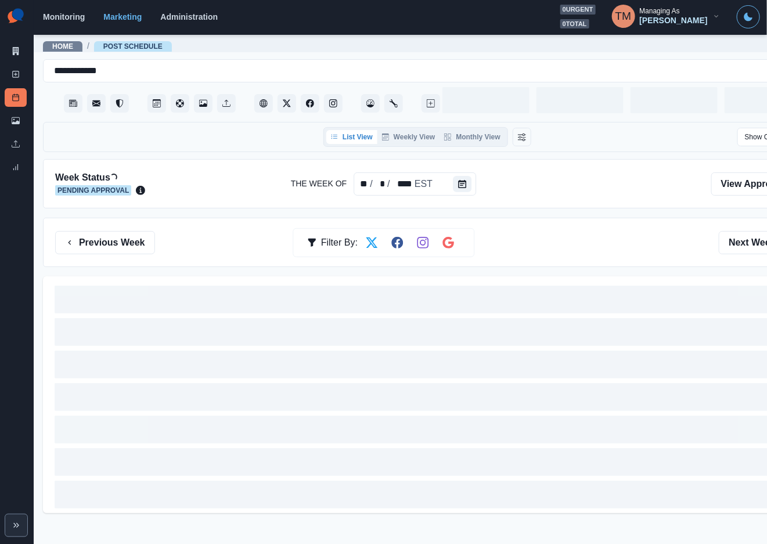
scroll to position [13, 0]
click at [108, 234] on button "Previous Week" at bounding box center [105, 242] width 100 height 23
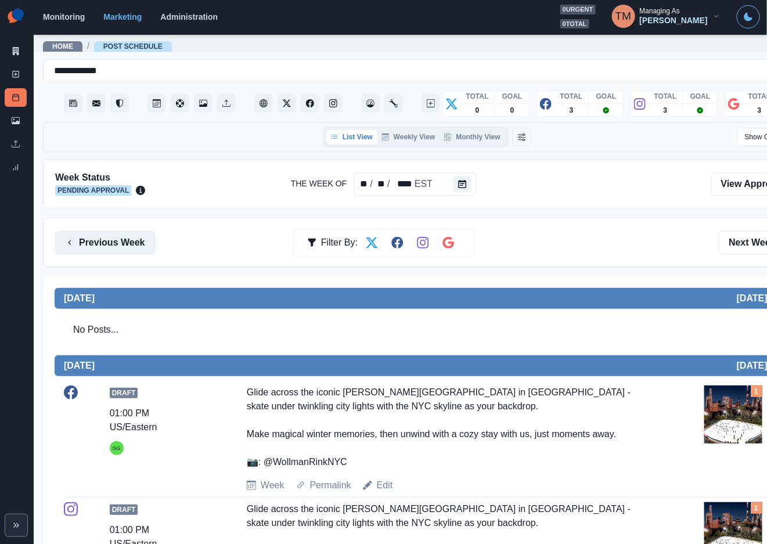
click at [108, 234] on button "Previous Week" at bounding box center [105, 242] width 100 height 23
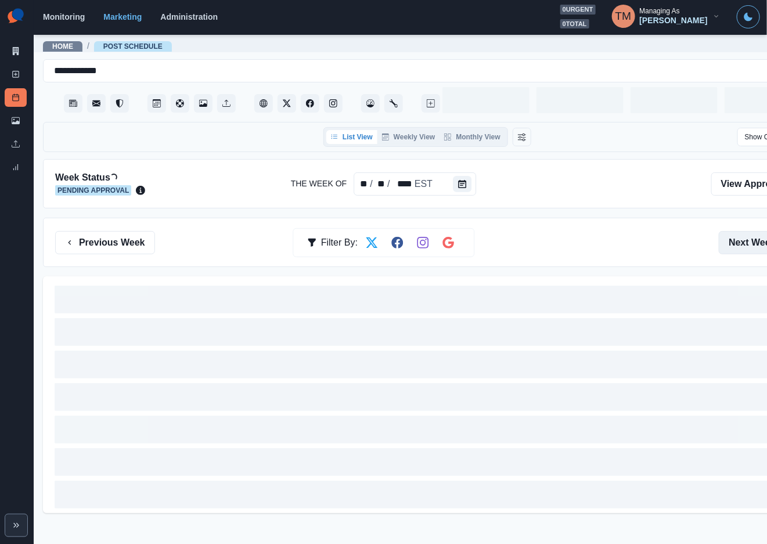
click at [739, 231] on button "Next Week" at bounding box center [759, 242] width 81 height 23
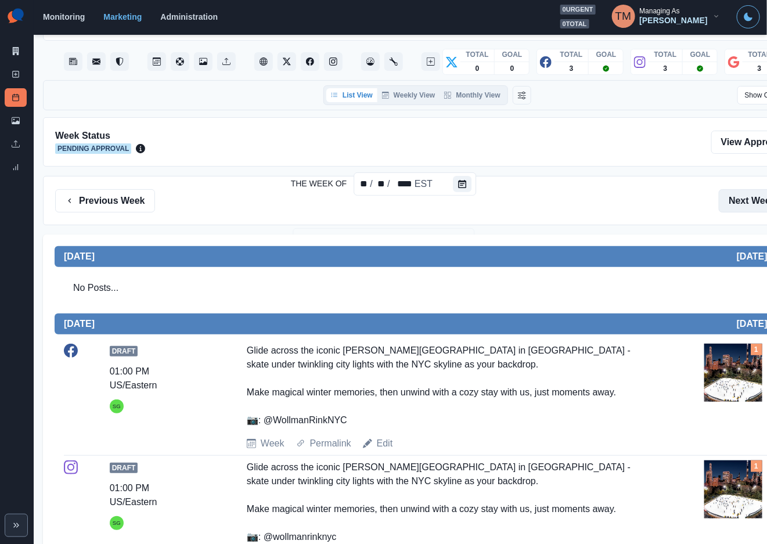
scroll to position [40, 0]
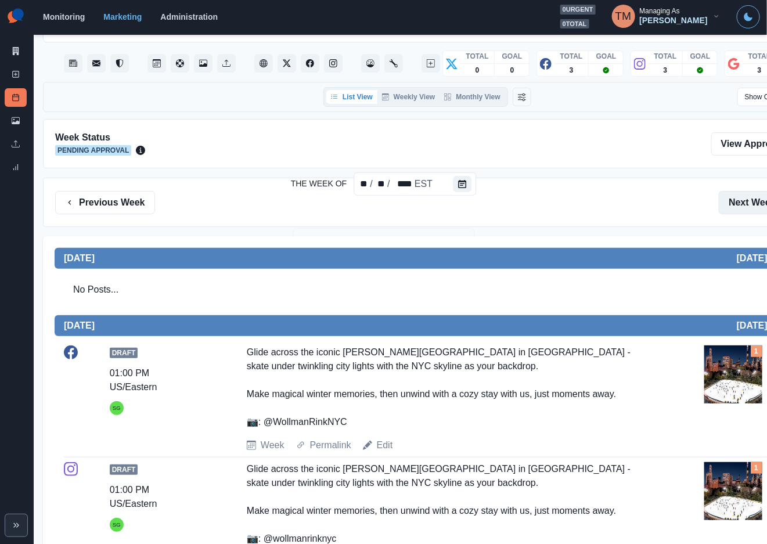
click at [739, 191] on button "Next Week" at bounding box center [759, 202] width 81 height 23
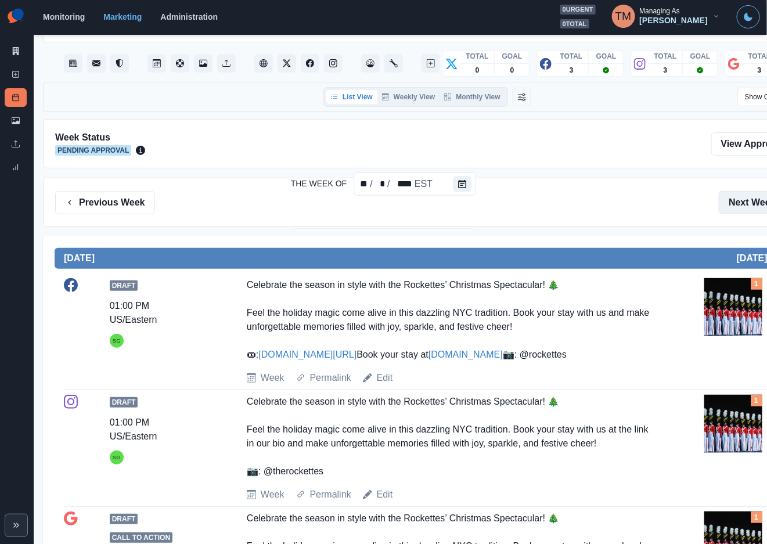
click at [739, 191] on button "Next Week" at bounding box center [759, 202] width 81 height 23
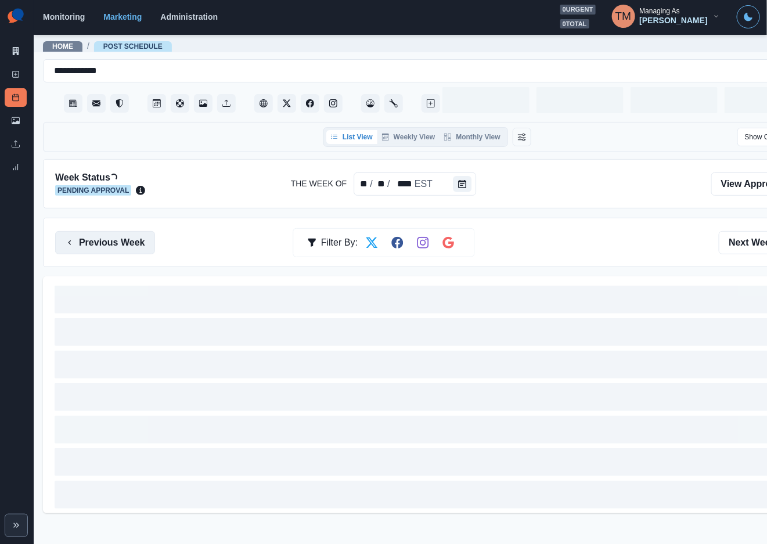
click at [110, 233] on button "Previous Week" at bounding box center [105, 242] width 100 height 23
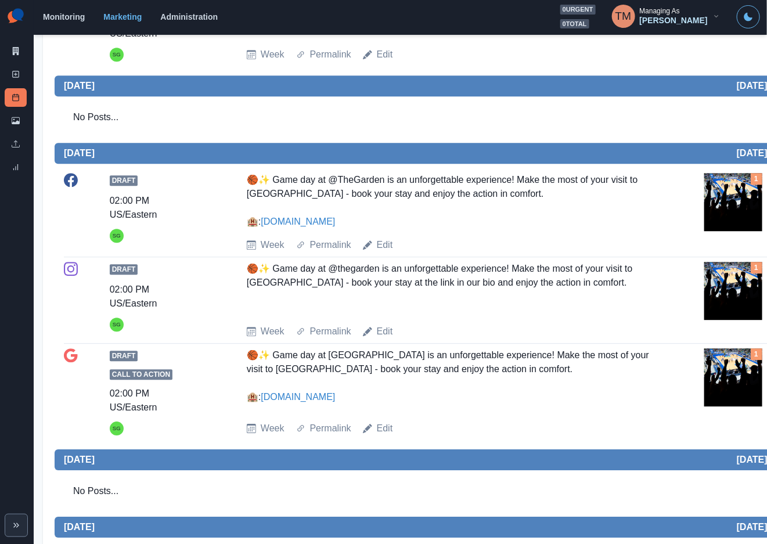
scroll to position [1045, 0]
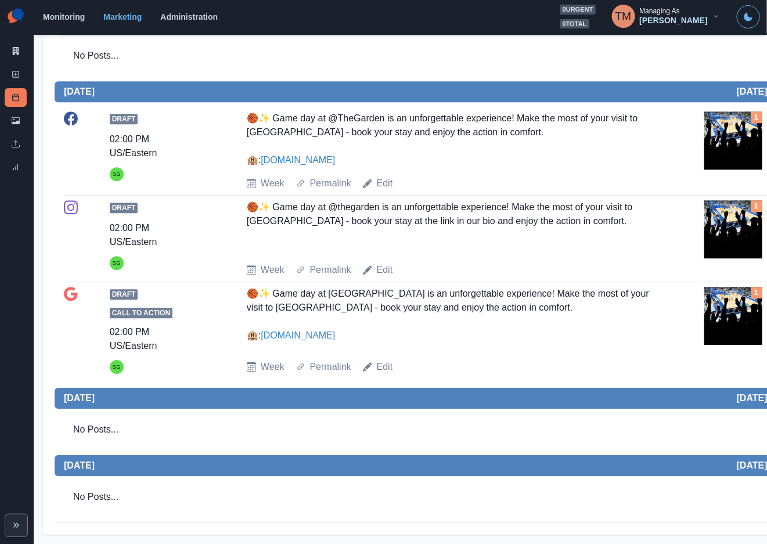
click at [753, 335] on img at bounding box center [734, 316] width 58 height 58
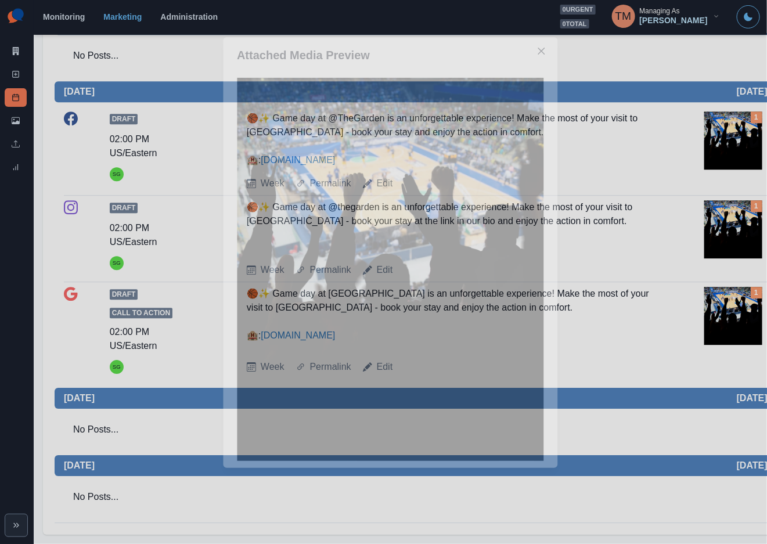
scroll to position [0, 0]
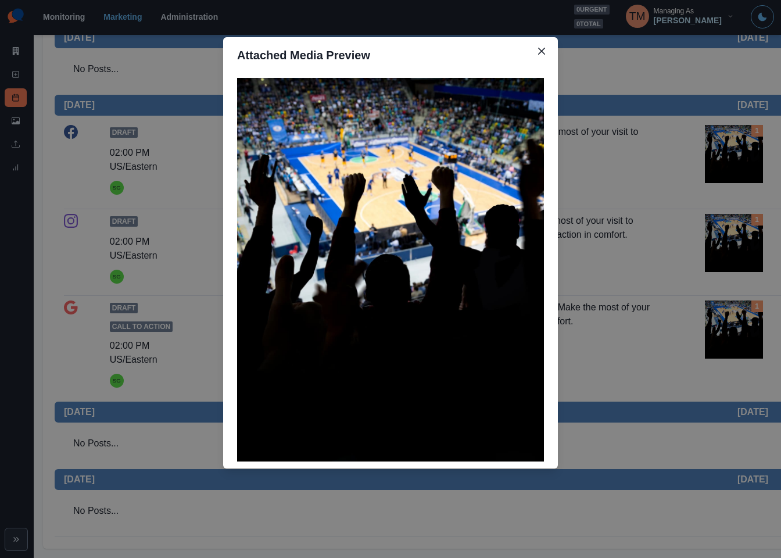
click at [753, 335] on div "Attached Media Preview" at bounding box center [390, 279] width 781 height 558
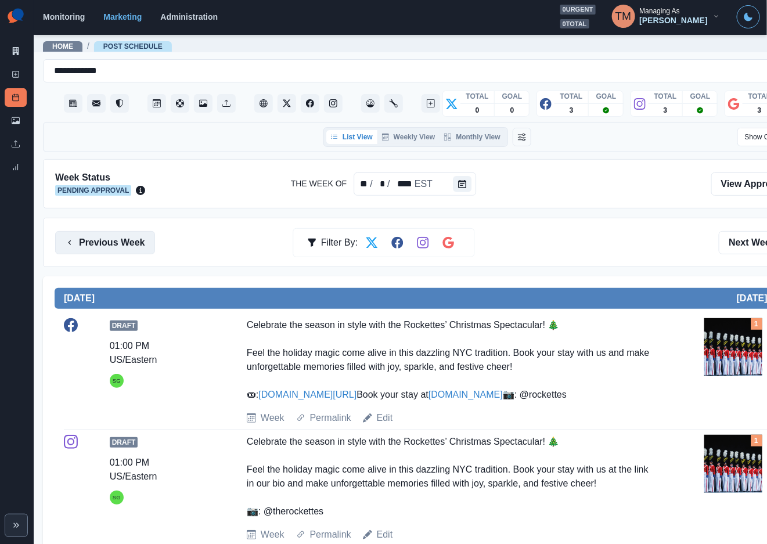
click at [131, 251] on button "Previous Week" at bounding box center [105, 242] width 100 height 23
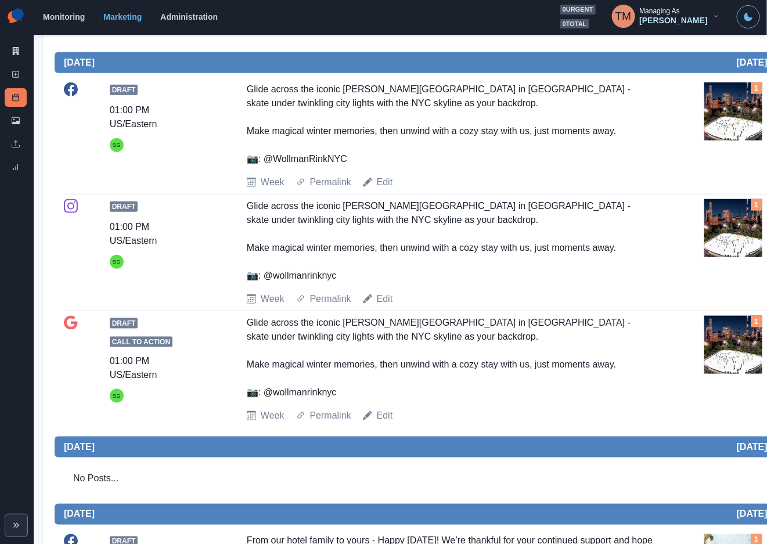
scroll to position [348, 0]
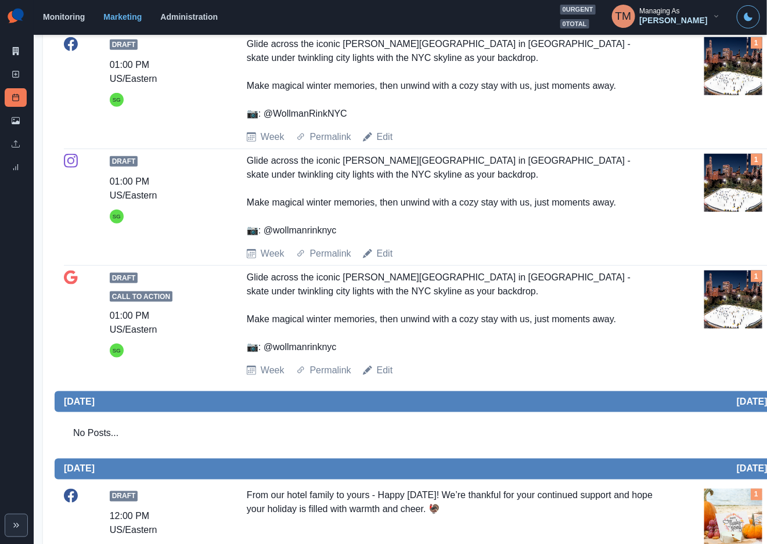
click at [736, 321] on img at bounding box center [734, 300] width 58 height 58
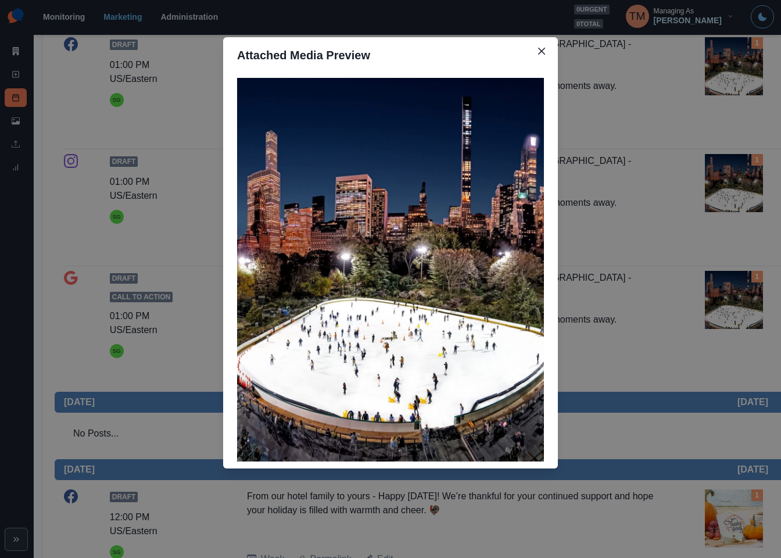
click at [674, 385] on div "Attached Media Preview" at bounding box center [390, 279] width 781 height 558
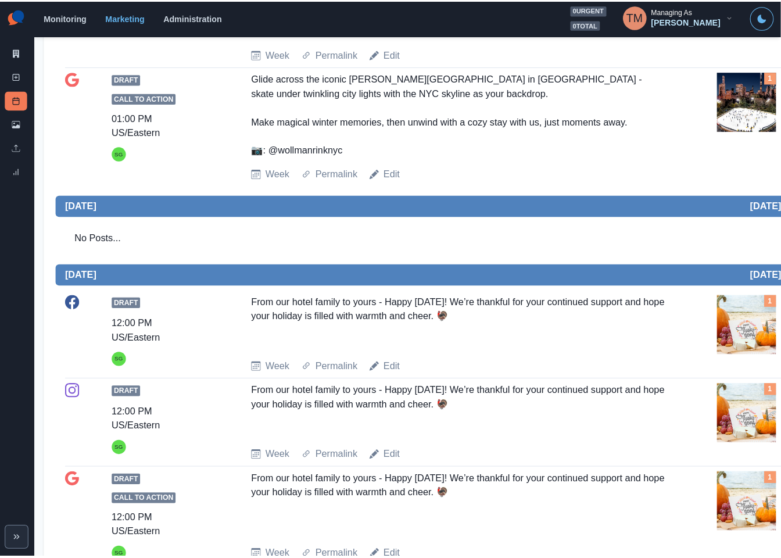
scroll to position [610, 0]
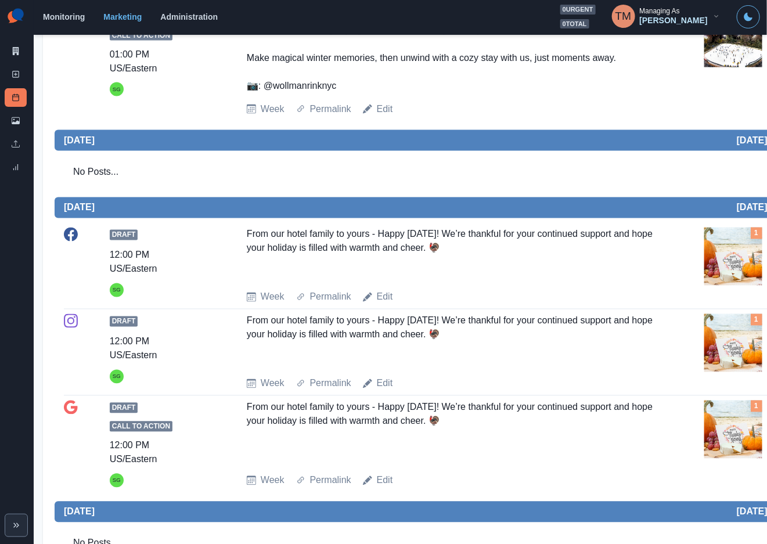
click at [735, 265] on img at bounding box center [734, 257] width 58 height 58
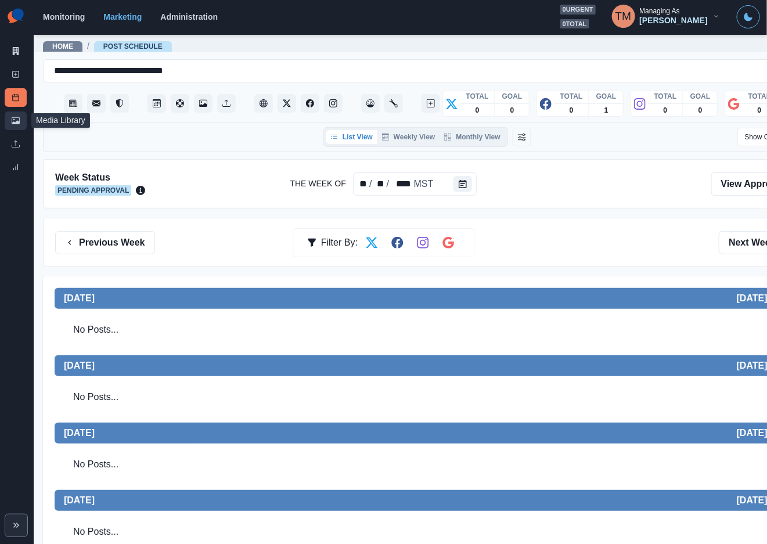
click at [13, 122] on icon at bounding box center [16, 120] width 8 height 7
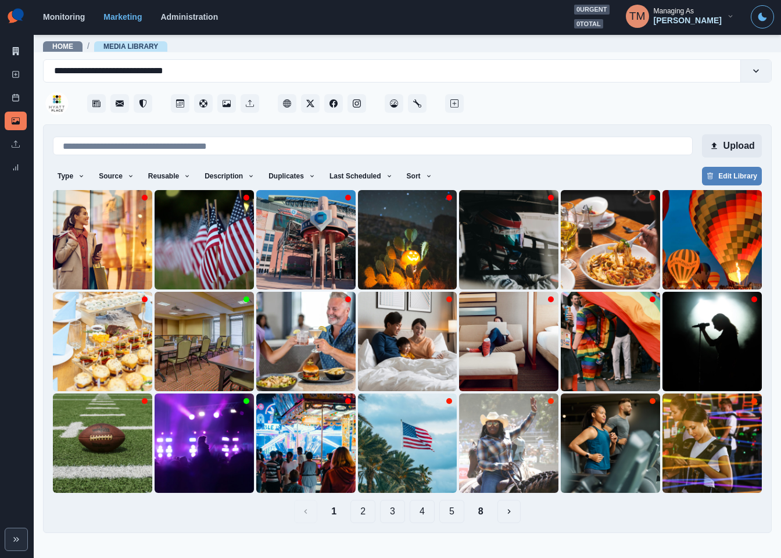
click at [729, 145] on button "Upload" at bounding box center [732, 145] width 60 height 23
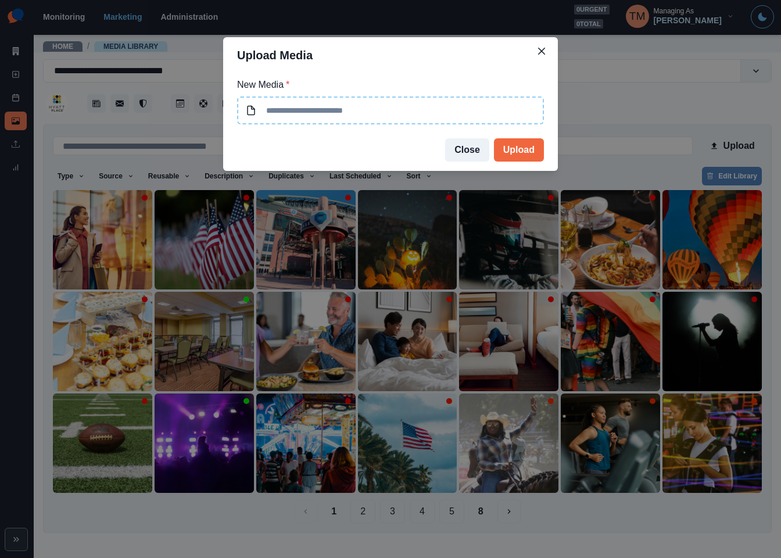
click at [351, 110] on input at bounding box center [390, 110] width 307 height 28
type input "**********"
click at [527, 145] on button "Upload" at bounding box center [519, 149] width 50 height 23
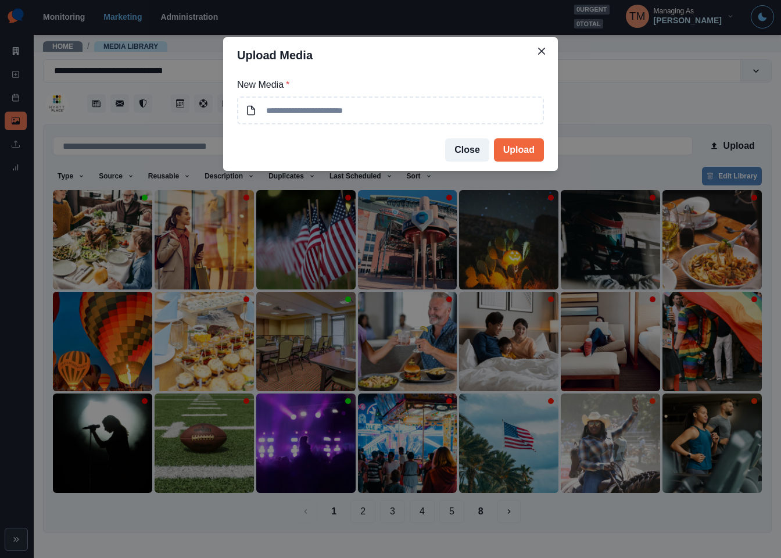
click at [82, 227] on div "Upload Media New Media * Close Upload" at bounding box center [390, 279] width 781 height 558
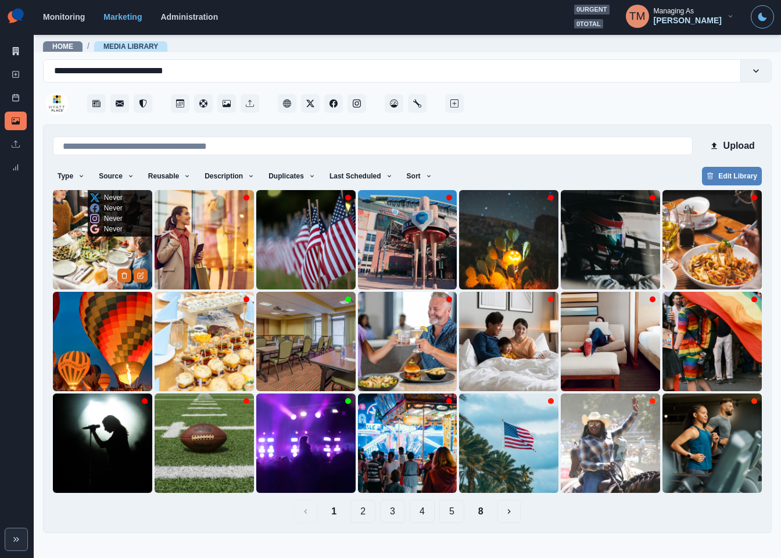
click at [84, 264] on img at bounding box center [102, 239] width 99 height 99
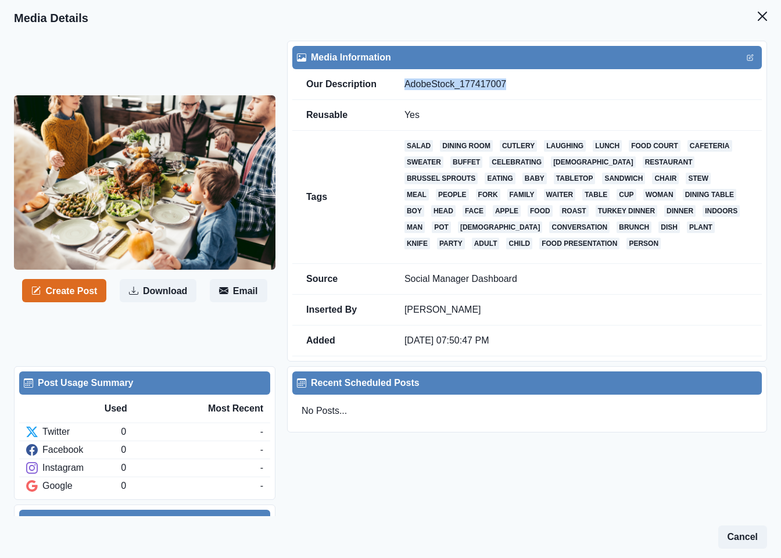
drag, startPoint x: 519, startPoint y: 80, endPoint x: 405, endPoint y: 88, distance: 114.7
click at [405, 88] on td "AdobeStock_177417007" at bounding box center [575, 84] width 371 height 31
copy td "AdobeStock_177417007"
click at [757, 20] on icon "Close" at bounding box center [761, 16] width 9 height 9
